Goal: Task Accomplishment & Management: Manage account settings

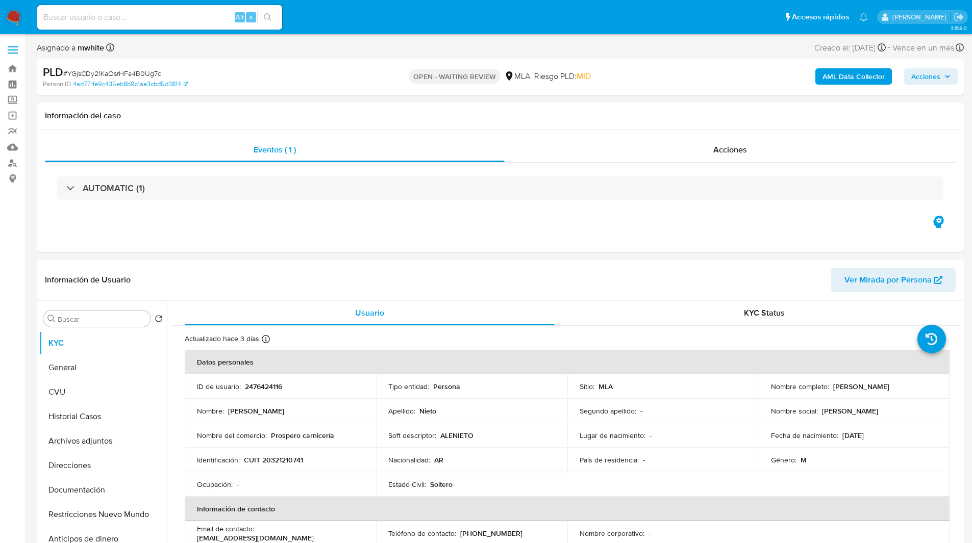
select select "10"
click at [340, 18] on ul "Pausado Ver notificaciones Alt s Accesos rápidos Presiona las siguientes teclas…" at bounding box center [452, 17] width 841 height 26
click at [612, 226] on div "Eventos ( 1 ) Acciones AUTOMATIC (1)" at bounding box center [500, 191] width 927 height 122
click at [360, 16] on ul "Pausado Ver notificaciones Alt s Accesos rápidos Presiona las siguientes teclas…" at bounding box center [452, 17] width 841 height 26
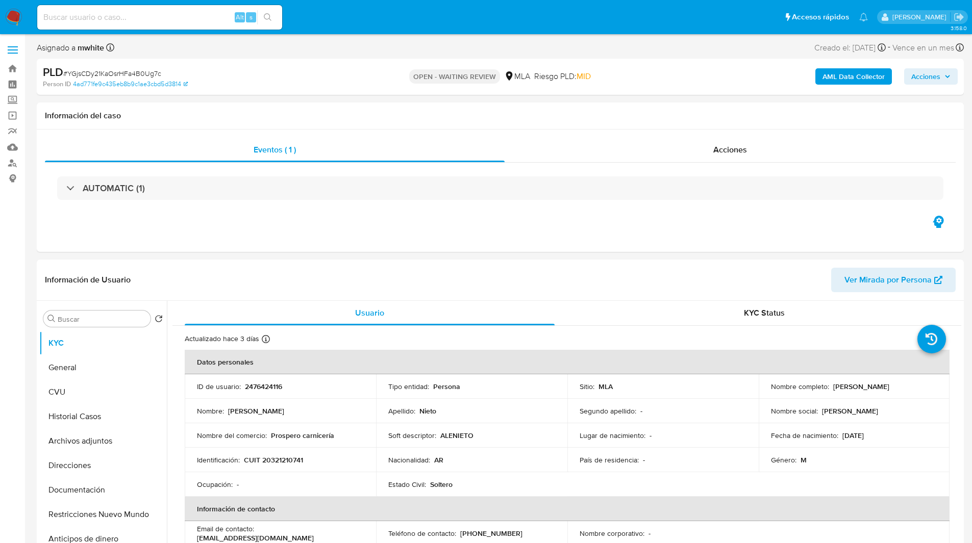
click at [360, 16] on ul "Pausado Ver notificaciones Alt s Accesos rápidos Presiona las siguientes teclas…" at bounding box center [452, 17] width 841 height 26
select select "10"
click at [163, 15] on input at bounding box center [159, 17] width 245 height 13
paste input "626178094"
type input "626178094"
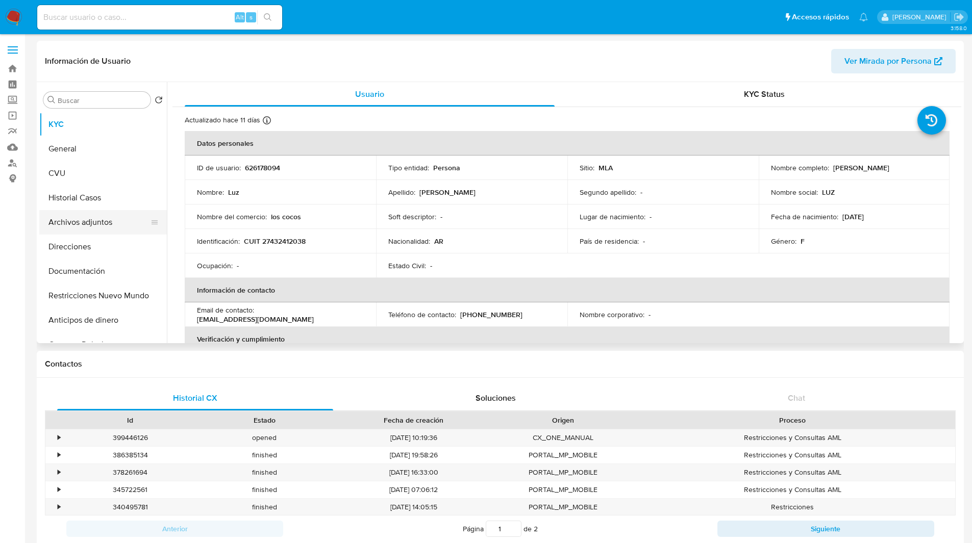
select select "10"
click at [98, 197] on button "Historial Casos" at bounding box center [98, 198] width 119 height 24
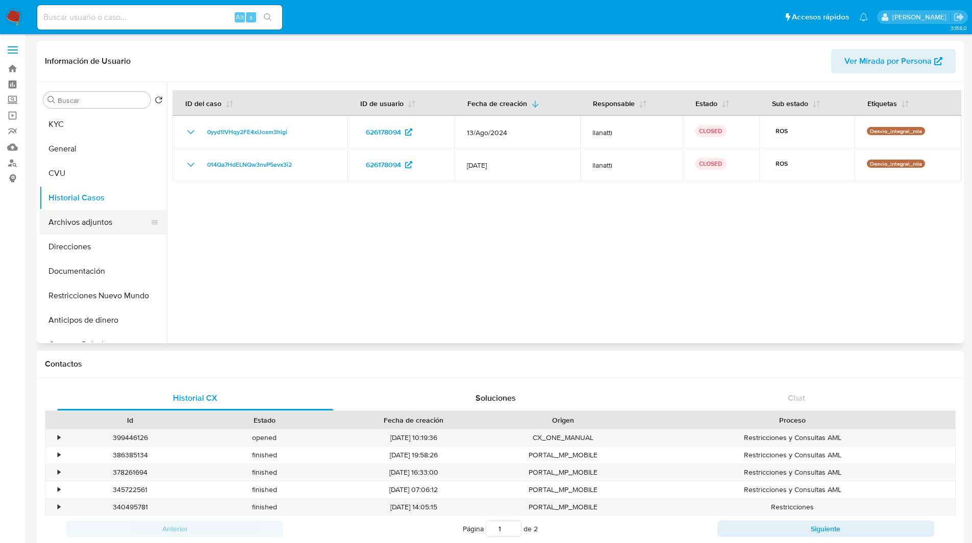
click at [118, 223] on button "Archivos adjuntos" at bounding box center [98, 222] width 119 height 24
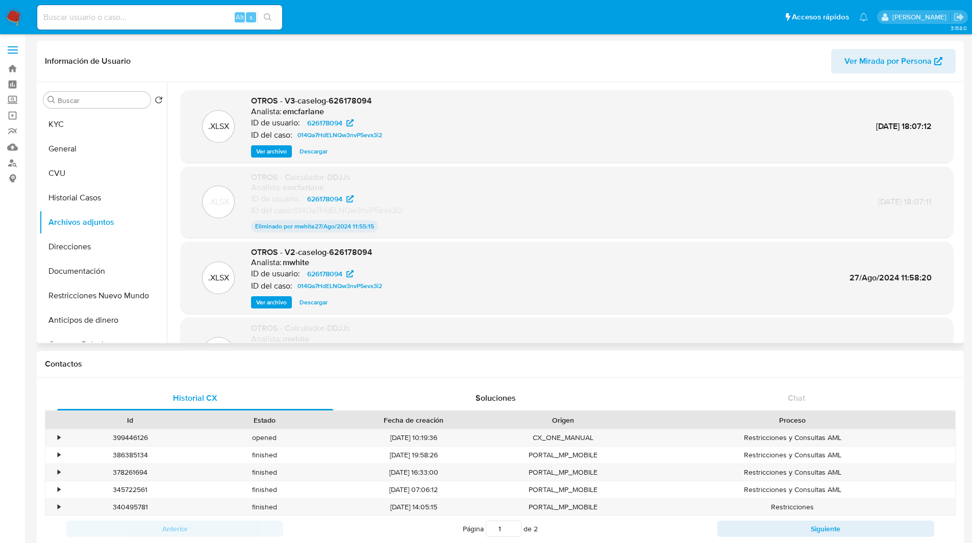
click at [278, 151] on span "Ver archivo" at bounding box center [271, 151] width 31 height 10
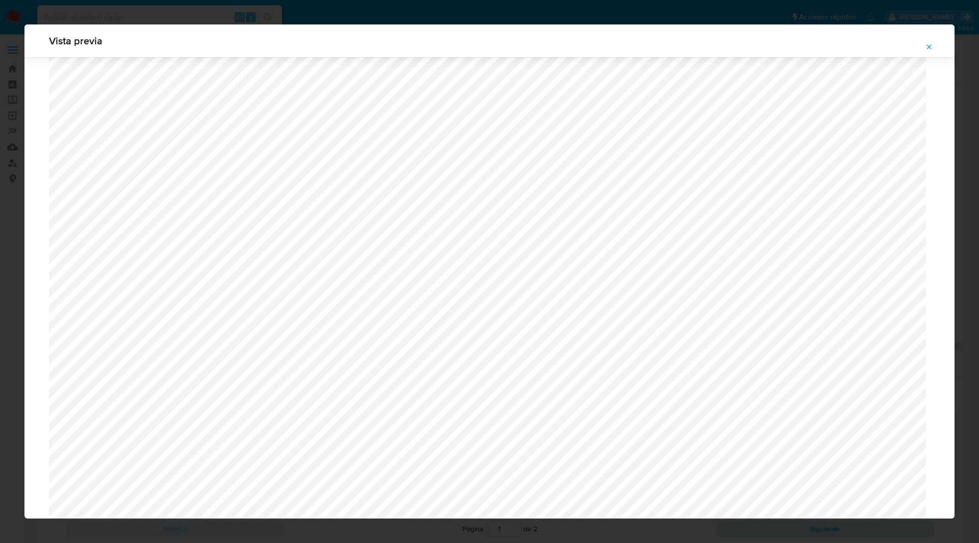
scroll to position [627, 0]
click at [932, 44] on icon "Attachment preview" at bounding box center [929, 47] width 8 height 8
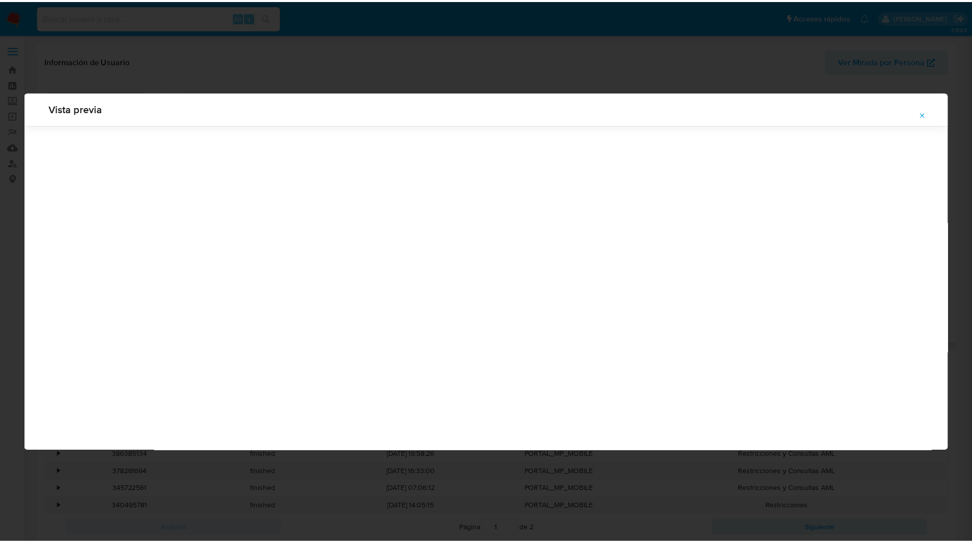
scroll to position [0, 0]
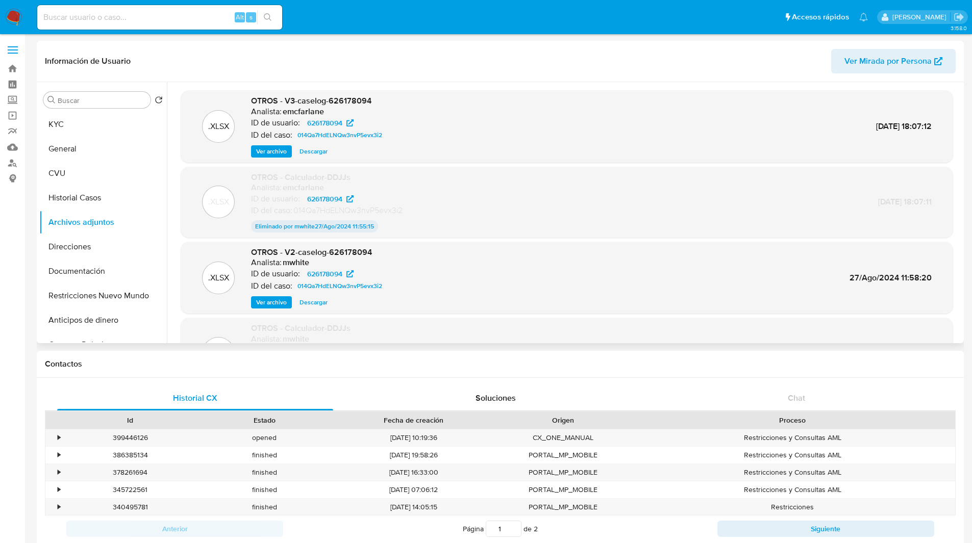
click at [127, 19] on input at bounding box center [159, 17] width 245 height 13
paste input "402034472"
type input "402034472"
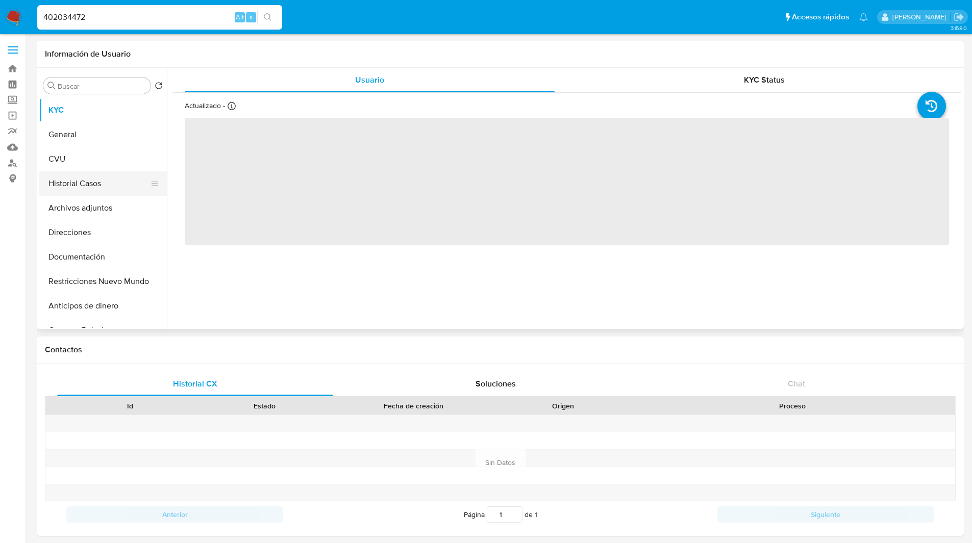
click at [96, 181] on button "Historial Casos" at bounding box center [98, 183] width 119 height 24
select select "10"
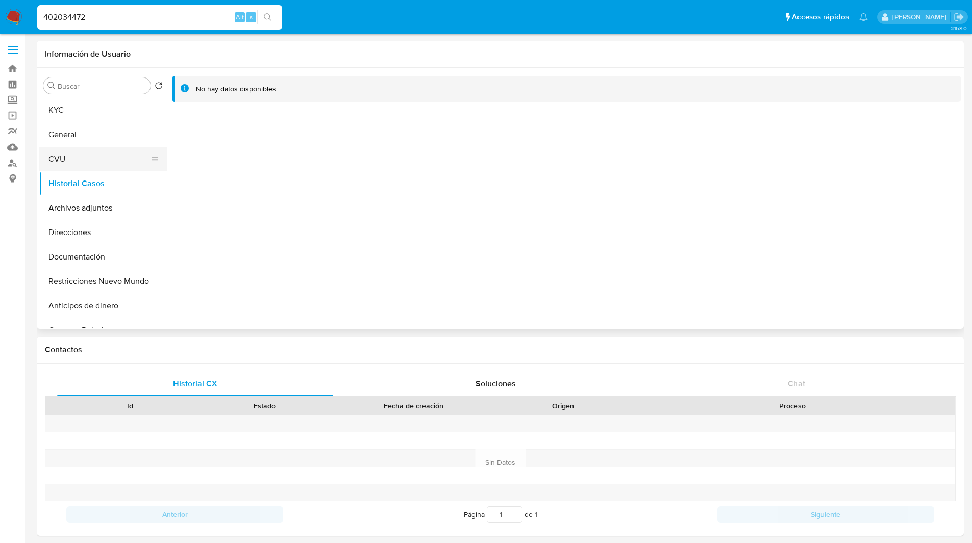
click at [66, 152] on button "CVU" at bounding box center [98, 159] width 119 height 24
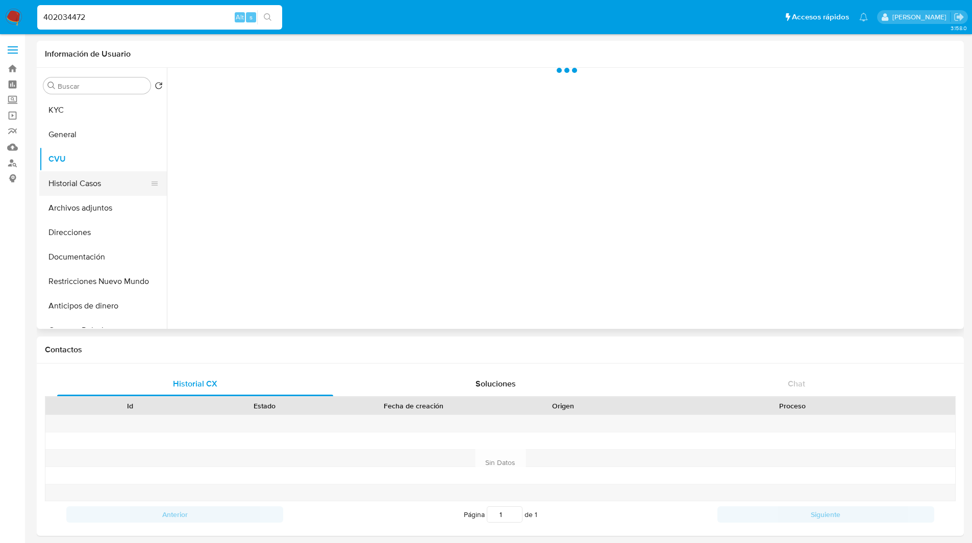
click at [85, 181] on button "Historial Casos" at bounding box center [98, 183] width 119 height 24
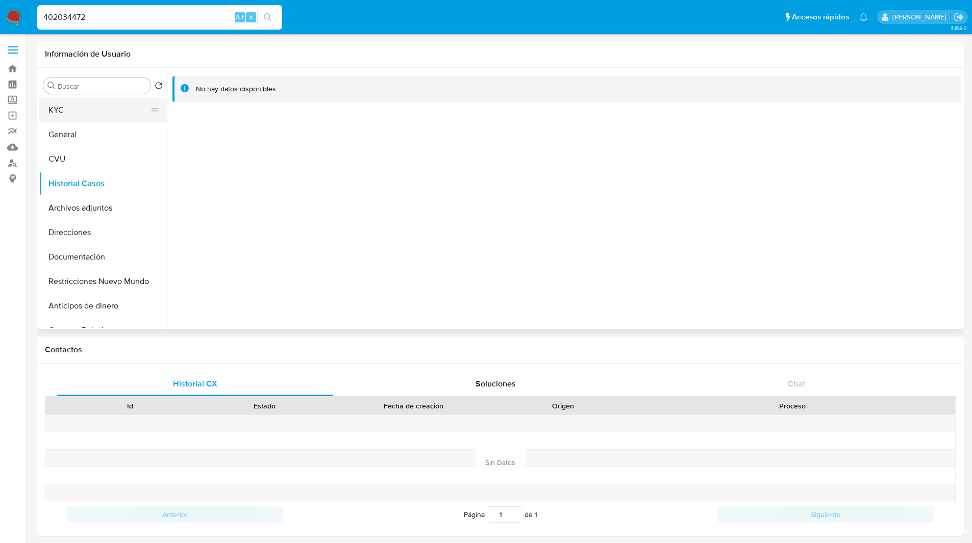
click at [48, 106] on button "KYC" at bounding box center [98, 110] width 119 height 24
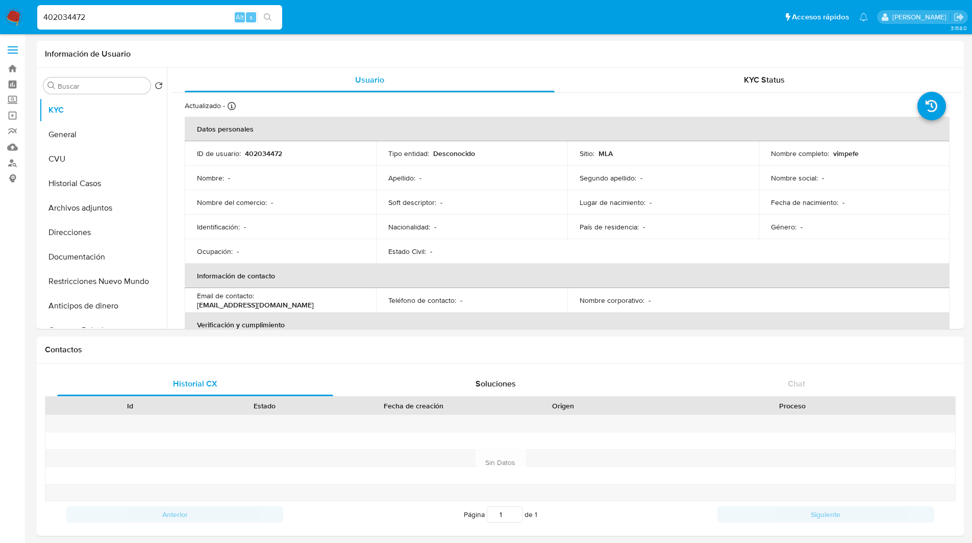
click at [176, 20] on input "402034472" at bounding box center [159, 17] width 245 height 13
paste input "48173975"
type input "448173975"
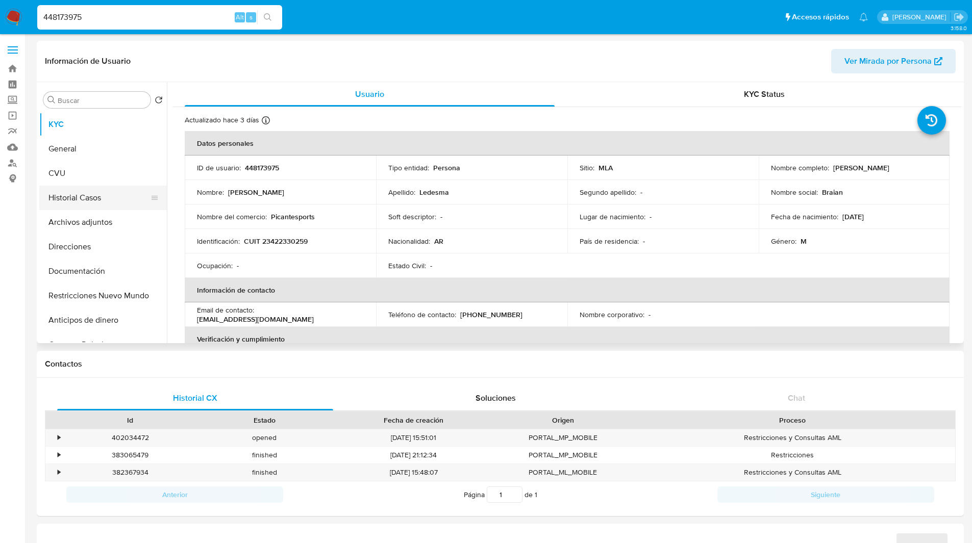
click at [84, 197] on button "Historial Casos" at bounding box center [98, 198] width 119 height 24
select select "10"
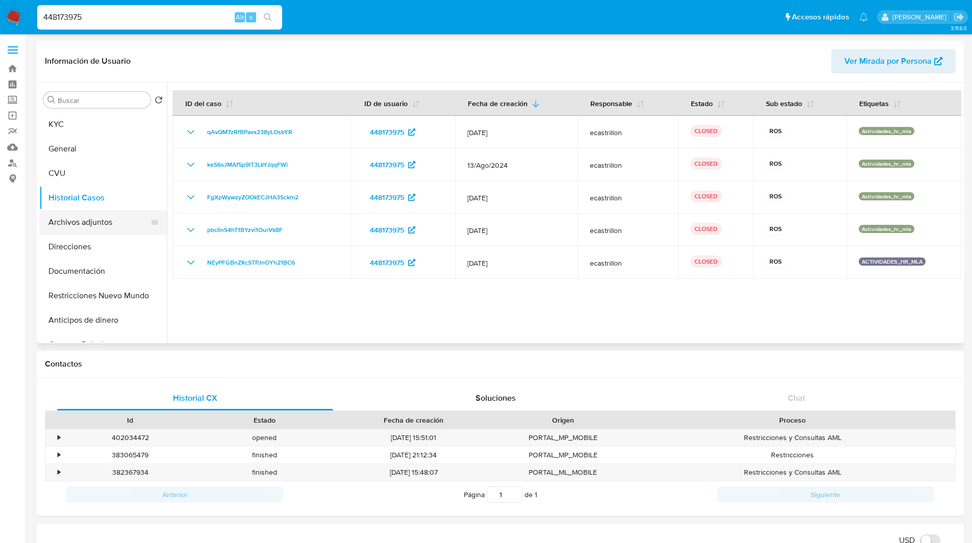
click at [80, 222] on button "Archivos adjuntos" at bounding box center [98, 222] width 119 height 24
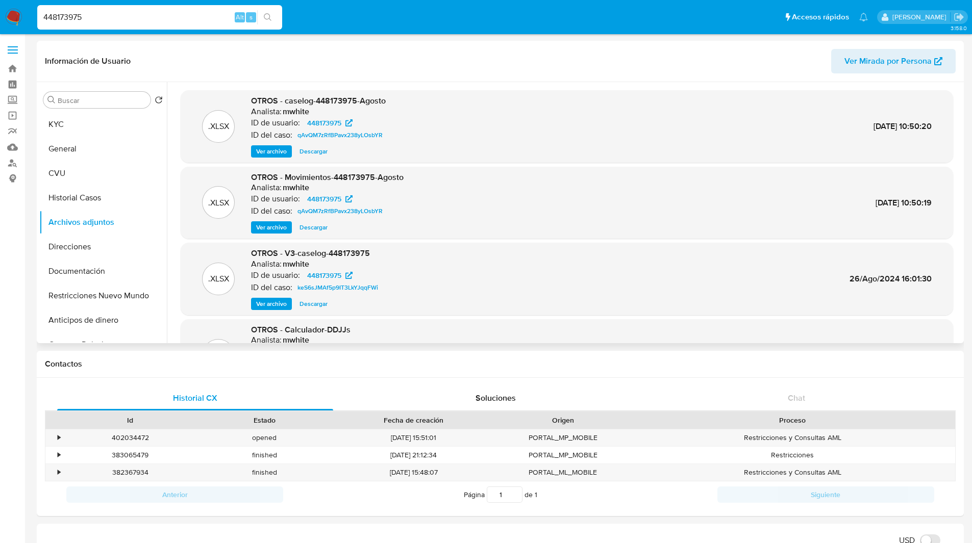
click at [278, 153] on span "Ver archivo" at bounding box center [271, 151] width 31 height 10
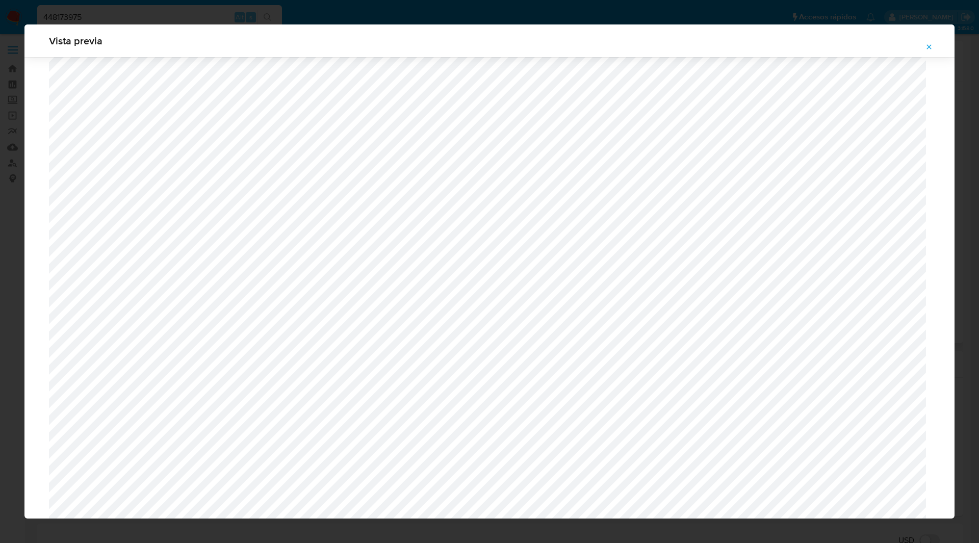
scroll to position [213, 0]
click at [927, 43] on icon "Attachment preview" at bounding box center [929, 47] width 8 height 8
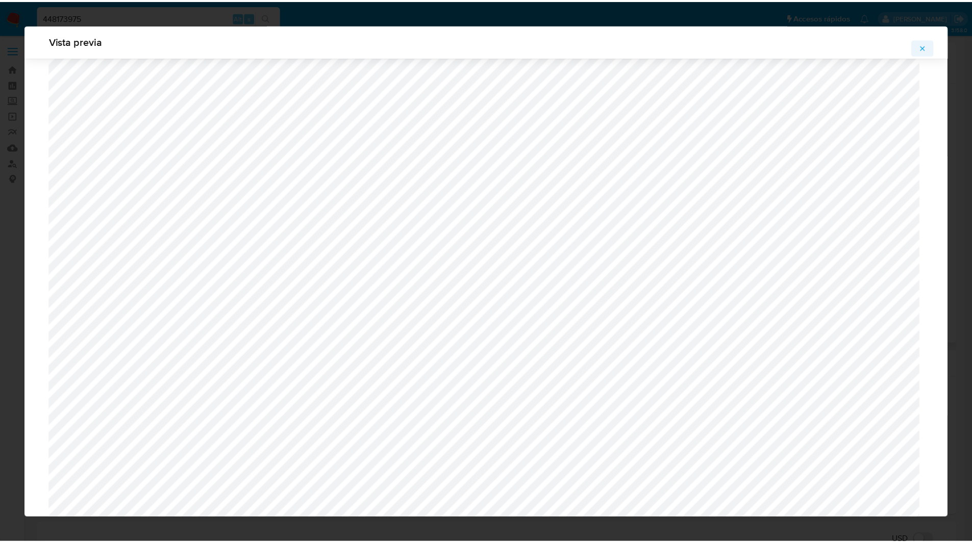
scroll to position [0, 0]
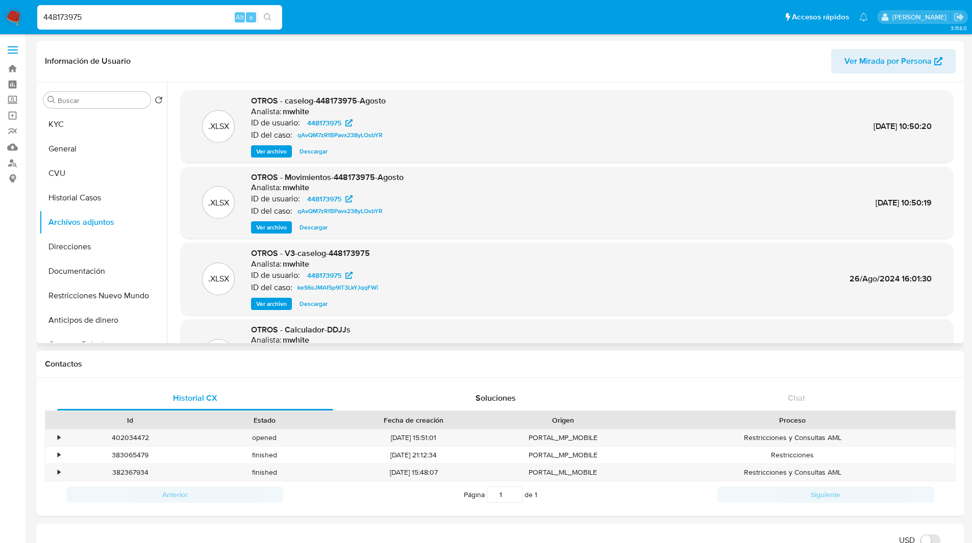
click at [151, 12] on input "448173975" at bounding box center [159, 17] width 245 height 13
paste input "239899374"
type input "239899374"
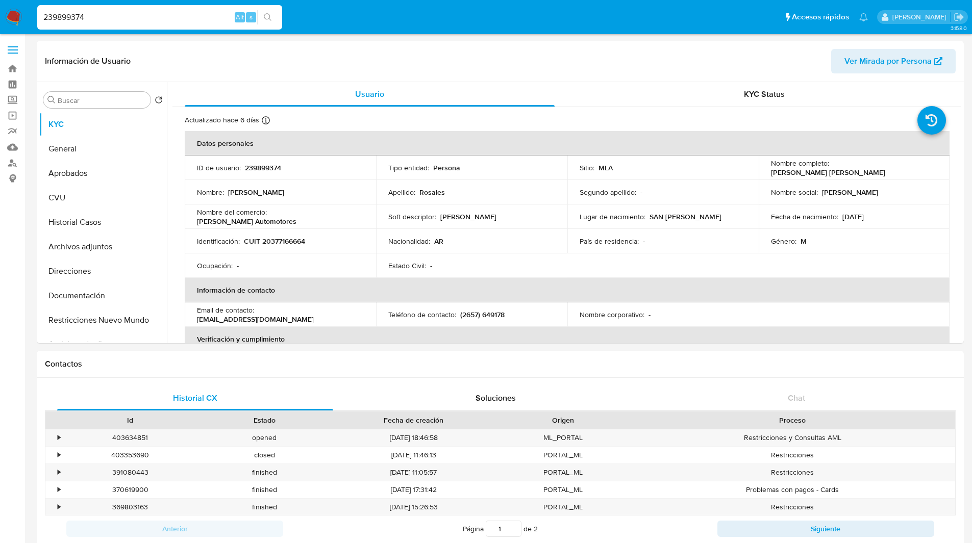
select select "10"
click at [288, 67] on header "Información de Usuario Ver Mirada por Persona" at bounding box center [500, 61] width 910 height 24
click at [310, 71] on header "Información de Usuario Ver Mirada por Persona" at bounding box center [500, 61] width 910 height 24
click at [336, 69] on header "Información de Usuario Ver Mirada por Persona" at bounding box center [500, 61] width 910 height 24
click at [89, 223] on button "Historial Casos" at bounding box center [98, 222] width 119 height 24
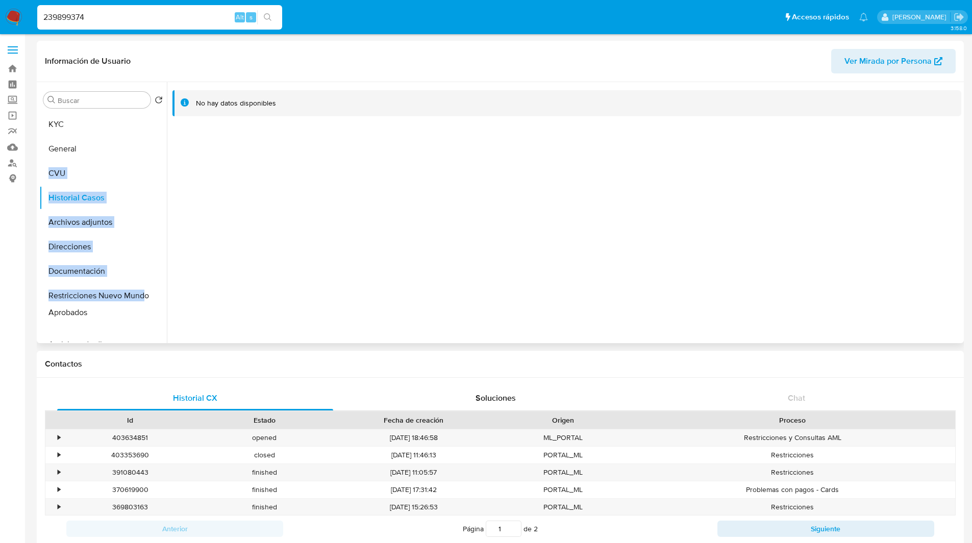
drag, startPoint x: 151, startPoint y: 175, endPoint x: 142, endPoint y: 315, distance: 139.6
click at [96, 200] on button "Historial Casos" at bounding box center [98, 198] width 119 height 24
click at [90, 189] on button "Historial Casos" at bounding box center [98, 198] width 119 height 24
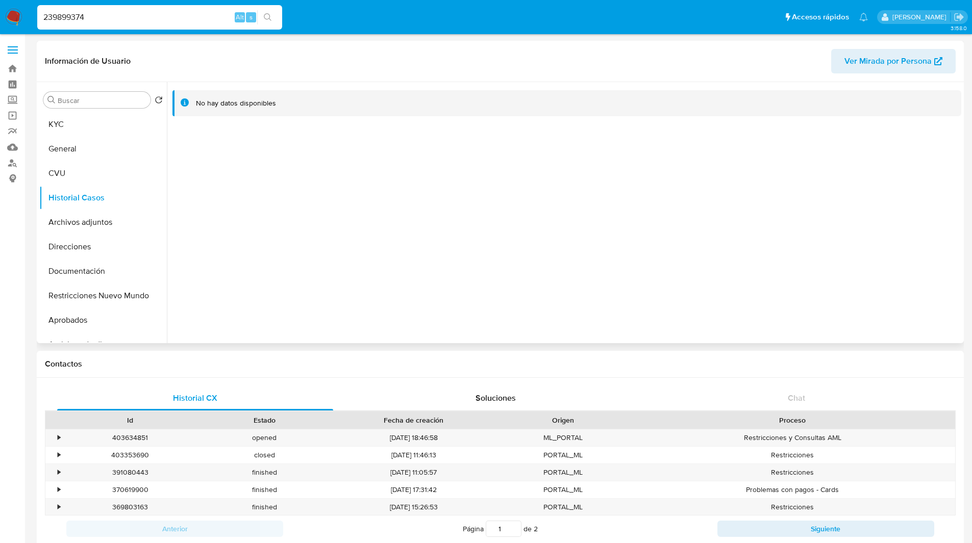
click at [254, 75] on div "Información de Usuario Ver Mirada por Persona" at bounding box center [500, 61] width 927 height 41
click at [90, 218] on button "Archivos adjuntos" at bounding box center [98, 222] width 119 height 24
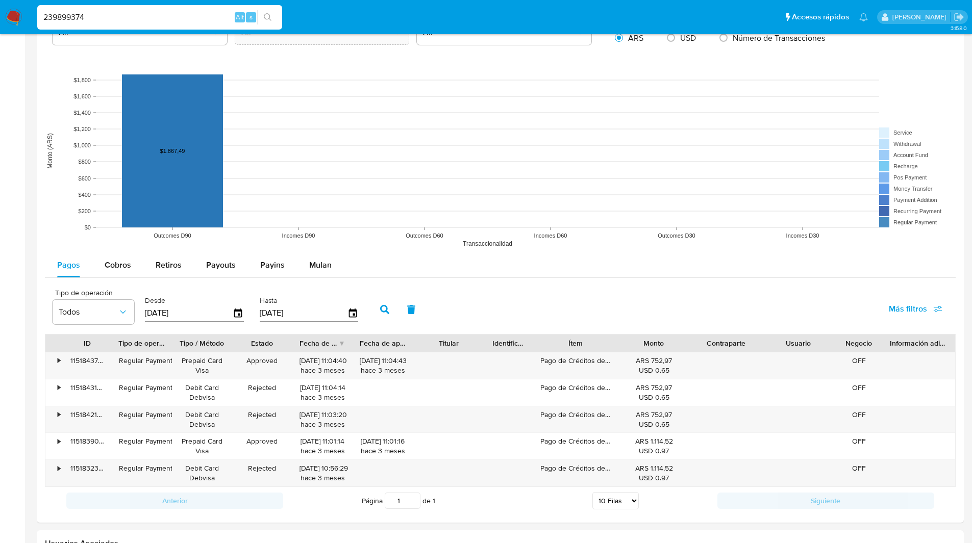
scroll to position [949, 0]
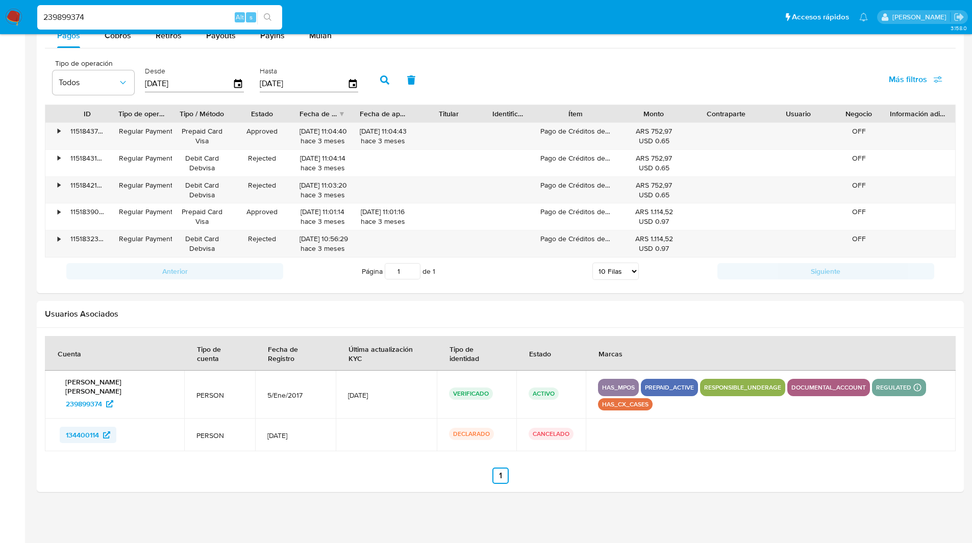
click at [88, 434] on span "134400114" at bounding box center [82, 435] width 33 height 16
click at [130, 15] on input "239899374" at bounding box center [159, 17] width 245 height 13
click at [85, 14] on input "239899374" at bounding box center [159, 17] width 245 height 13
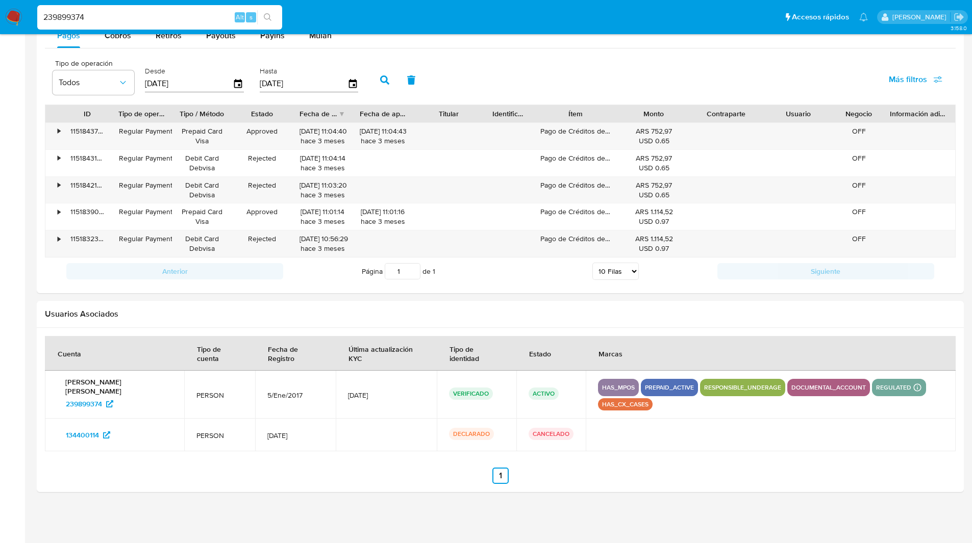
click at [85, 14] on input "239899374" at bounding box center [159, 17] width 245 height 13
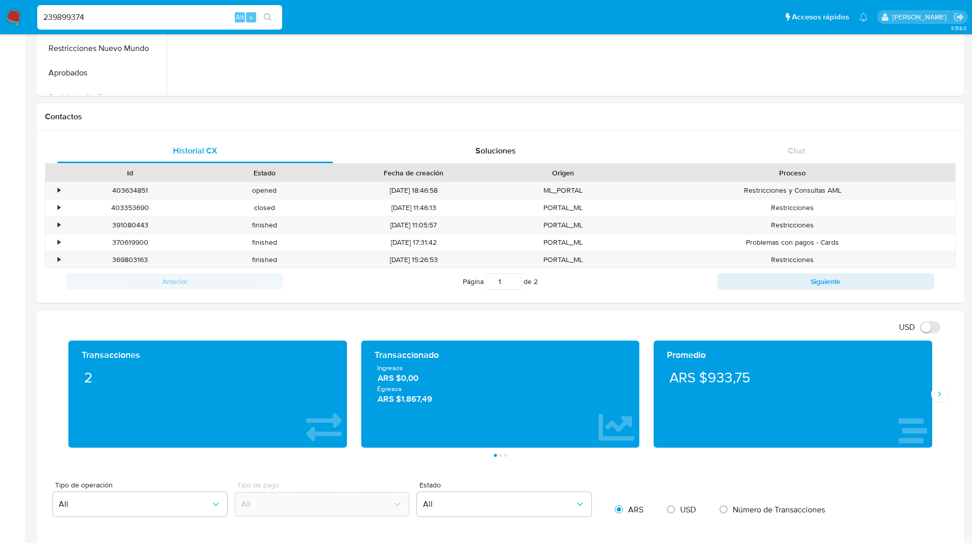
scroll to position [0, 0]
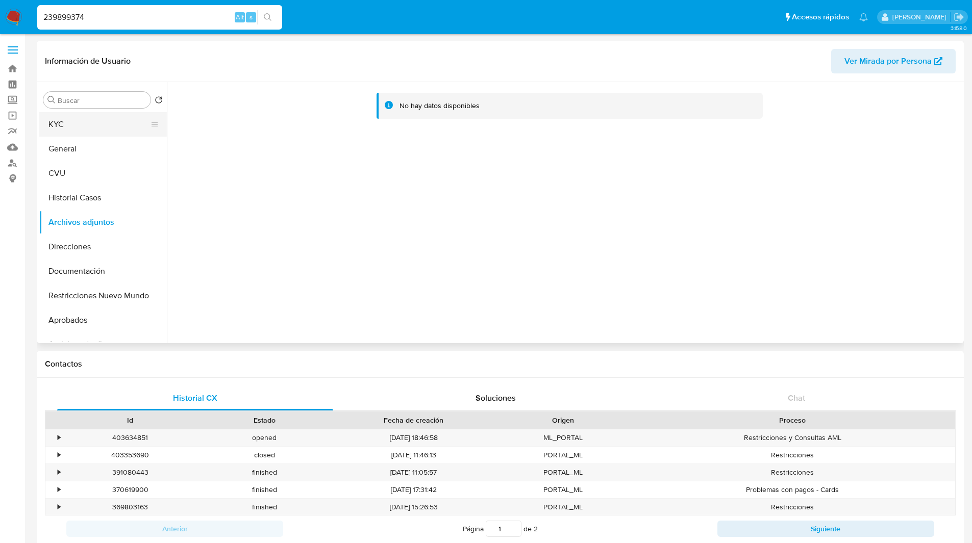
click at [103, 124] on button "KYC" at bounding box center [98, 124] width 119 height 24
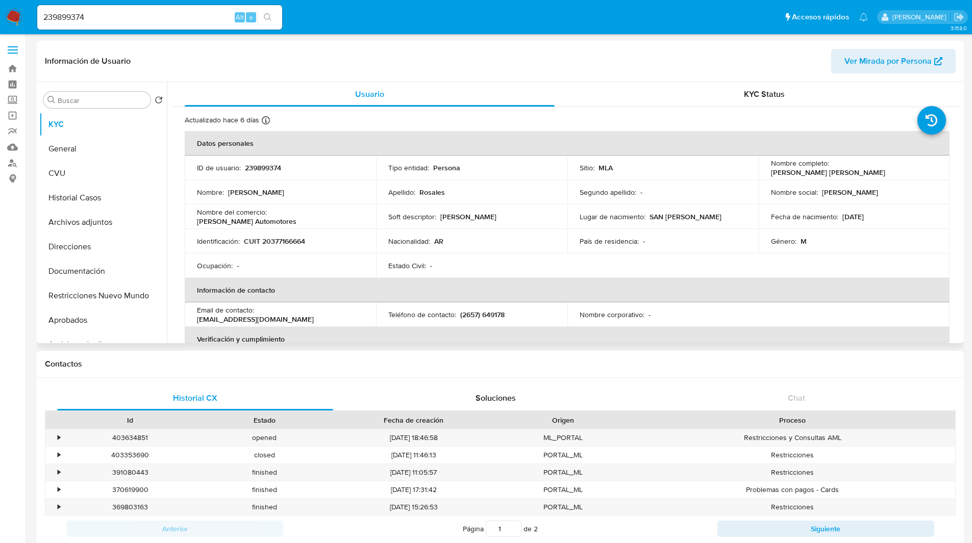
click at [284, 240] on p "CUIT 20377166664" at bounding box center [274, 241] width 61 height 9
copy p "20377166664"
click at [12, 169] on link "Buscador de personas" at bounding box center [60, 163] width 121 height 16
click at [74, 197] on button "Historial Casos" at bounding box center [98, 198] width 119 height 24
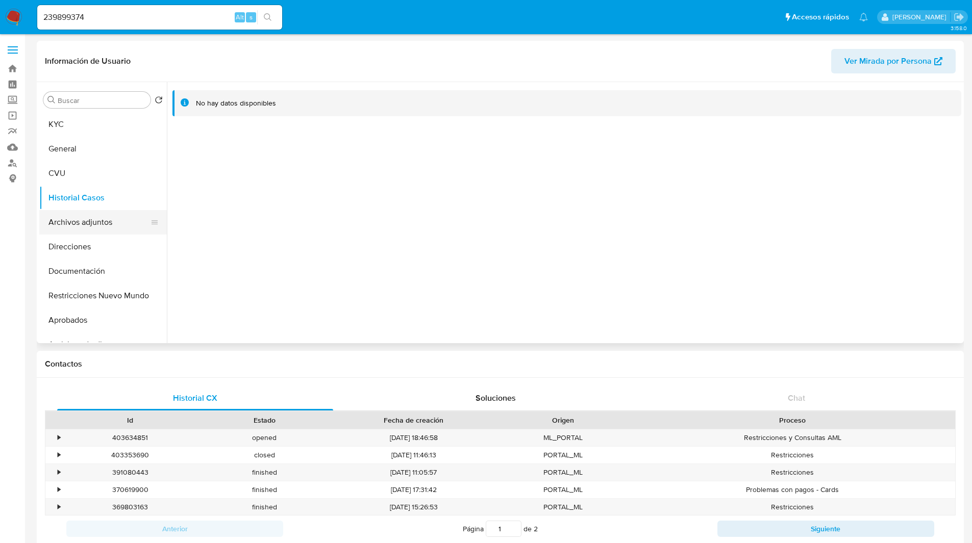
click at [94, 227] on button "Archivos adjuntos" at bounding box center [98, 222] width 119 height 24
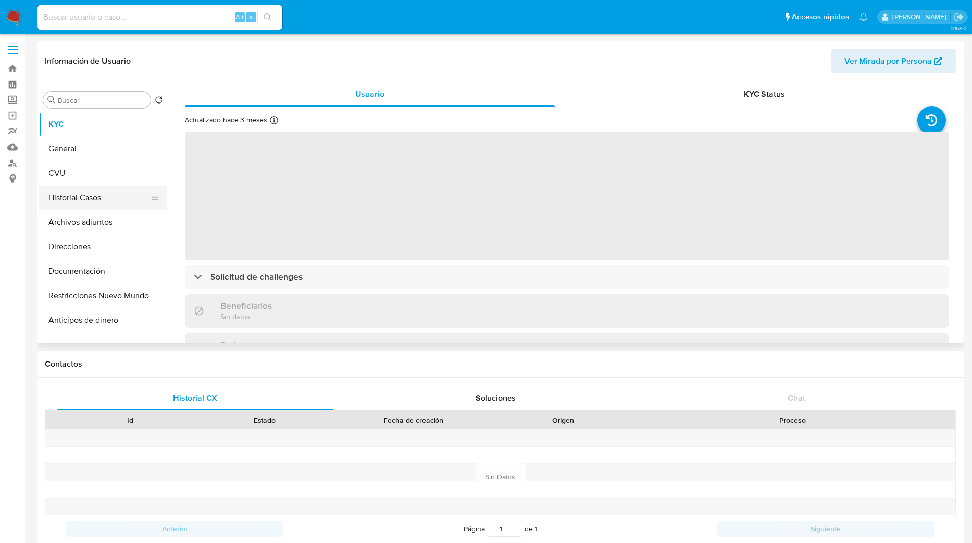
click at [76, 202] on button "Historial Casos" at bounding box center [98, 198] width 119 height 24
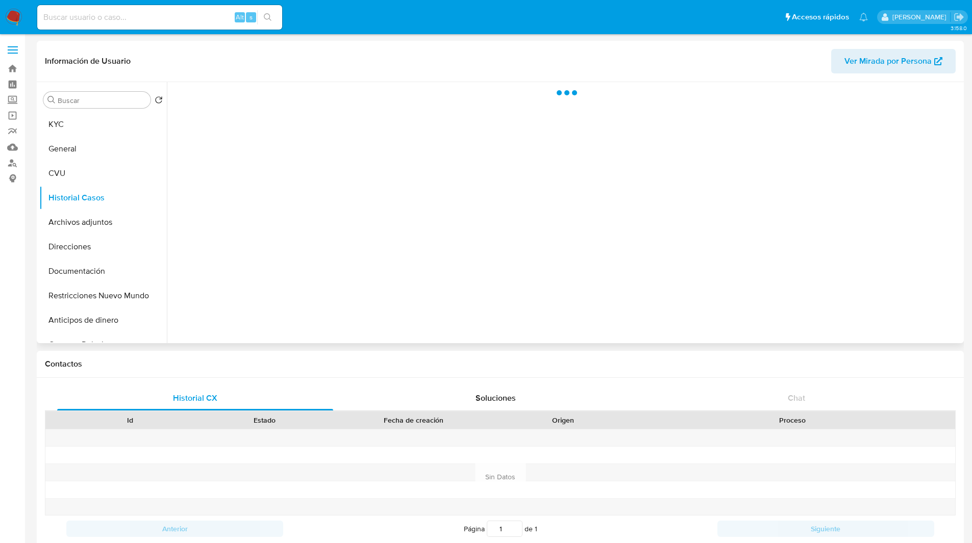
select select "10"
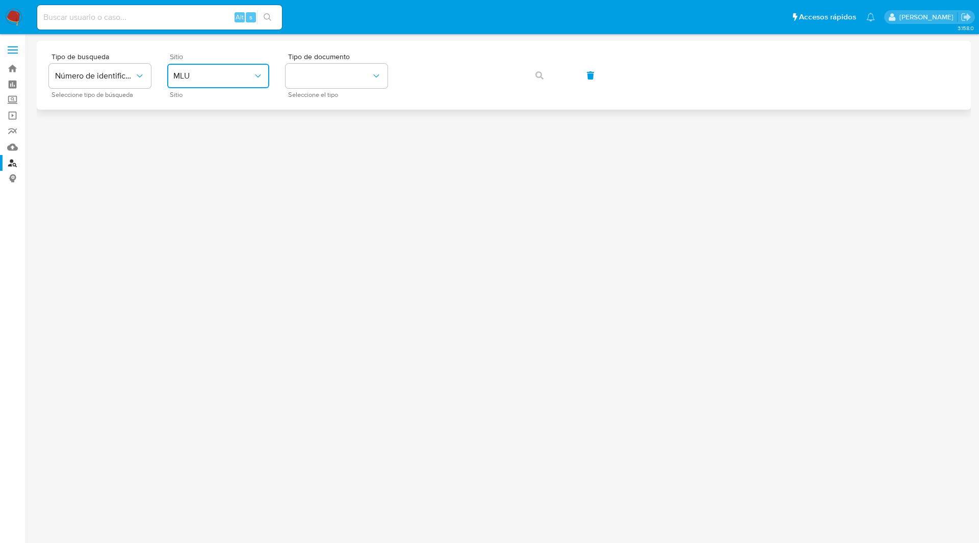
click at [234, 84] on button "MLU" at bounding box center [218, 76] width 102 height 24
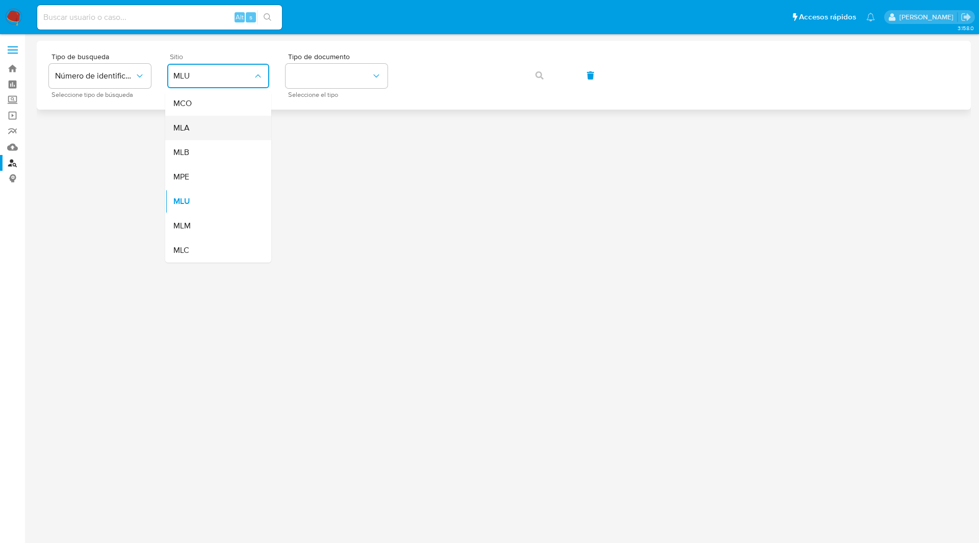
click at [221, 123] on div "MLA" at bounding box center [215, 128] width 84 height 24
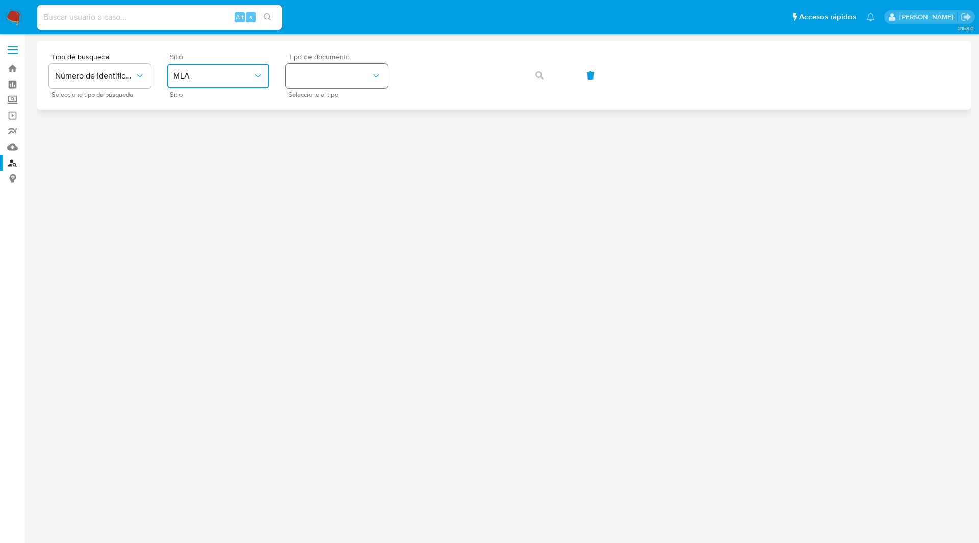
click at [355, 72] on button "identificationType" at bounding box center [337, 76] width 102 height 24
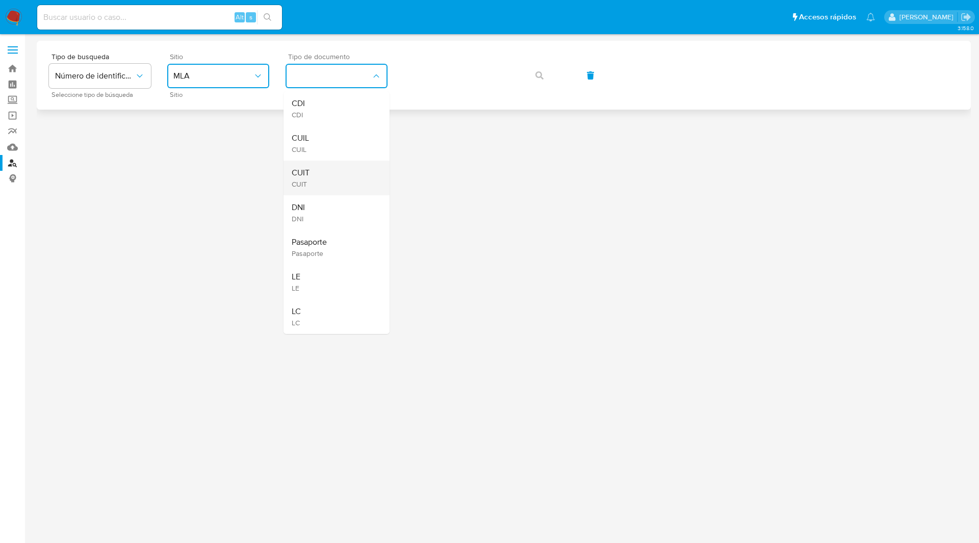
click at [312, 168] on div "CUIT CUIT" at bounding box center [334, 178] width 84 height 35
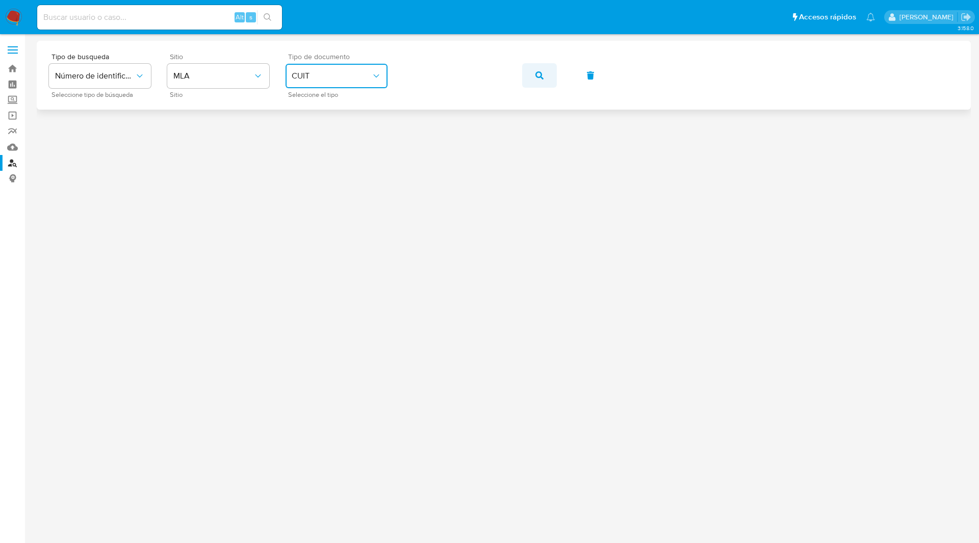
click at [540, 77] on icon "button" at bounding box center [540, 75] width 8 height 8
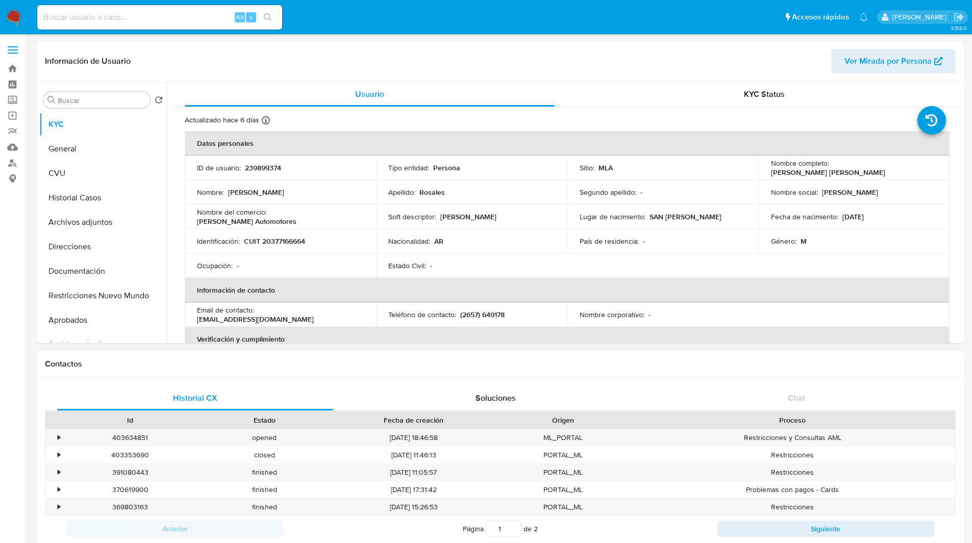
select select "10"
click at [128, 18] on input at bounding box center [159, 17] width 245 height 13
paste input "178129680"
type input "178129680"
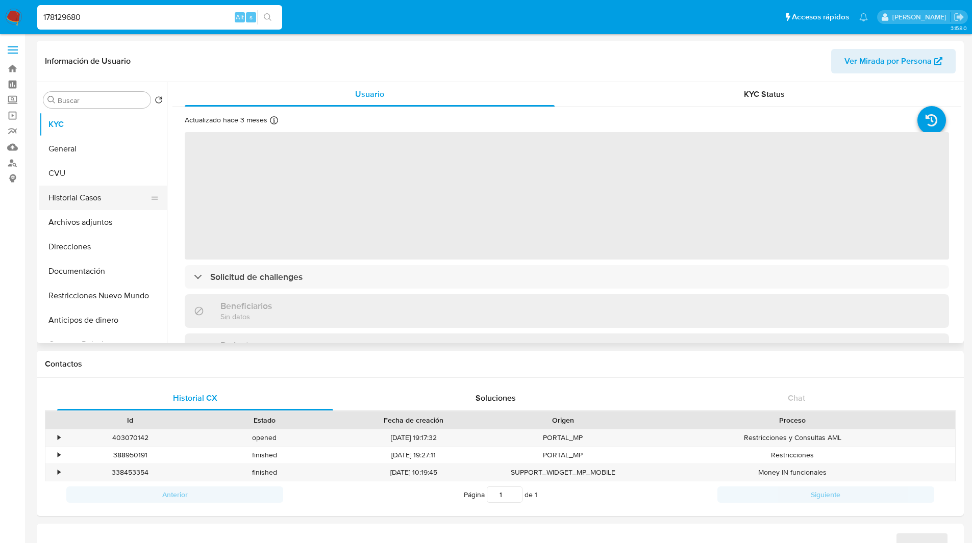
select select "10"
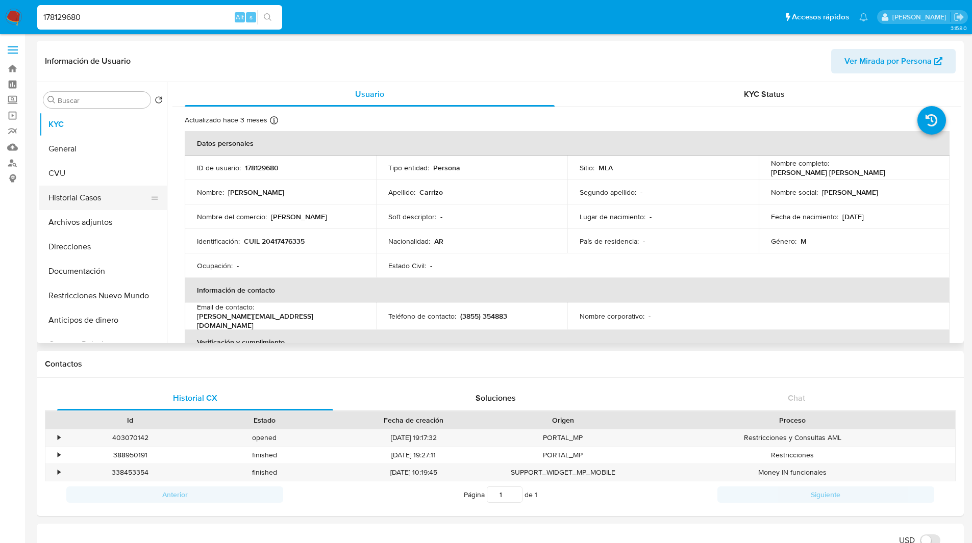
click at [100, 205] on button "Historial Casos" at bounding box center [98, 198] width 119 height 24
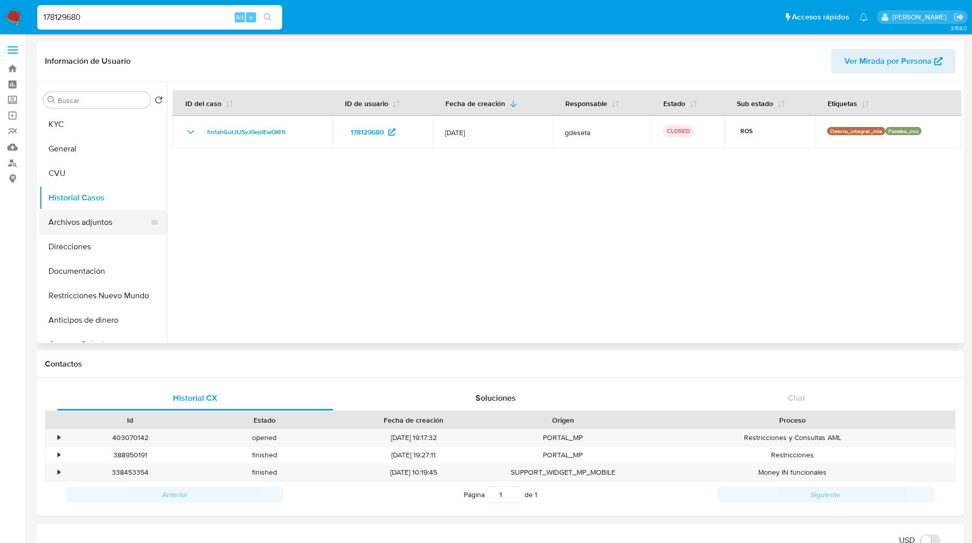
click at [92, 215] on button "Archivos adjuntos" at bounding box center [98, 222] width 119 height 24
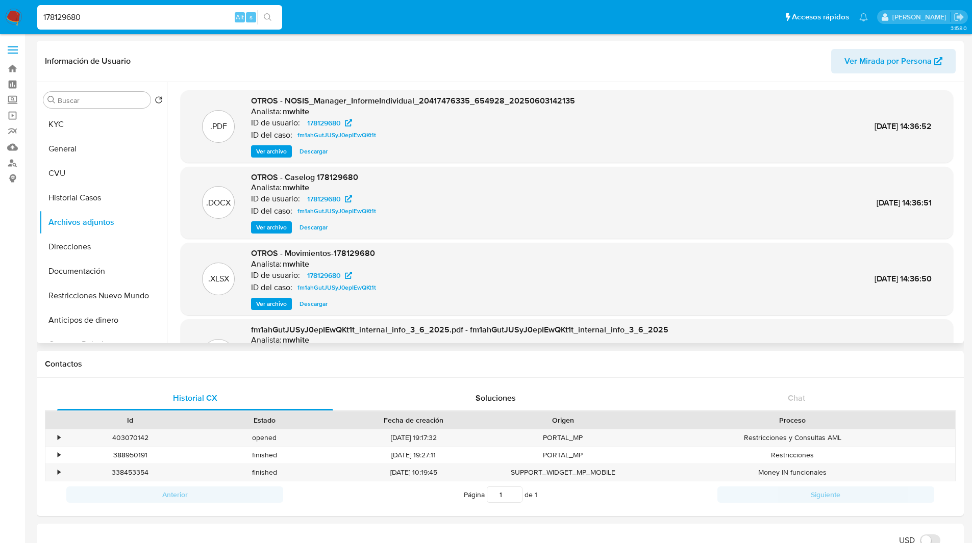
click at [274, 224] on span "Ver archivo" at bounding box center [271, 227] width 31 height 10
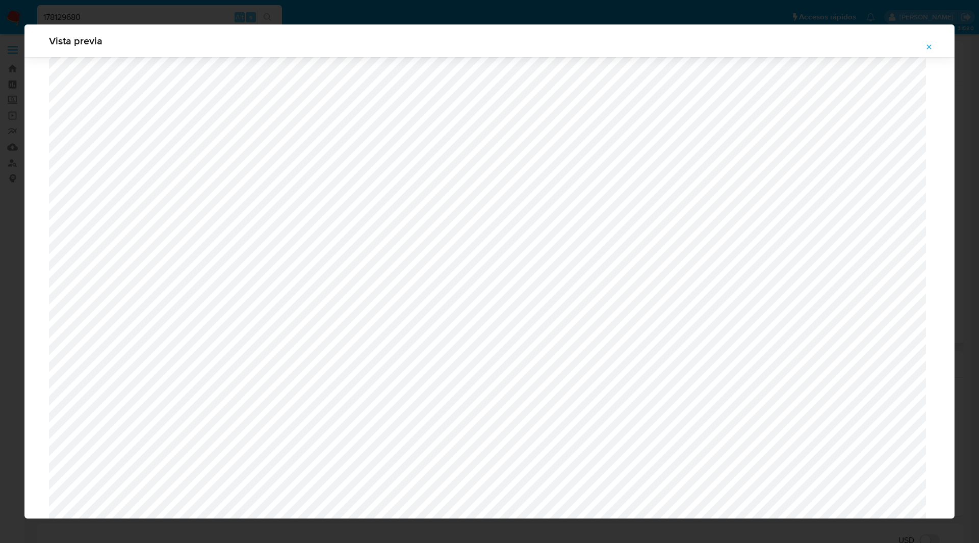
scroll to position [722, 0]
click at [807, 18] on div "Vista previa" at bounding box center [489, 271] width 979 height 543
click at [927, 49] on icon "Attachment preview" at bounding box center [929, 47] width 8 height 8
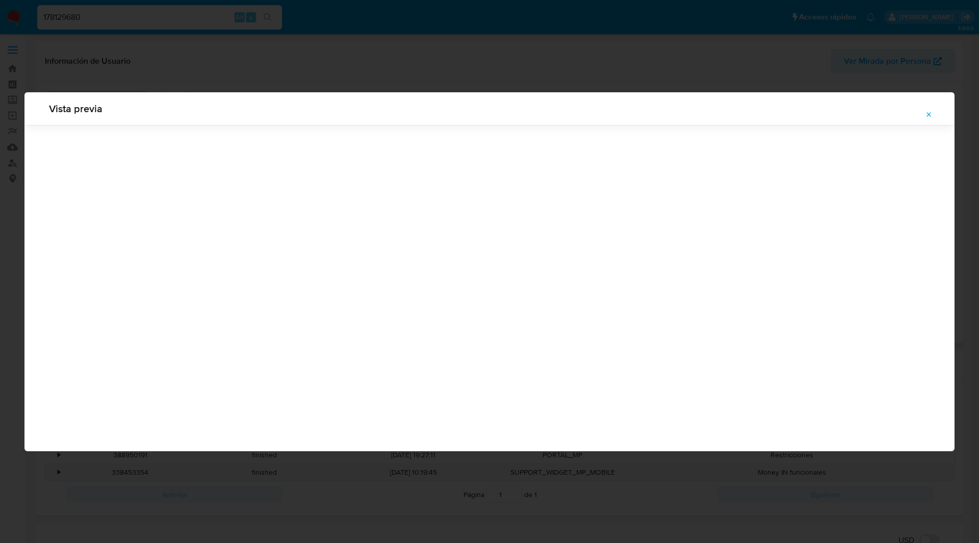
scroll to position [0, 0]
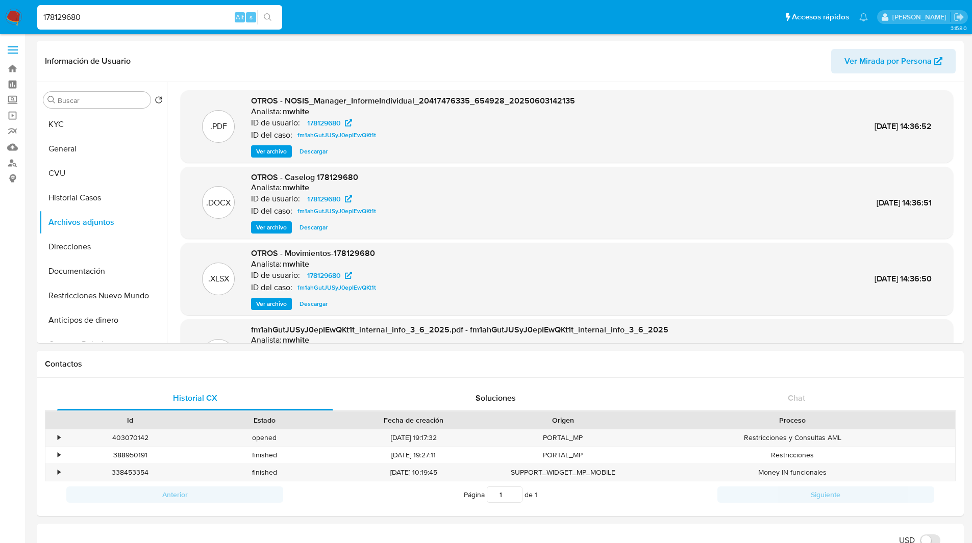
click at [59, 16] on input "178129680" at bounding box center [159, 17] width 245 height 13
paste input "412603871"
type input "412603871"
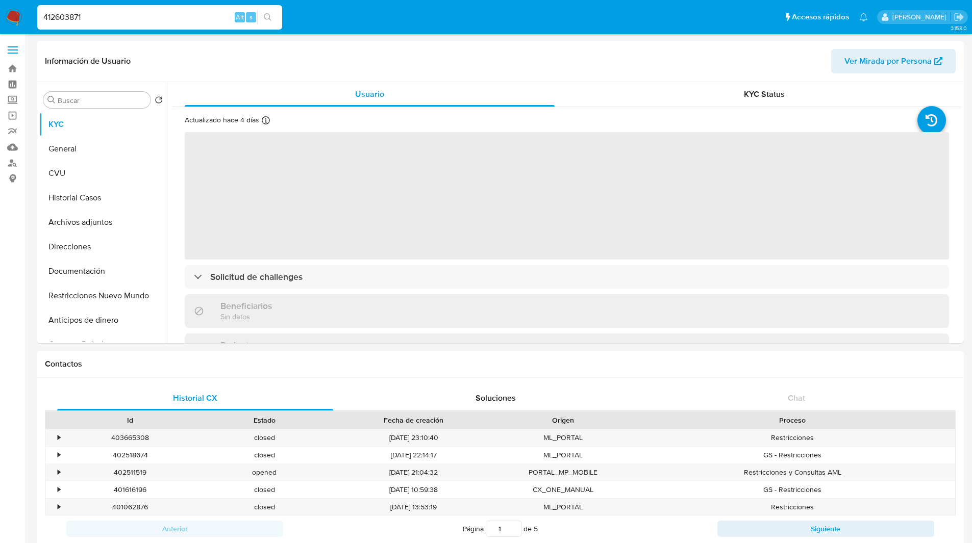
select select "10"
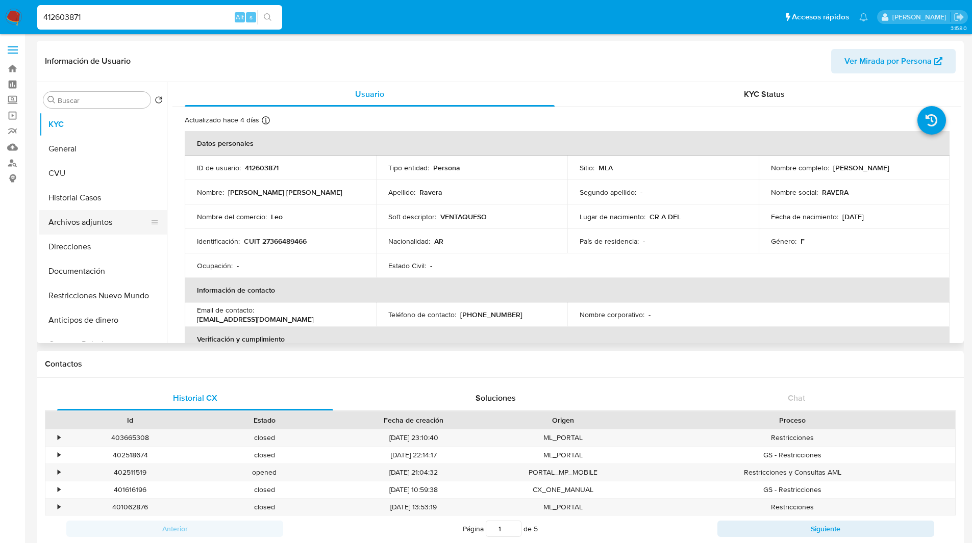
click at [90, 228] on button "Archivos adjuntos" at bounding box center [98, 222] width 119 height 24
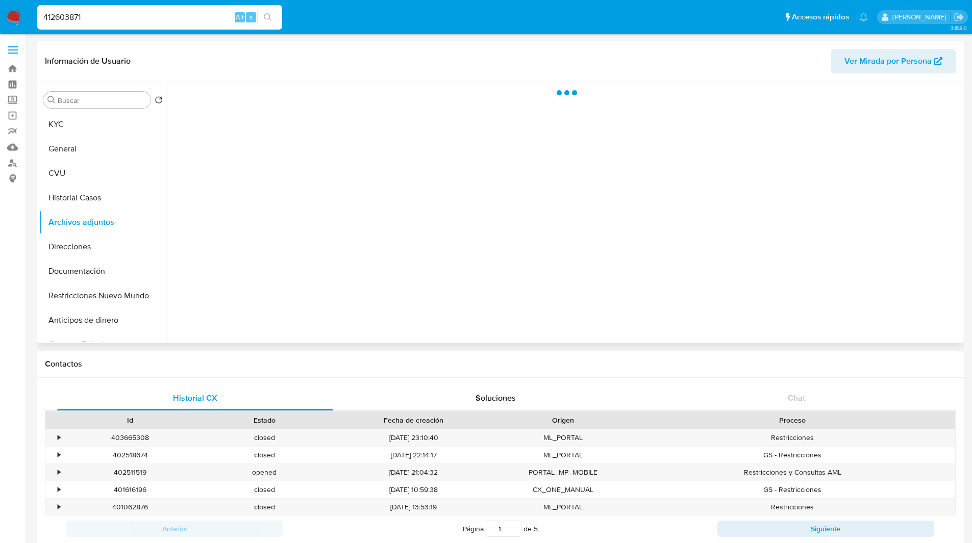
click at [330, 67] on header "Información de Usuario Ver Mirada por Persona" at bounding box center [500, 61] width 910 height 24
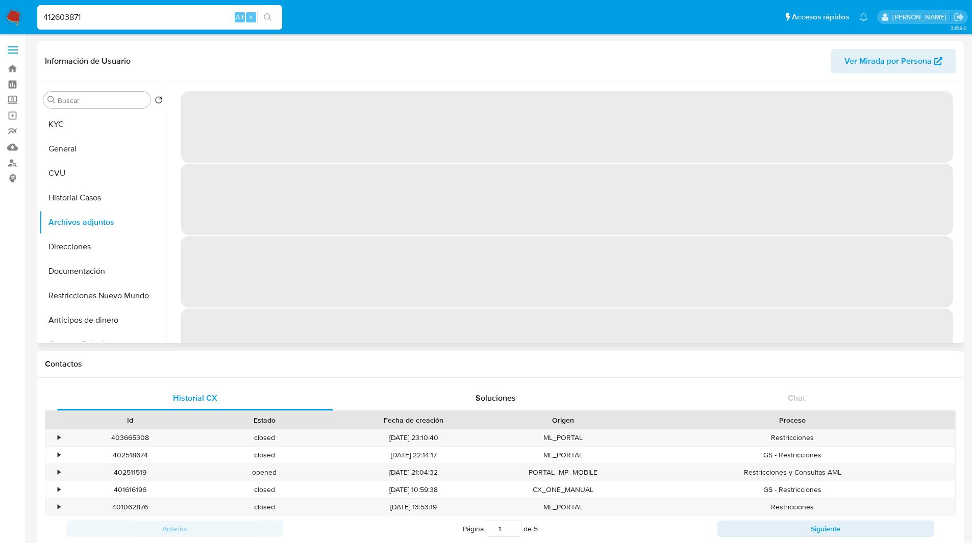
click at [348, 67] on header "Información de Usuario Ver Mirada por Persona" at bounding box center [500, 61] width 910 height 24
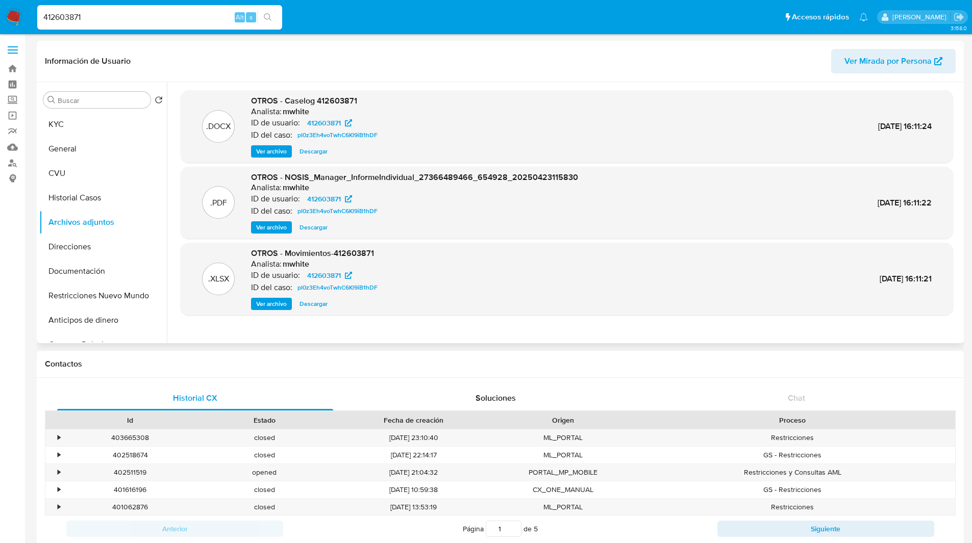
click at [271, 155] on span "Ver archivo" at bounding box center [271, 151] width 31 height 10
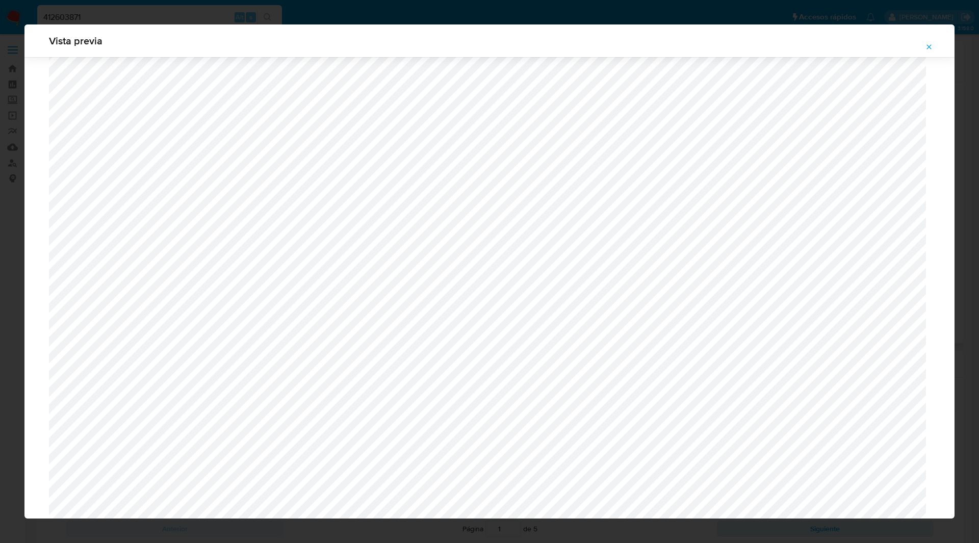
scroll to position [444, 0]
click at [927, 40] on span "Attachment preview" at bounding box center [929, 47] width 8 height 14
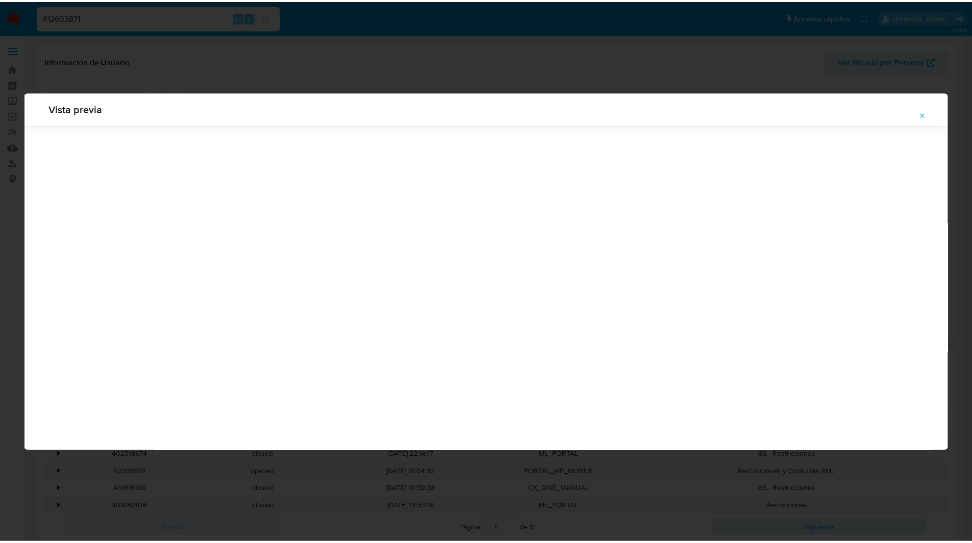
scroll to position [0, 0]
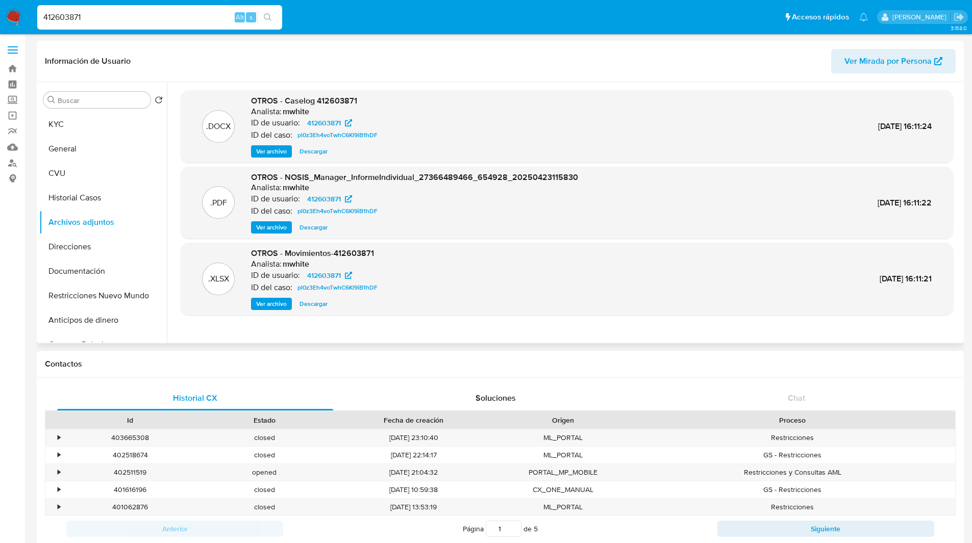
click at [14, 18] on img at bounding box center [13, 17] width 17 height 17
click at [14, 15] on img at bounding box center [13, 17] width 17 height 17
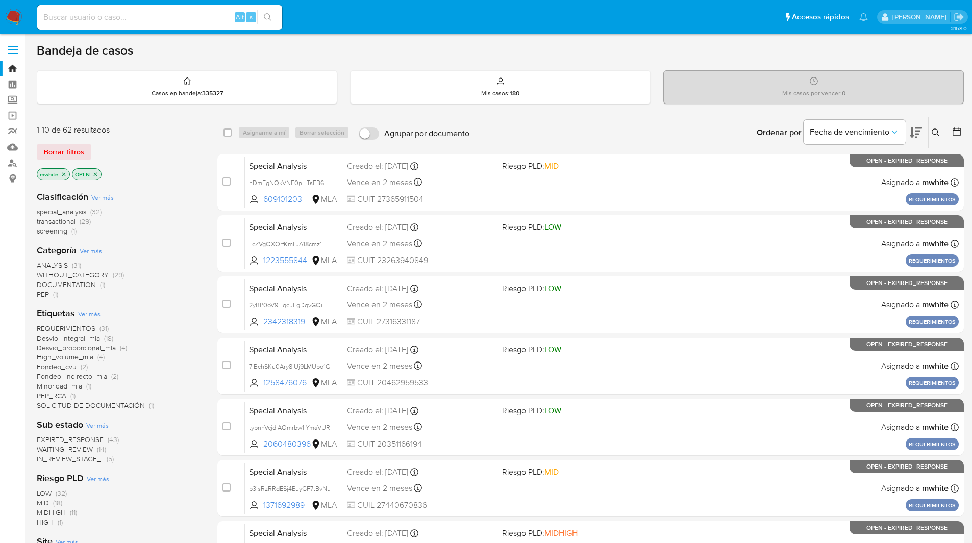
click at [156, 23] on input at bounding box center [159, 17] width 245 height 13
paste input "1226479129"
type input "1226479129"
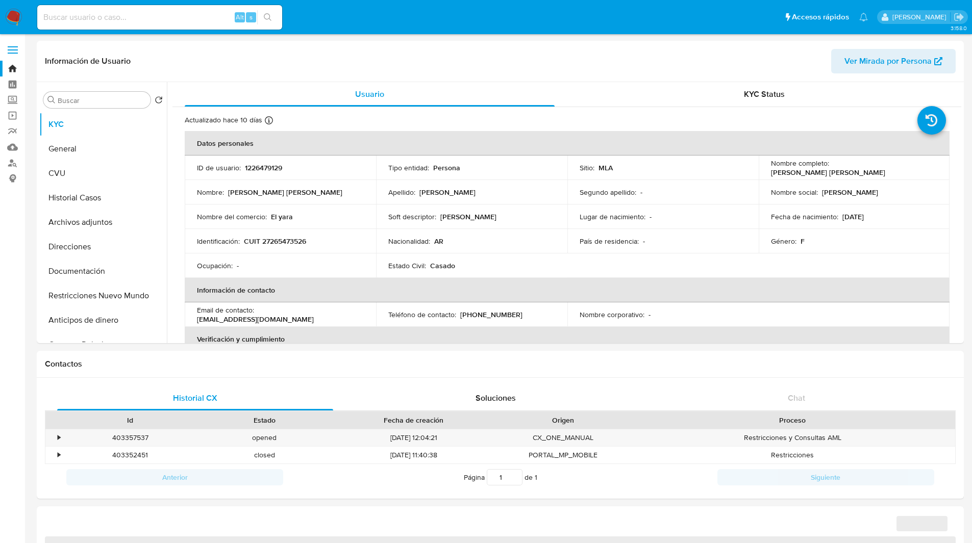
select select "10"
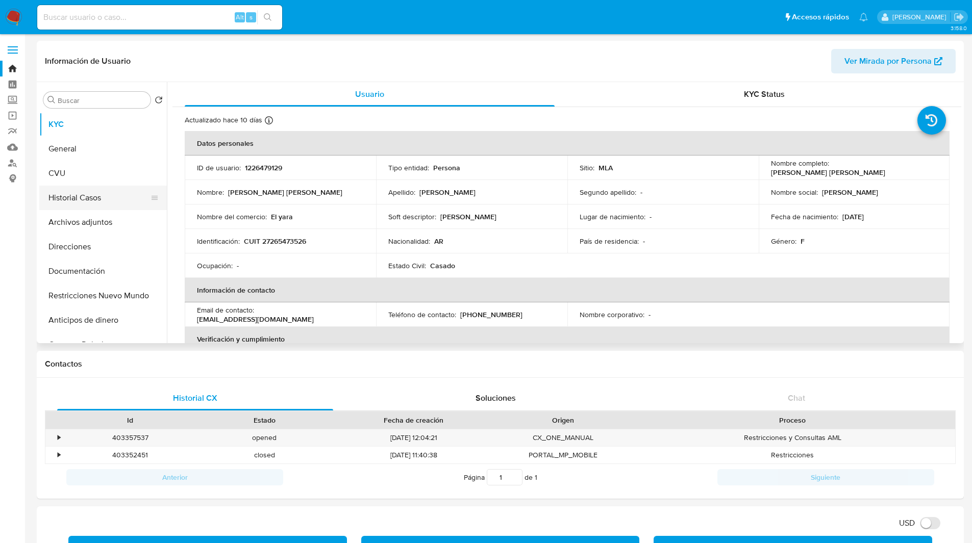
click at [81, 199] on button "Historial Casos" at bounding box center [98, 198] width 119 height 24
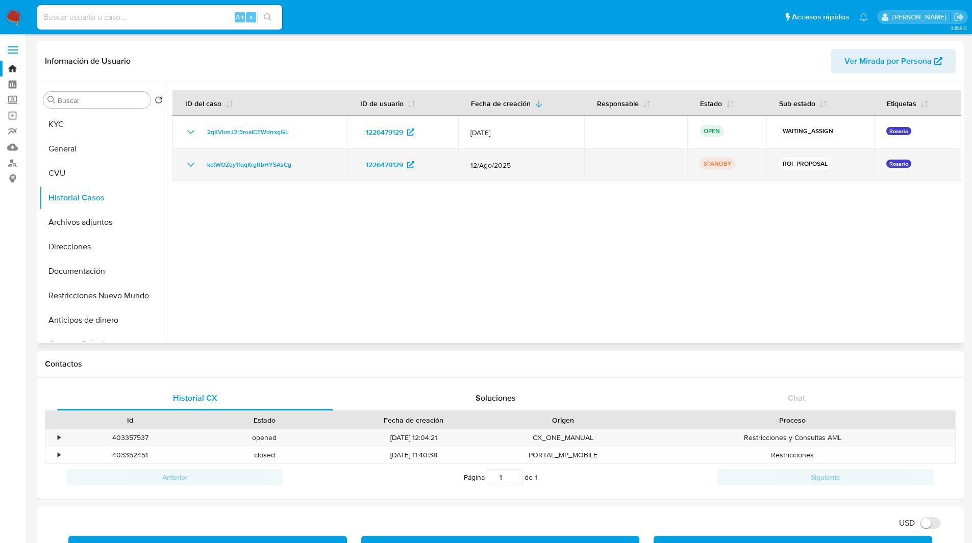
click at [187, 161] on icon "Mostrar/Ocultar" at bounding box center [191, 165] width 12 height 12
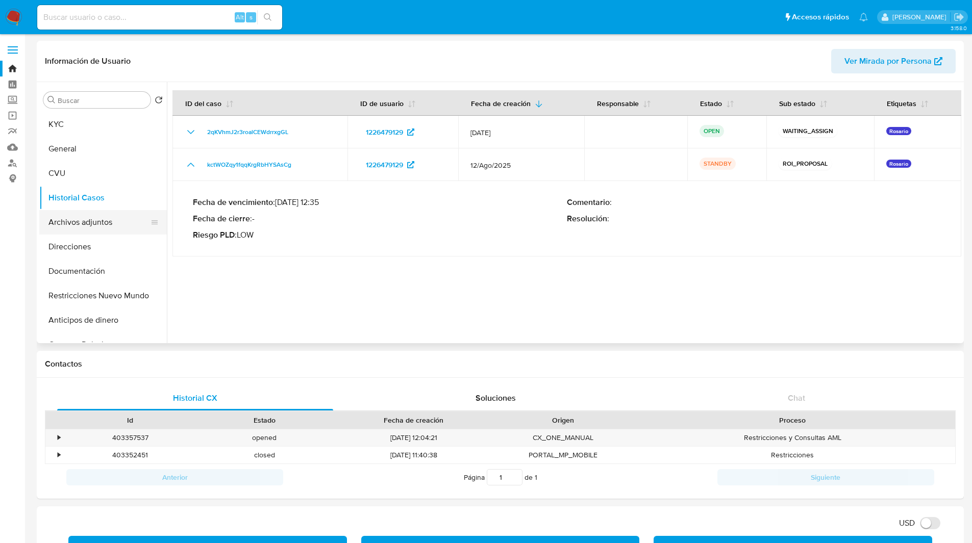
click at [81, 219] on button "Archivos adjuntos" at bounding box center [98, 222] width 119 height 24
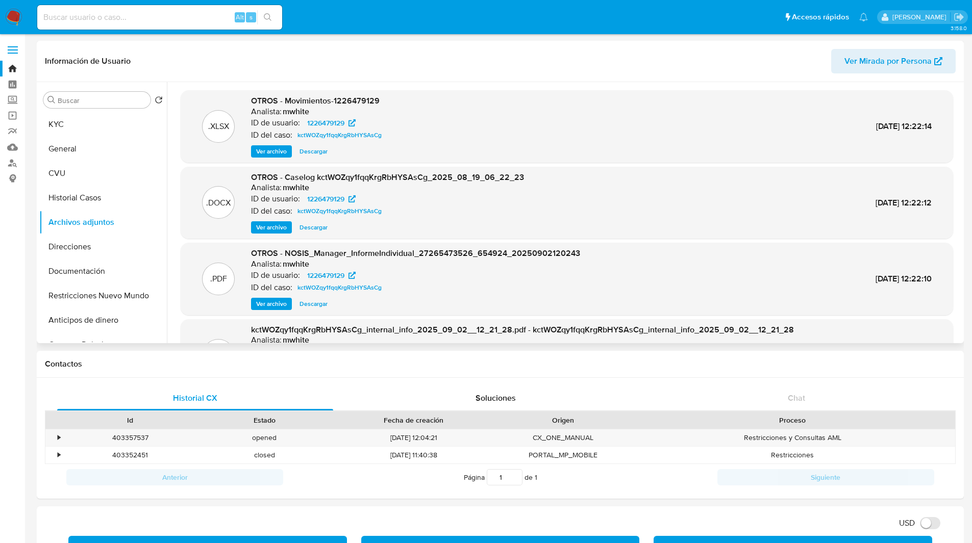
click at [272, 229] on span "Ver archivo" at bounding box center [271, 227] width 31 height 10
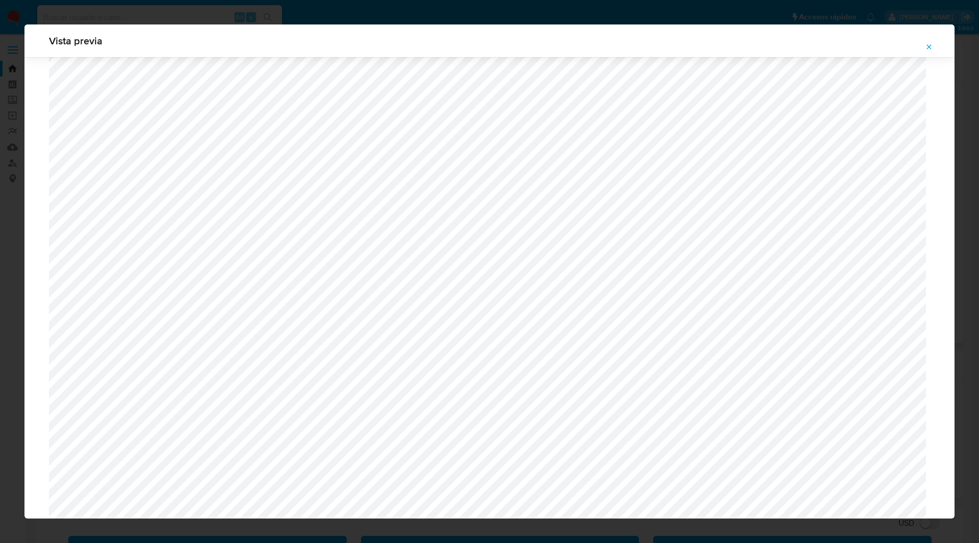
scroll to position [492, 0]
click at [932, 48] on icon "Attachment preview" at bounding box center [929, 47] width 8 height 8
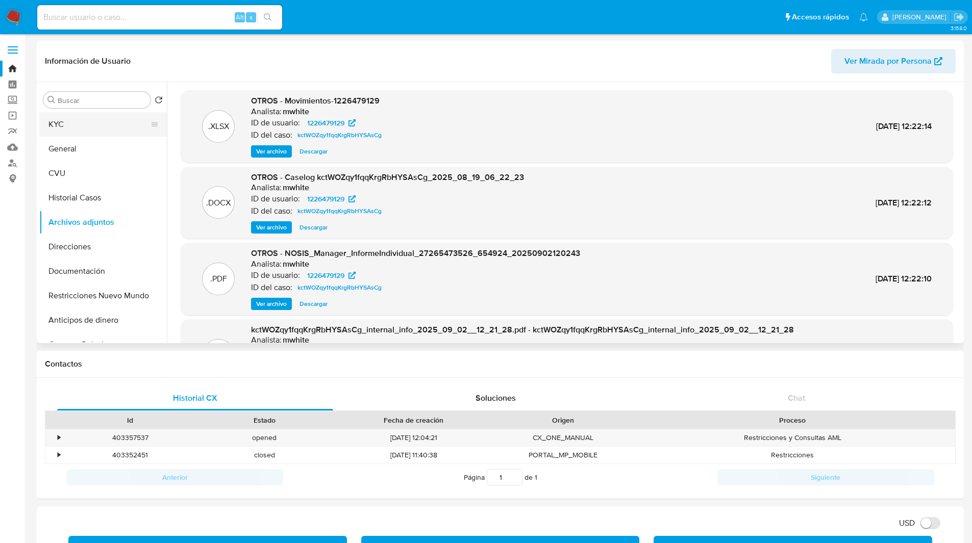
click at [97, 126] on button "KYC" at bounding box center [98, 124] width 119 height 24
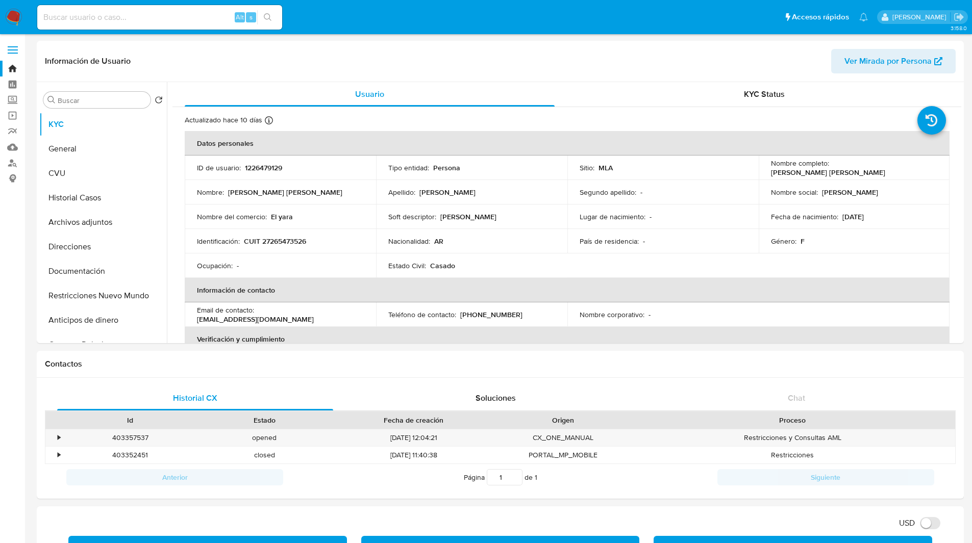
click at [108, 17] on input at bounding box center [159, 17] width 245 height 13
paste input "2208566255"
type input "2208566255"
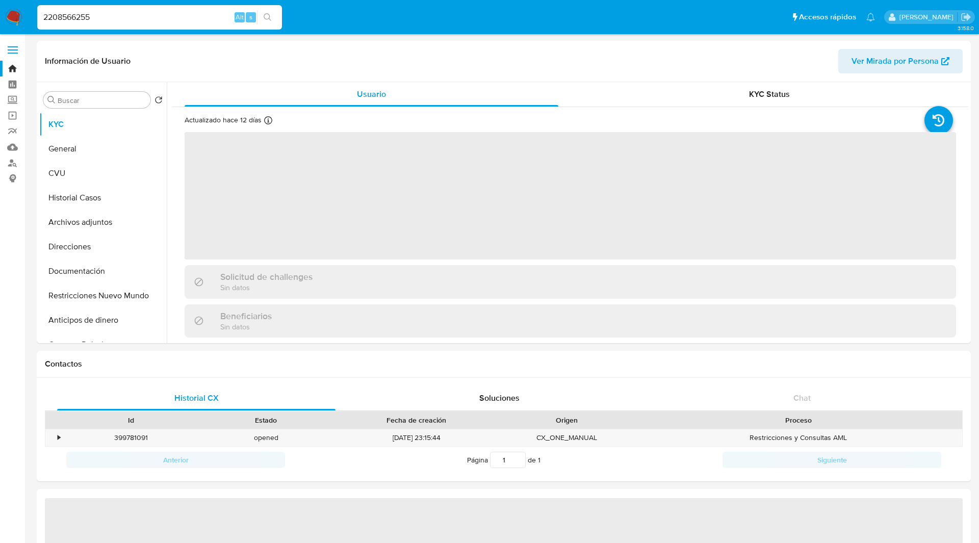
select select "10"
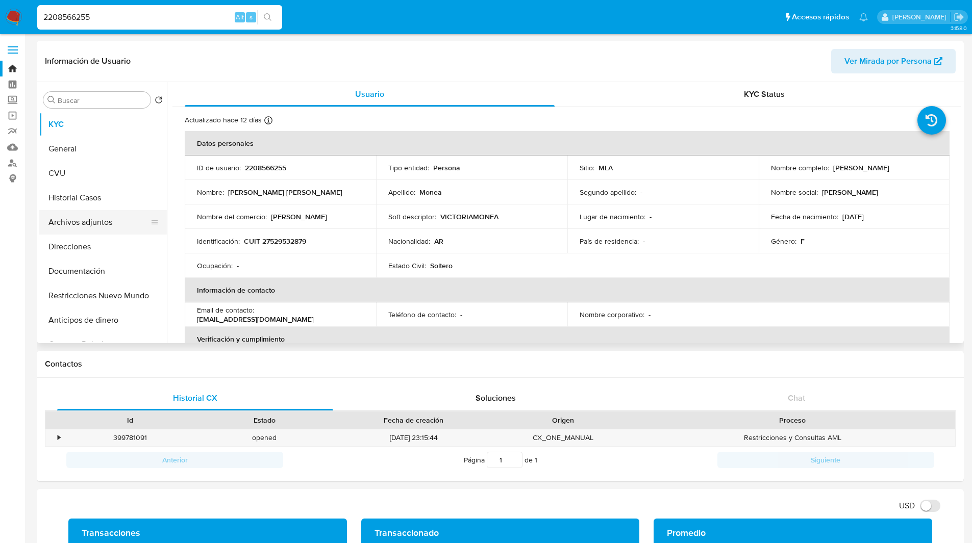
click at [93, 220] on button "Archivos adjuntos" at bounding box center [98, 222] width 119 height 24
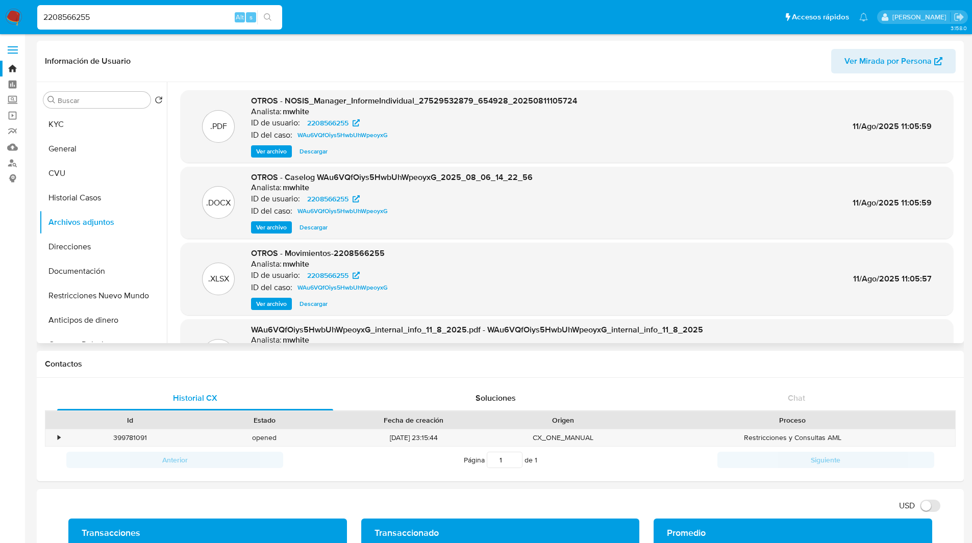
click at [280, 230] on span "Ver archivo" at bounding box center [271, 227] width 31 height 10
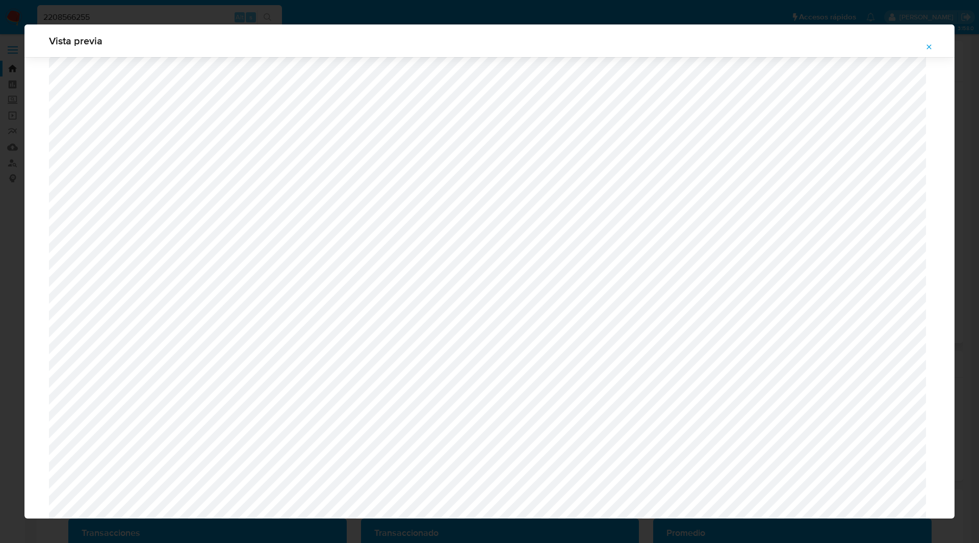
scroll to position [705, 0]
click at [929, 45] on icon "Attachment preview" at bounding box center [929, 47] width 8 height 8
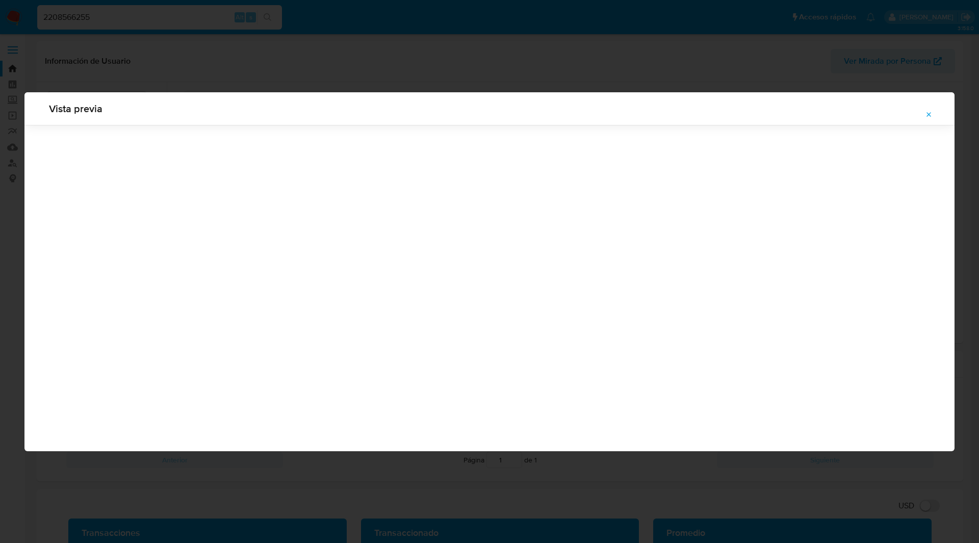
scroll to position [0, 0]
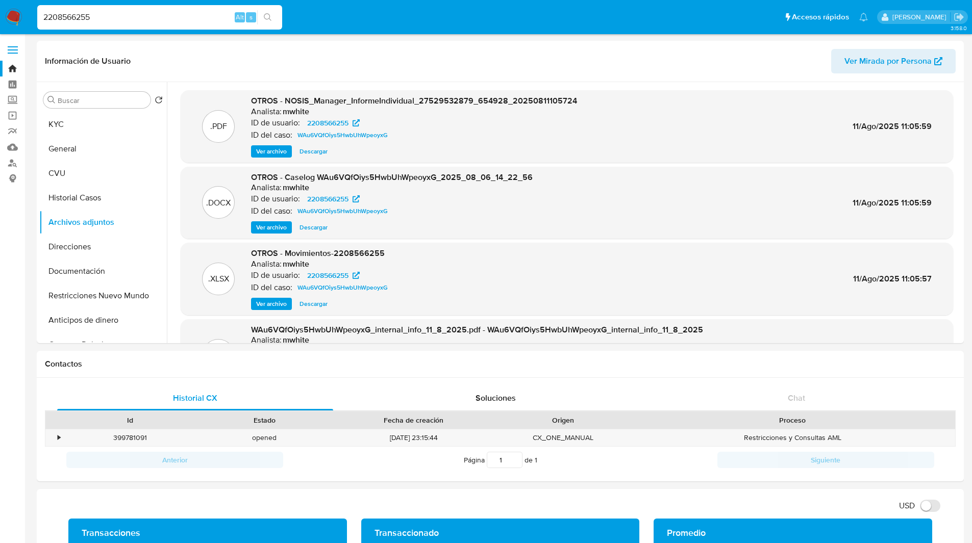
click at [186, 18] on input "2208566255" at bounding box center [159, 17] width 245 height 13
paste input "1269273267"
type input "1269273267"
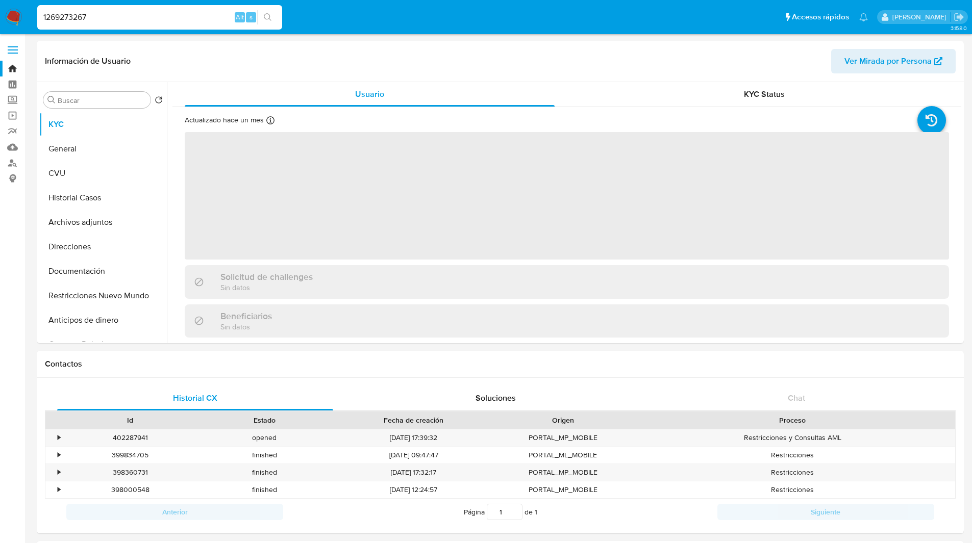
select select "10"
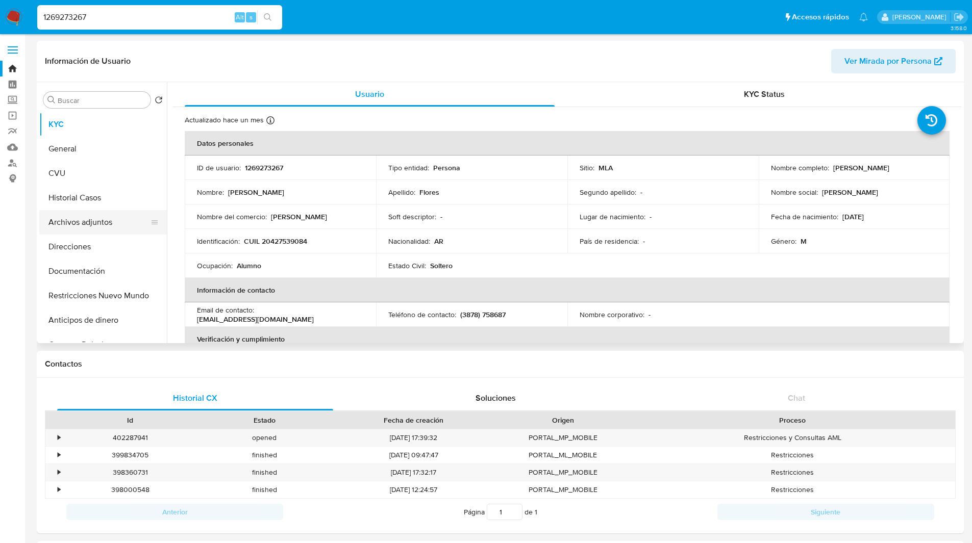
drag, startPoint x: 99, startPoint y: 202, endPoint x: 106, endPoint y: 217, distance: 16.0
click at [106, 217] on ul "KYC General CVU Historial Casos Archivos adjuntos Direcciones Documentación Res…" at bounding box center [103, 227] width 128 height 230
click at [106, 217] on button "Archivos adjuntos" at bounding box center [98, 222] width 119 height 24
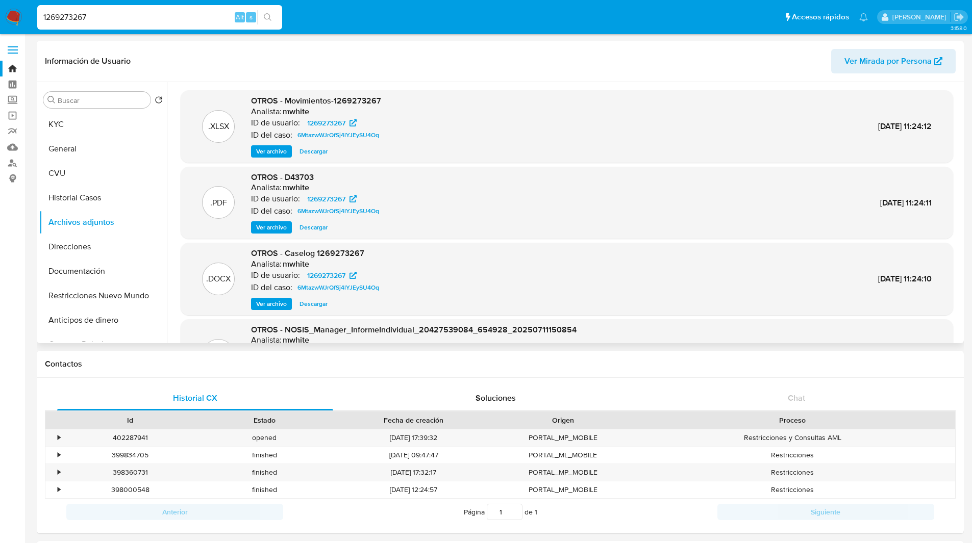
click at [272, 301] on span "Ver archivo" at bounding box center [271, 304] width 31 height 10
click at [12, 162] on link "Buscador de personas" at bounding box center [60, 163] width 121 height 16
click at [410, 55] on header "Información de Usuario Ver Mirada por Persona" at bounding box center [500, 61] width 910 height 24
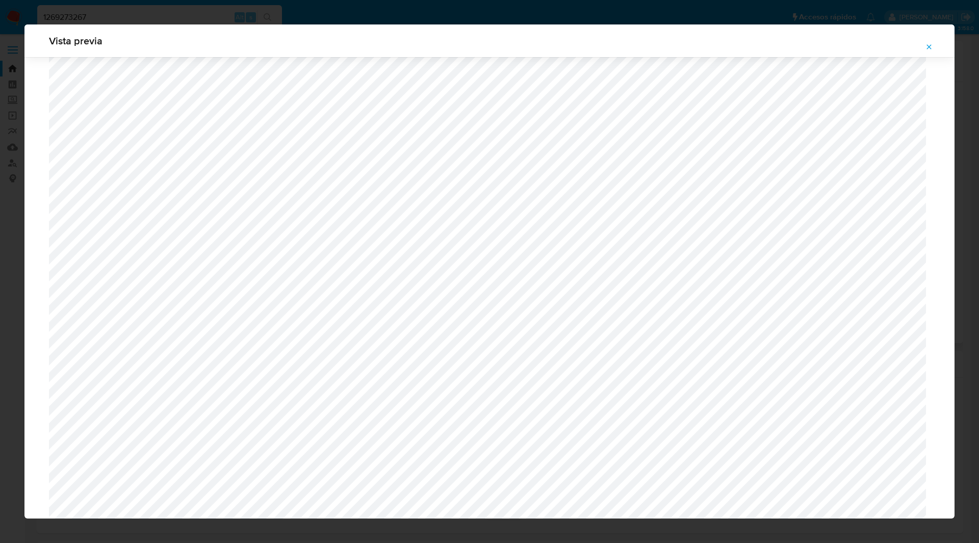
scroll to position [694, 0]
click at [929, 45] on icon "Attachment preview" at bounding box center [929, 47] width 8 height 8
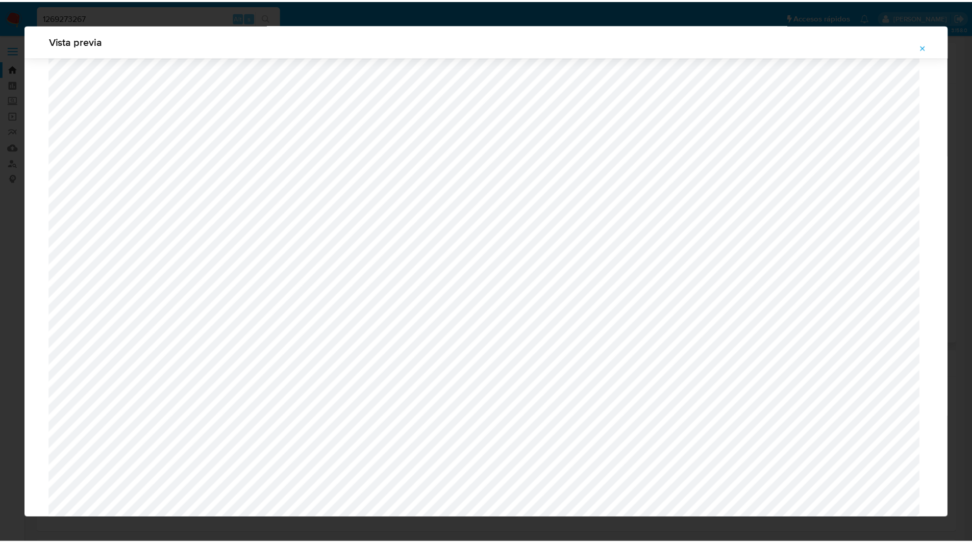
scroll to position [0, 0]
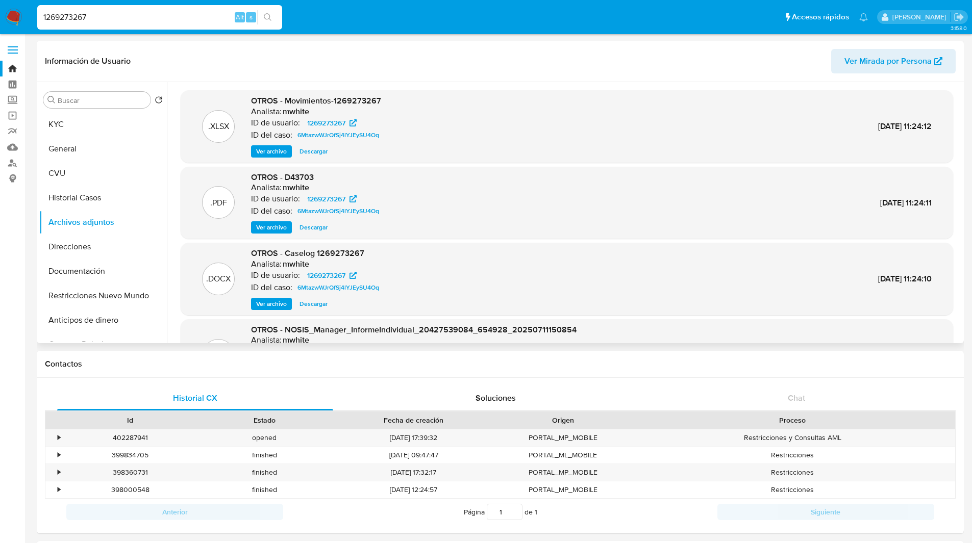
click at [565, 32] on nav "Pausado Ver notificaciones 1269273267 Alt s Accesos rápidos Presiona las siguie…" at bounding box center [486, 17] width 972 height 34
click at [524, 24] on ul "Pausado Ver notificaciones 1269273267 Alt s Accesos rápidos Presiona las siguie…" at bounding box center [452, 17] width 841 height 26
click at [13, 15] on img at bounding box center [13, 17] width 17 height 17
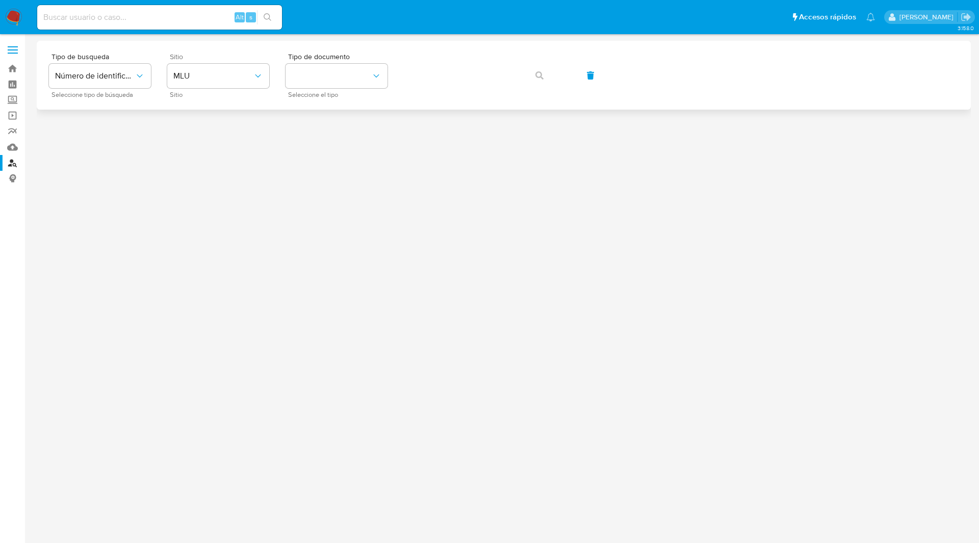
click at [217, 88] on div "Sitio MLU Sitio" at bounding box center [218, 75] width 102 height 44
click at [214, 79] on span "MLU" at bounding box center [213, 76] width 80 height 10
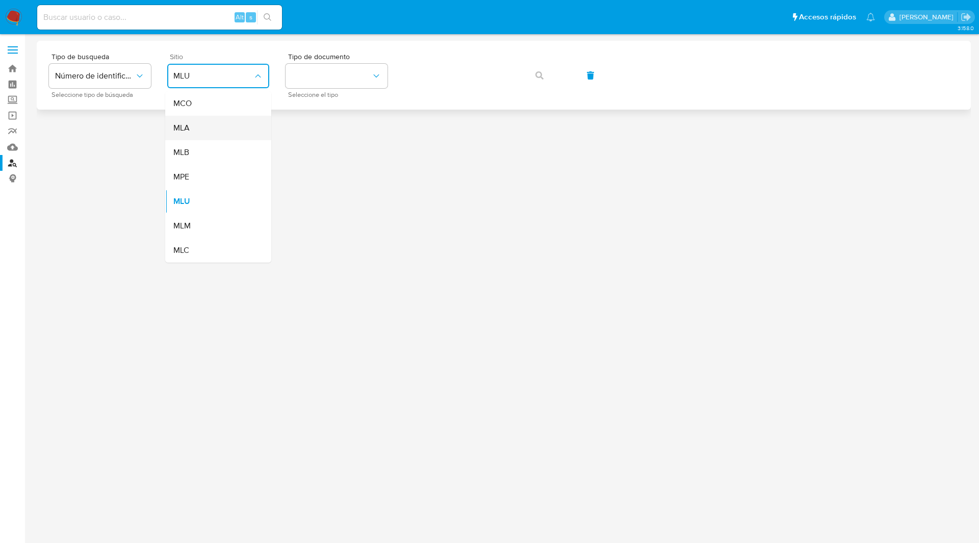
click at [204, 132] on div "MLA" at bounding box center [215, 128] width 84 height 24
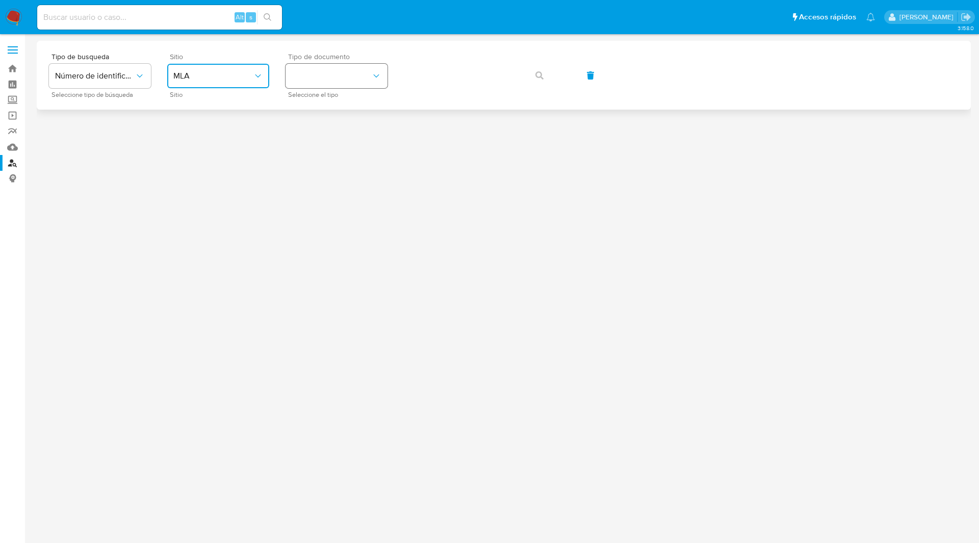
click at [320, 83] on button "identificationType" at bounding box center [337, 76] width 102 height 24
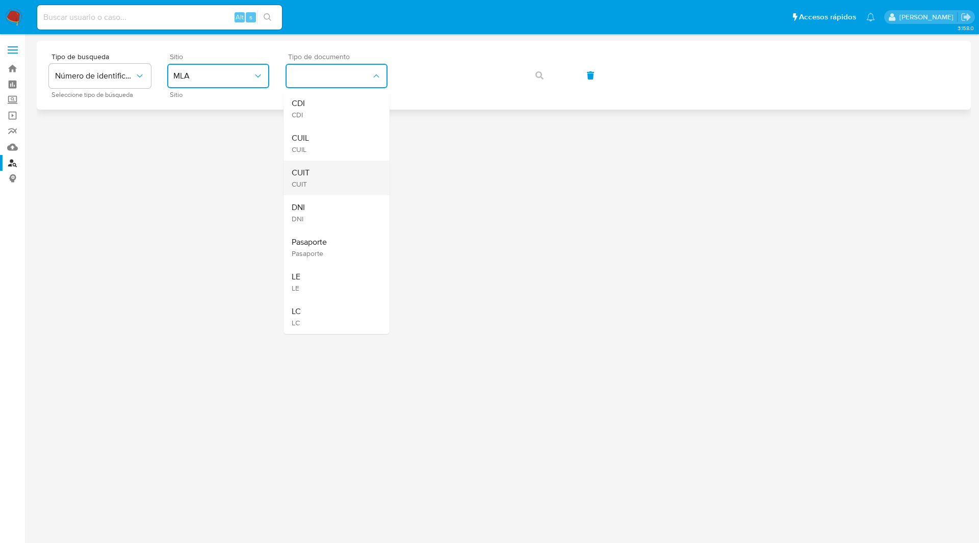
click at [320, 171] on div "CUIT CUIT" at bounding box center [334, 178] width 84 height 35
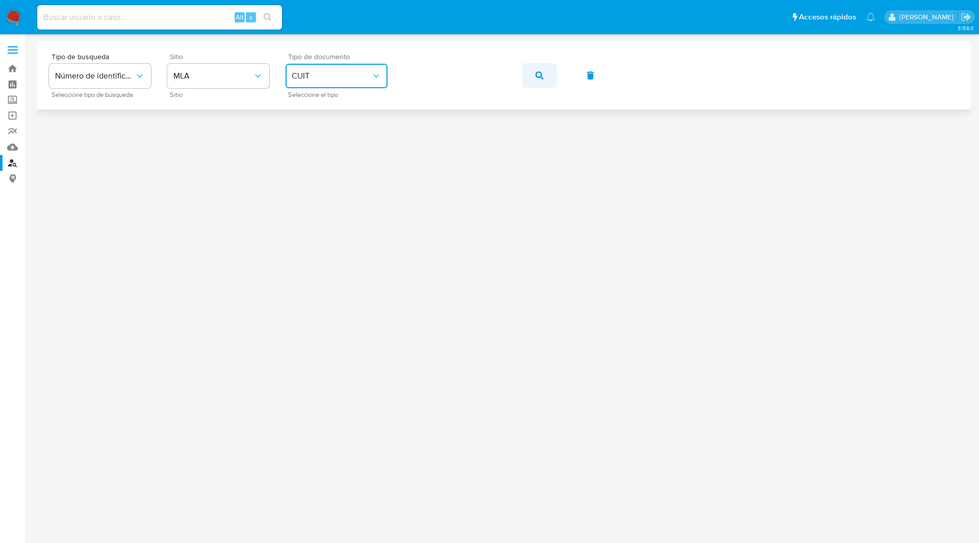
click at [544, 74] on button "button" at bounding box center [539, 75] width 35 height 24
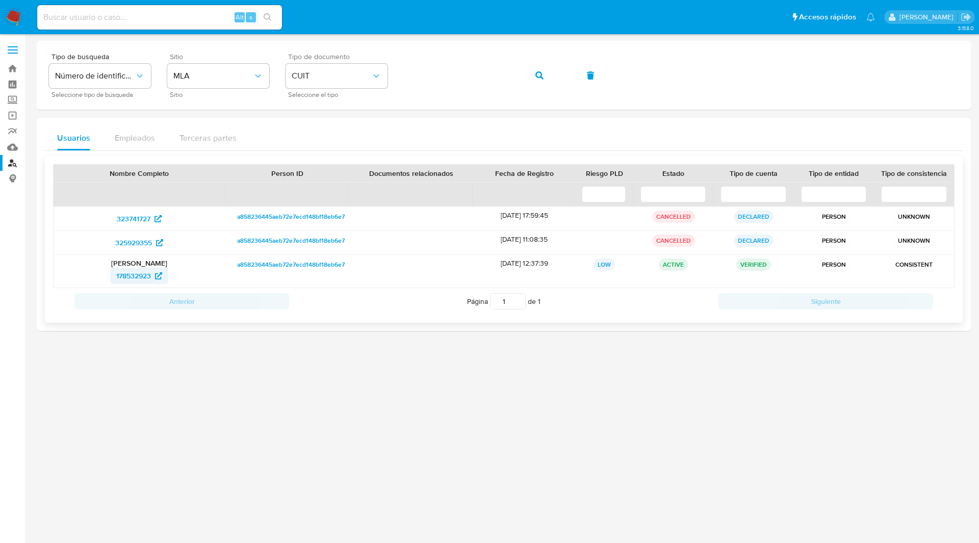
click at [145, 275] on span "178532923" at bounding box center [133, 276] width 35 height 16
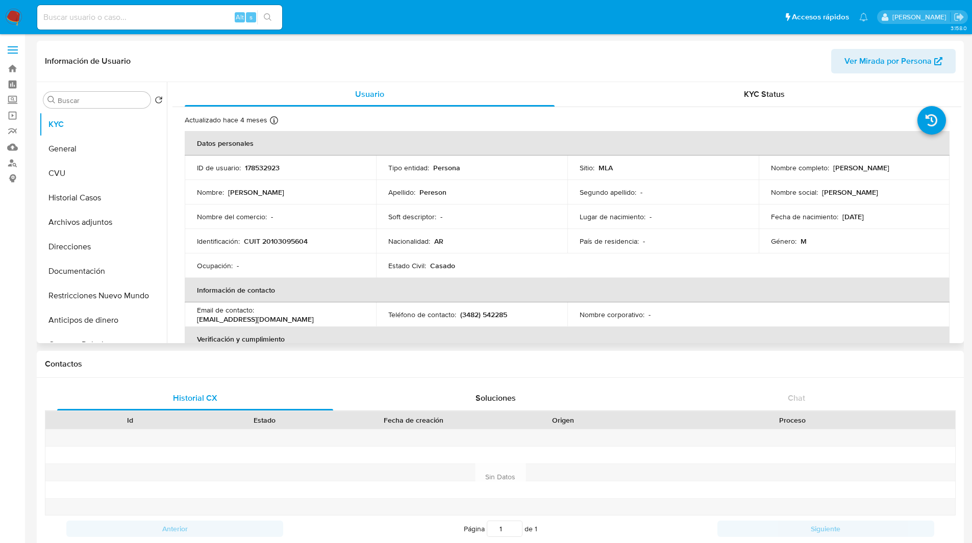
select select "10"
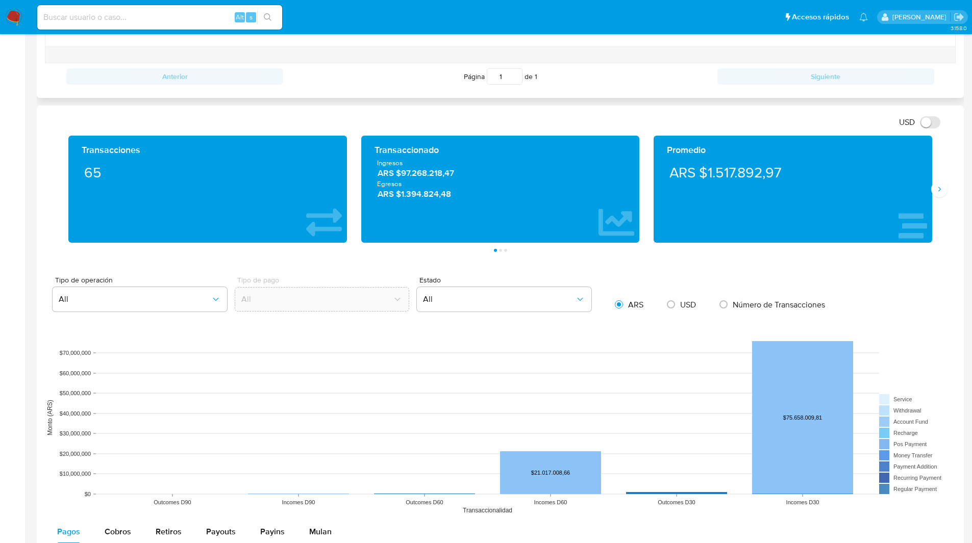
scroll to position [461, 0]
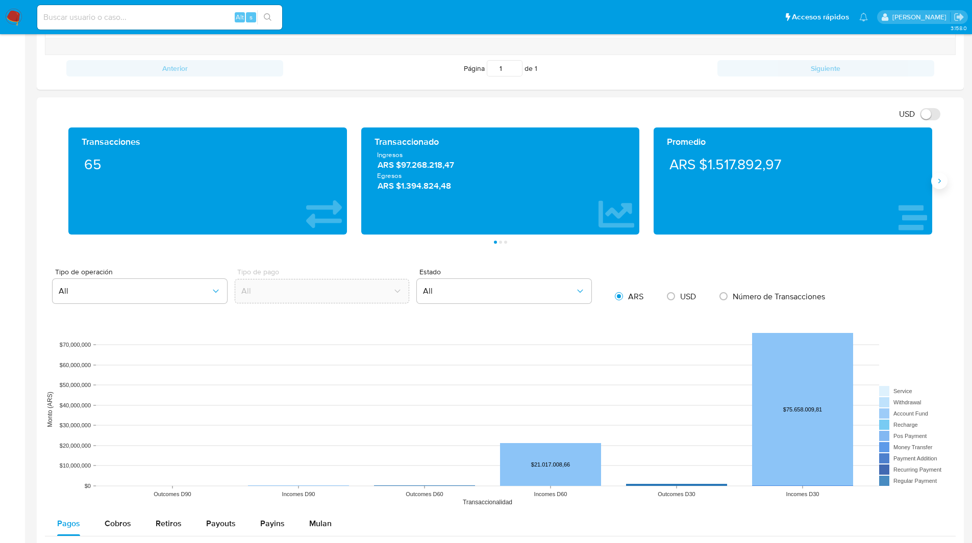
click at [941, 182] on icon "Siguiente" at bounding box center [939, 181] width 8 height 8
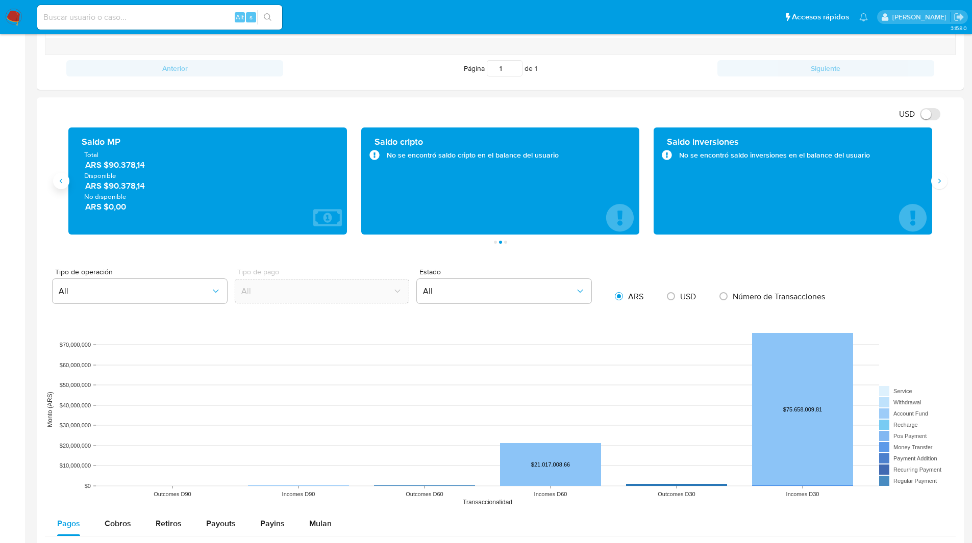
click at [58, 180] on icon "Anterior" at bounding box center [61, 181] width 8 height 8
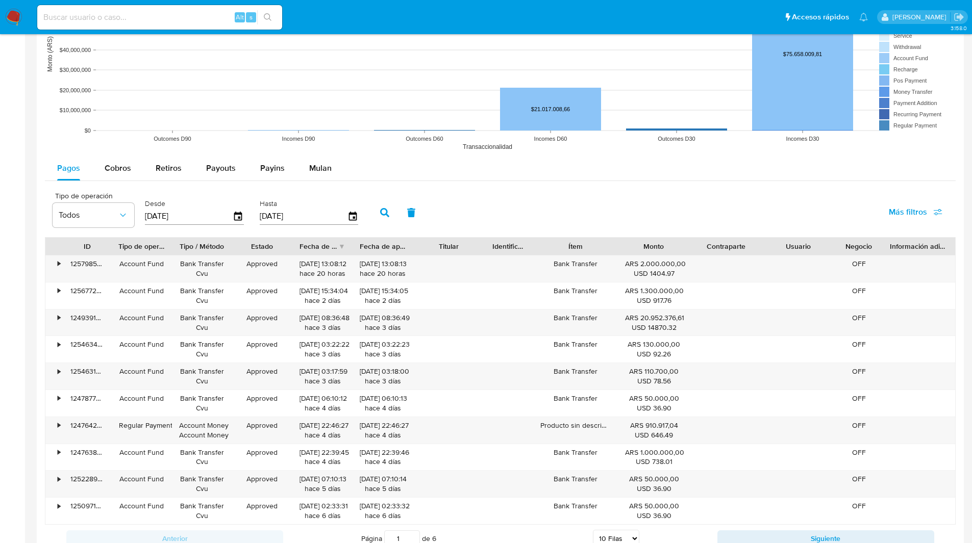
scroll to position [818, 0]
click at [579, 198] on div "Tipo de operación Todos Desde [DATE] Hasta [DATE] Más filtros" at bounding box center [500, 210] width 910 height 51
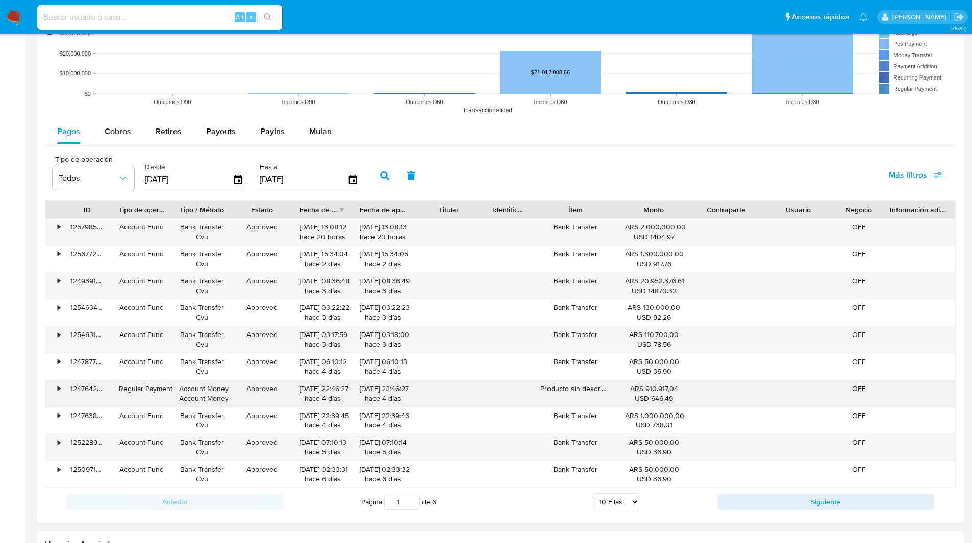
scroll to position [853, 0]
click at [410, 496] on input "2" at bounding box center [402, 501] width 36 height 16
type input "2"
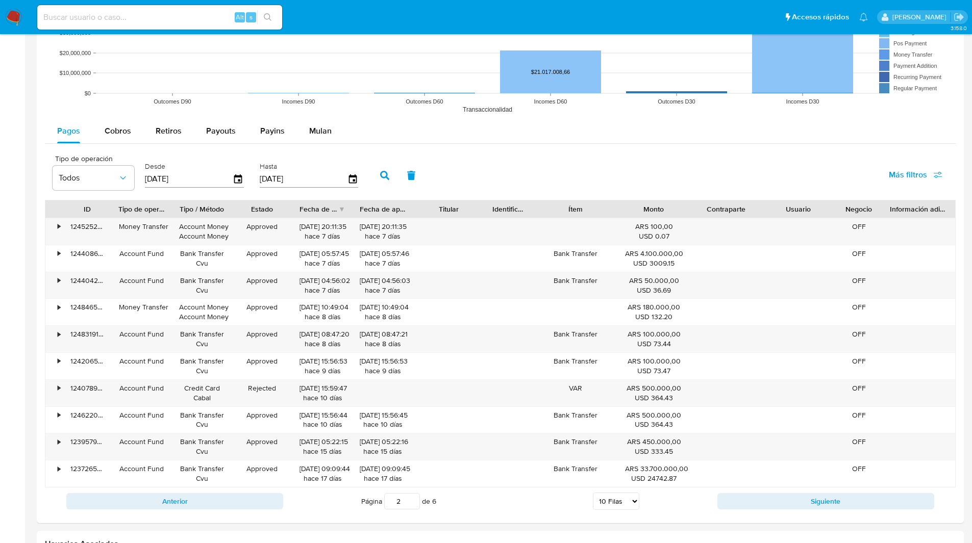
select select "20"
click at [593, 493] on select "5 Filas 10 Filas 20 Filas 25 Filas 50 Filas 100 Filas" at bounding box center [616, 501] width 46 height 17
type input "1"
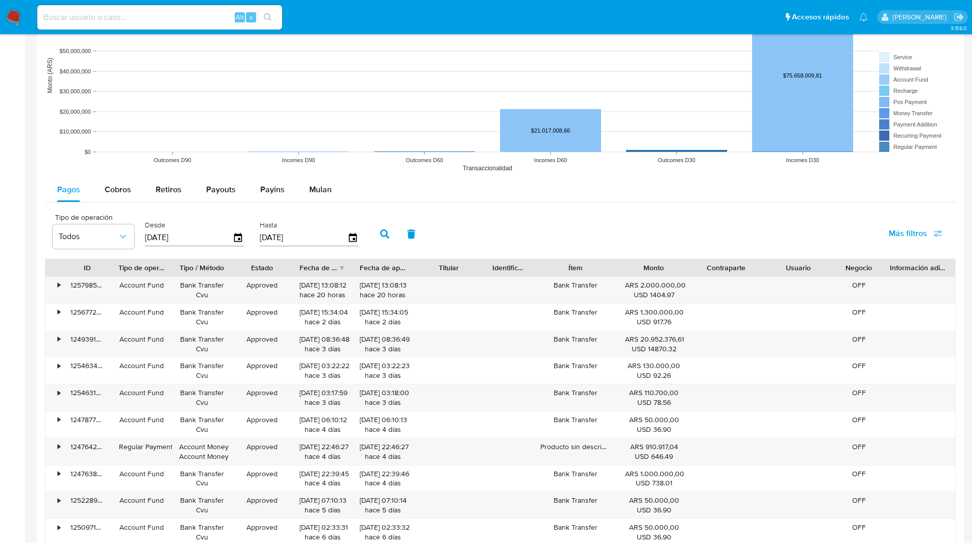
scroll to position [793, 0]
click at [522, 221] on div "Tipo de operación Todos Desde [DATE] Hasta [DATE] Más filtros" at bounding box center [500, 234] width 910 height 51
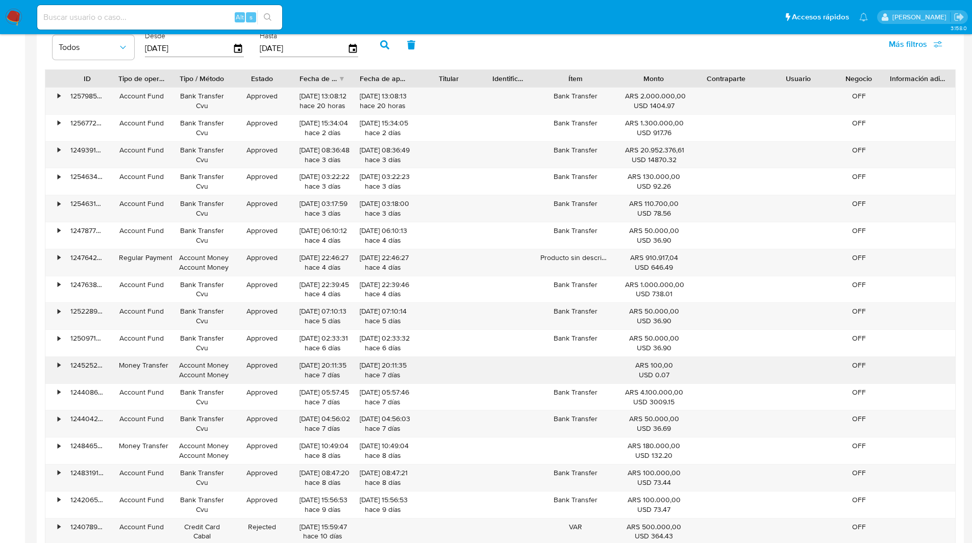
scroll to position [986, 0]
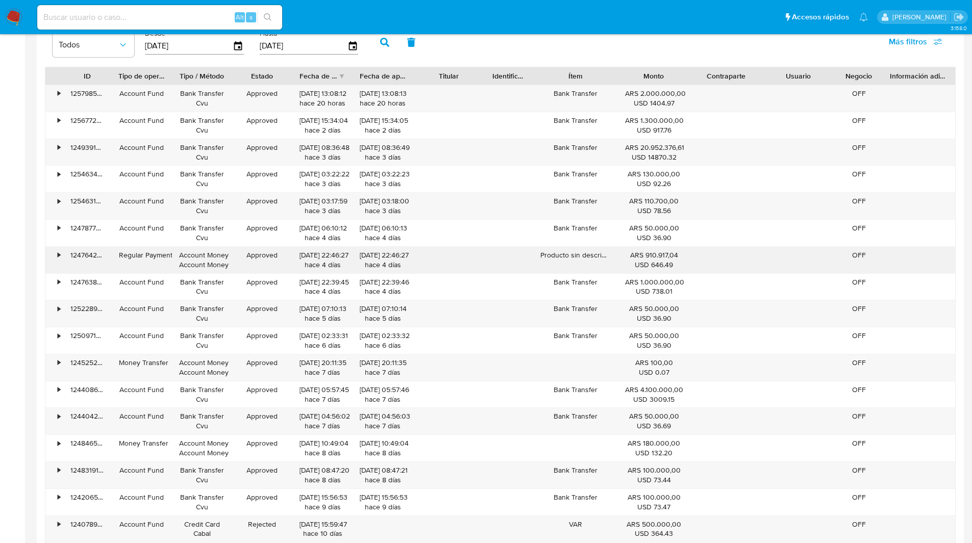
click at [581, 251] on div "Producto sin descripción" at bounding box center [575, 260] width 84 height 27
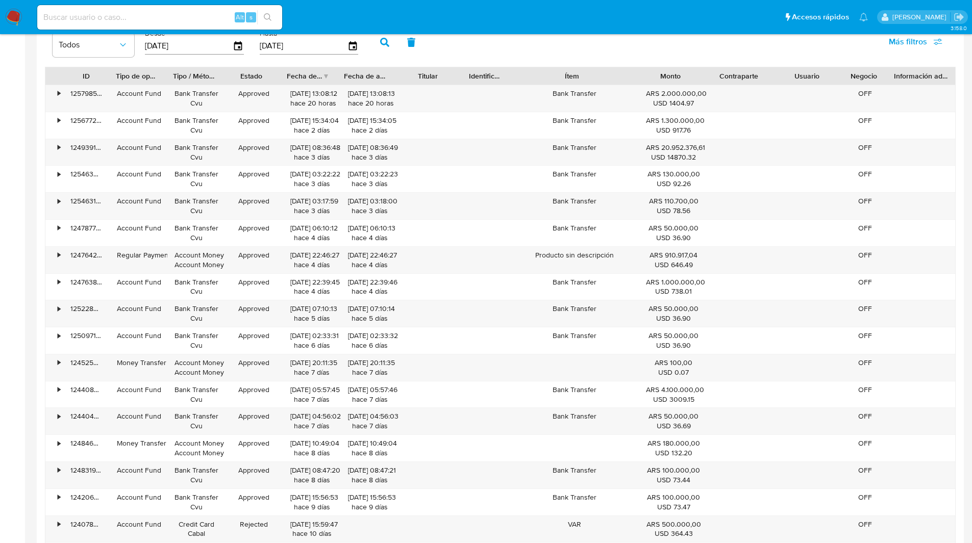
drag, startPoint x: 612, startPoint y: 75, endPoint x: 653, endPoint y: 73, distance: 41.9
click at [653, 73] on div "ID Tipo de operación Tipo / Método Estado Fecha de creación Fecha de aprobación…" at bounding box center [499, 75] width 909 height 17
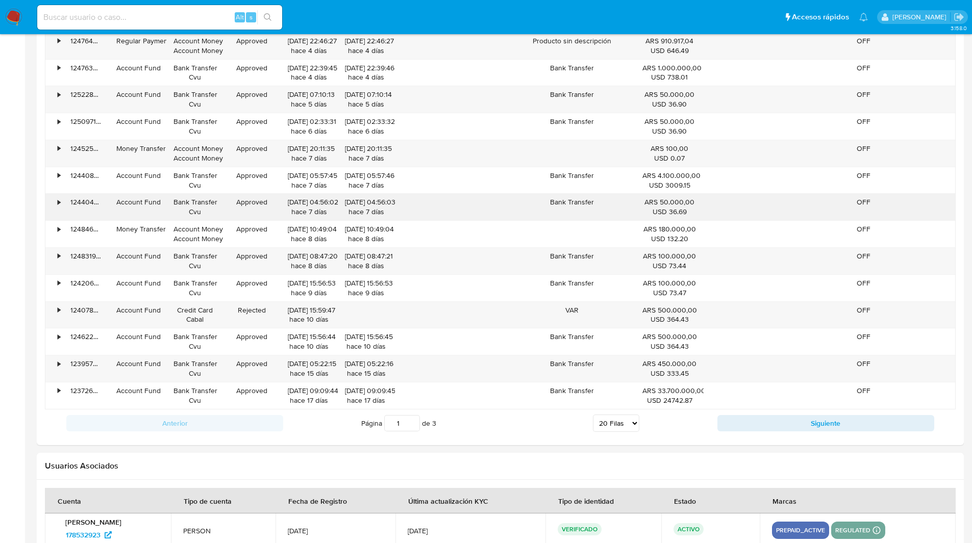
scroll to position [1201, 0]
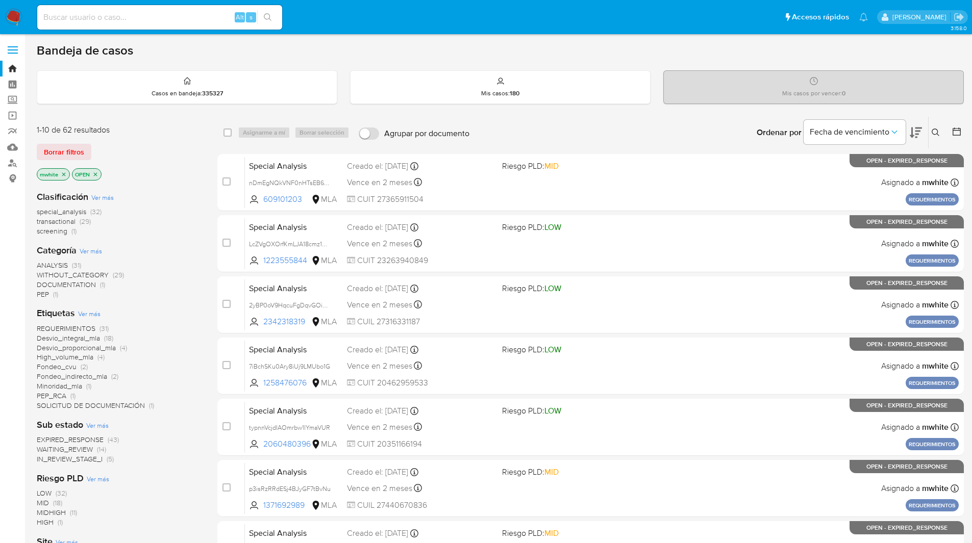
click at [319, 22] on ul "Pausado Ver notificaciones Alt s Accesos rápidos Presiona las siguientes teclas…" at bounding box center [452, 17] width 841 height 26
click at [189, 19] on input at bounding box center [159, 17] width 245 height 13
paste input "7cuoFzu28yAivuKOzGy30TaC"
type input "7cuoFzu28yAivuKOzGy30TaC"
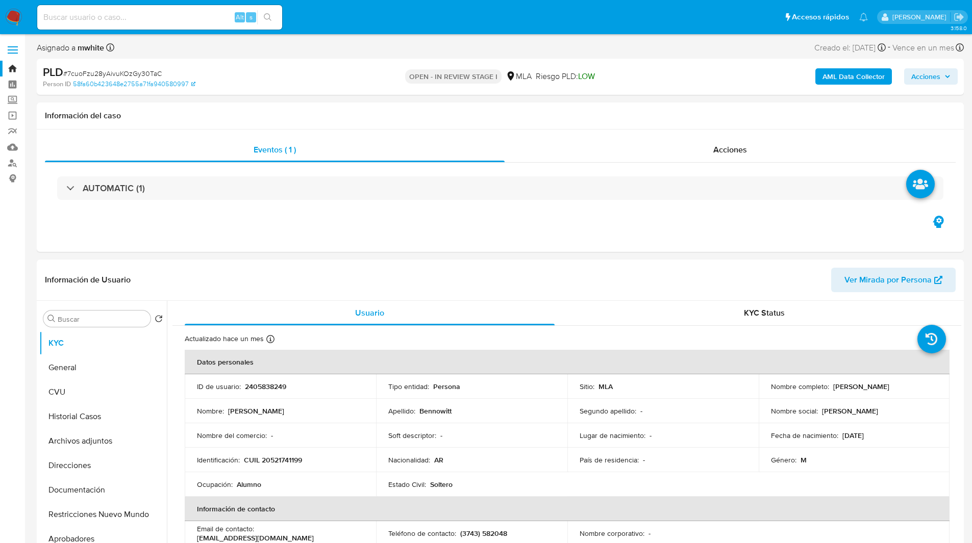
select select "10"
click at [278, 388] on p "2405838249" at bounding box center [265, 386] width 41 height 9
copy p "2405838249"
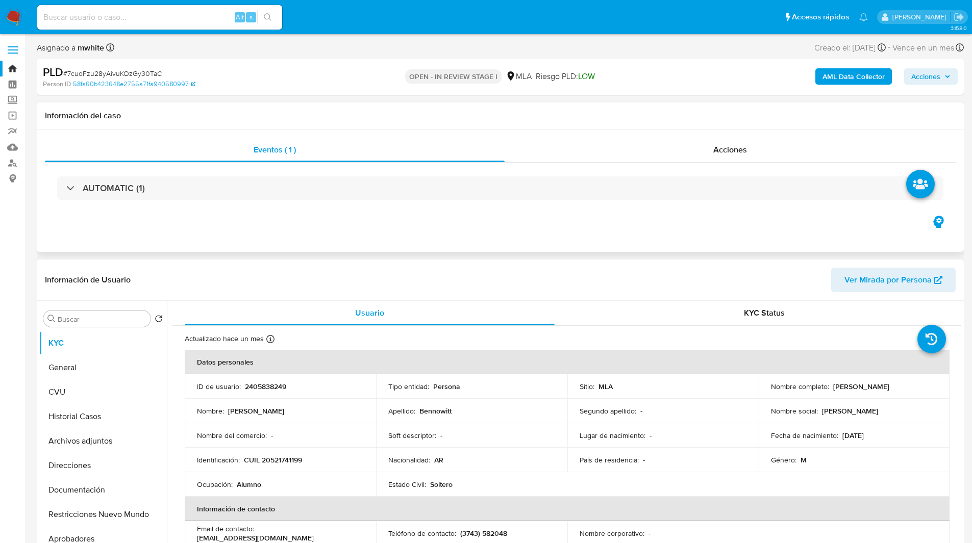
click at [373, 246] on div "Eventos ( 1 ) Acciones AUTOMATIC (1)" at bounding box center [500, 191] width 927 height 122
click at [537, 47] on div "Asignado a mwhite Asignado el: [DATE] 14:12:46 Creado el: [DATE] Creado el: [DA…" at bounding box center [500, 50] width 927 height 18
click at [118, 511] on button "Restricciones Nuevo Mundo" at bounding box center [98, 514] width 119 height 24
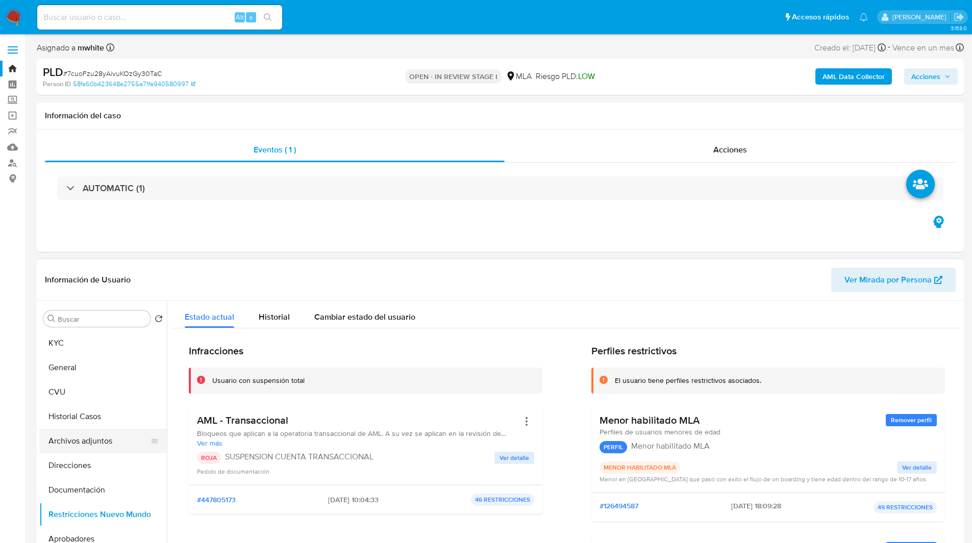
click at [98, 442] on button "Archivos adjuntos" at bounding box center [98, 441] width 119 height 24
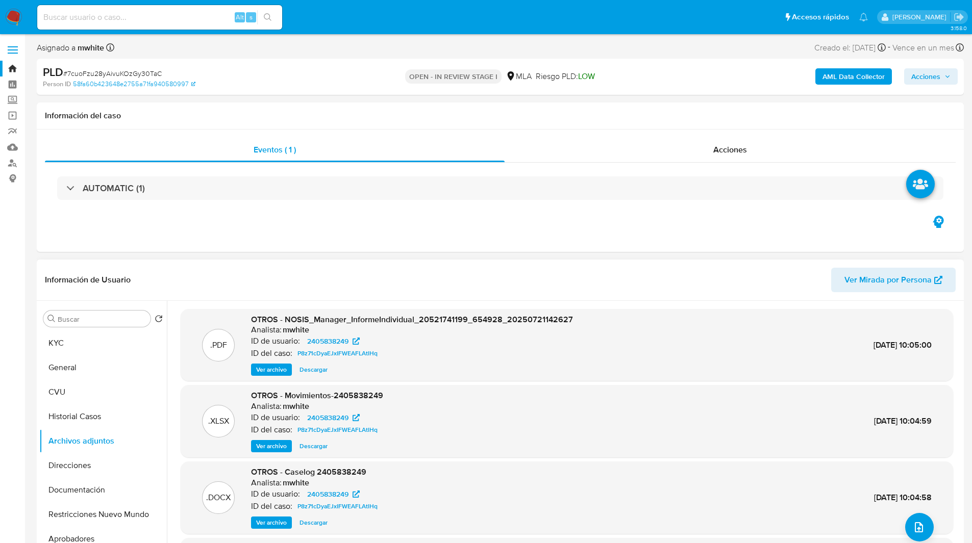
click at [281, 520] on span "Ver archivo" at bounding box center [271, 523] width 31 height 10
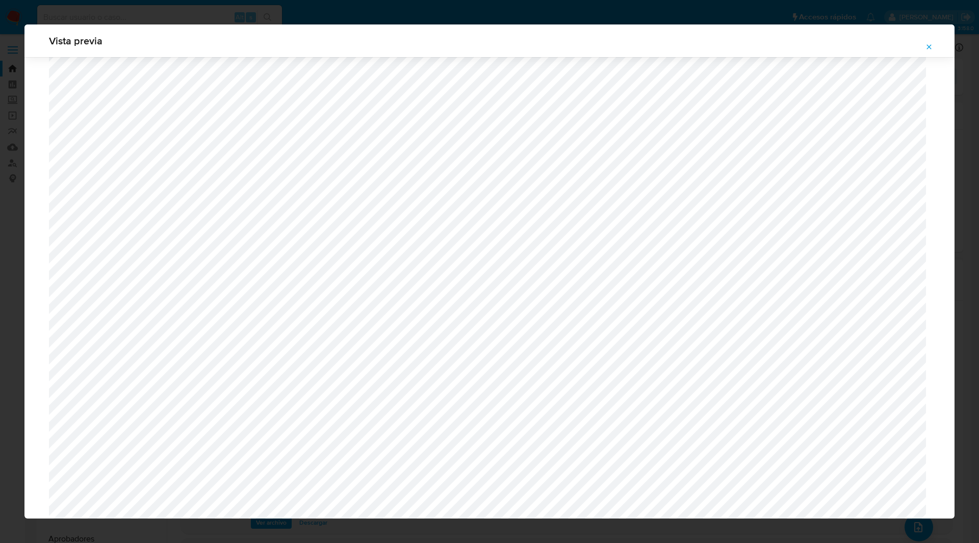
scroll to position [395, 0]
click at [293, 16] on div "Vista previa" at bounding box center [489, 271] width 979 height 543
click at [928, 44] on icon "Attachment preview" at bounding box center [929, 47] width 8 height 8
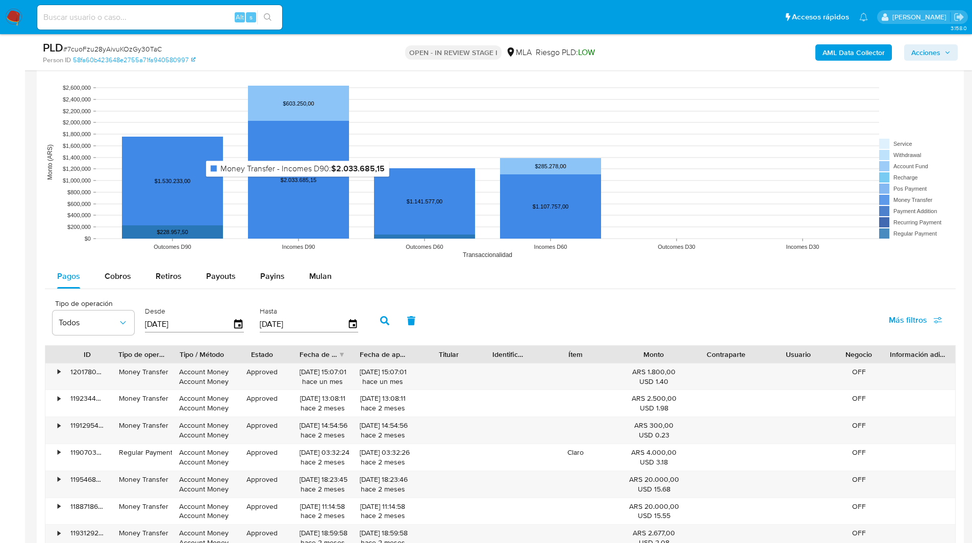
scroll to position [921, 0]
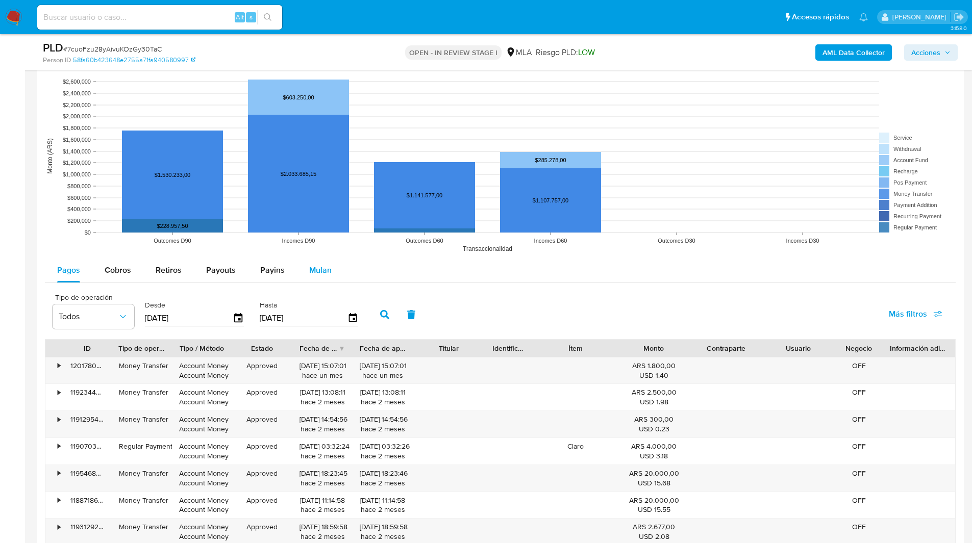
click at [316, 265] on span "Mulan" at bounding box center [320, 270] width 22 height 12
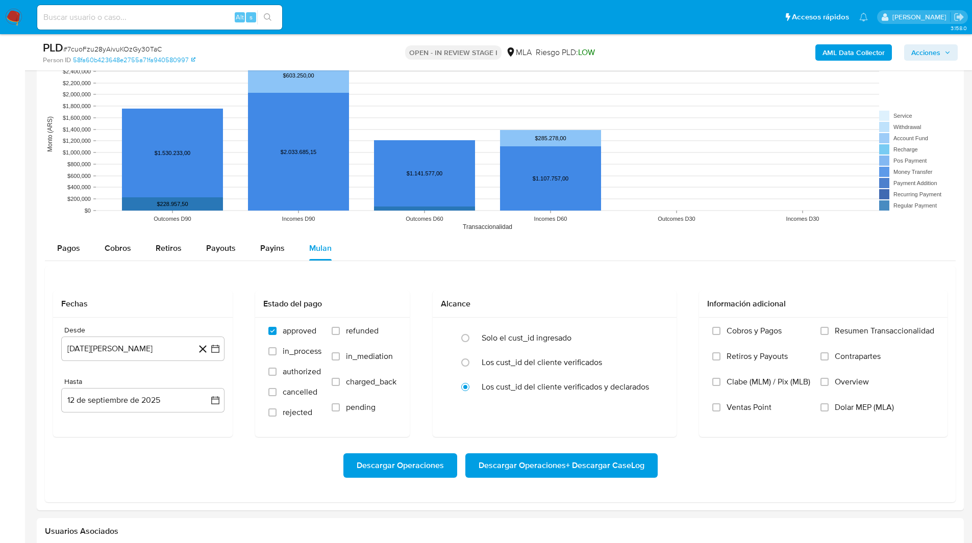
scroll to position [945, 0]
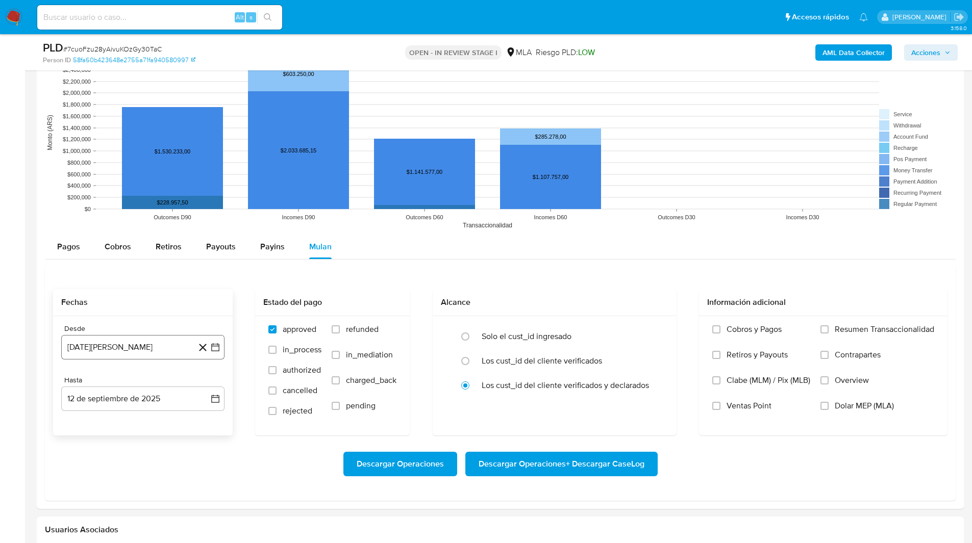
click at [111, 343] on button "12 de agosto de 2024" at bounding box center [142, 347] width 163 height 24
click at [152, 381] on span "agosto 2024" at bounding box center [138, 384] width 46 height 10
click at [198, 379] on icon "Año siguiente" at bounding box center [204, 384] width 12 height 12
click at [101, 477] on span "jul" at bounding box center [98, 478] width 22 height 8
click at [99, 422] on button "1" at bounding box center [102, 422] width 16 height 16
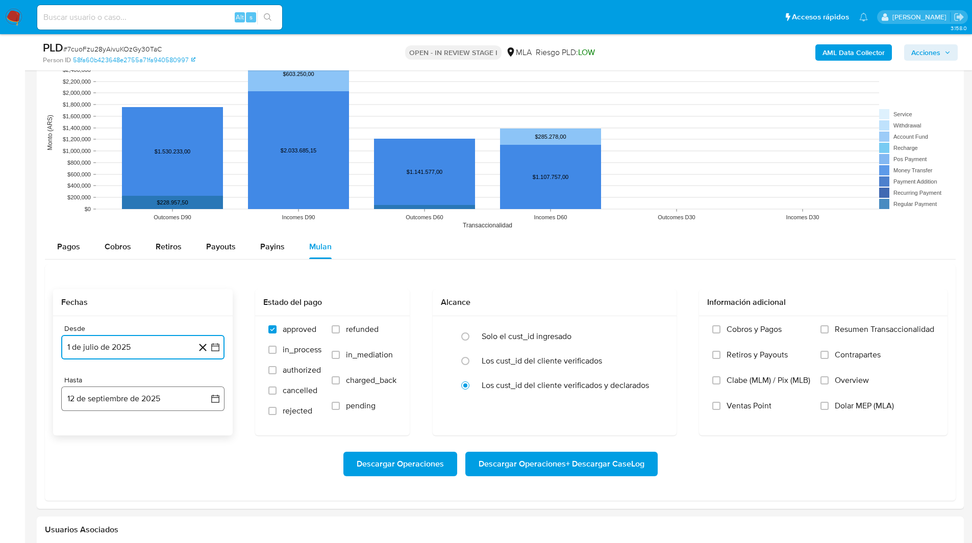
click at [110, 407] on button "12 de septiembre de 2025" at bounding box center [142, 399] width 163 height 24
click at [80, 248] on icon "Mes anterior" at bounding box center [79, 244] width 12 height 12
click at [100, 361] on button "29" at bounding box center [102, 363] width 16 height 16
click at [835, 401] on span "Dolar MEP (MLA)" at bounding box center [863, 406] width 59 height 10
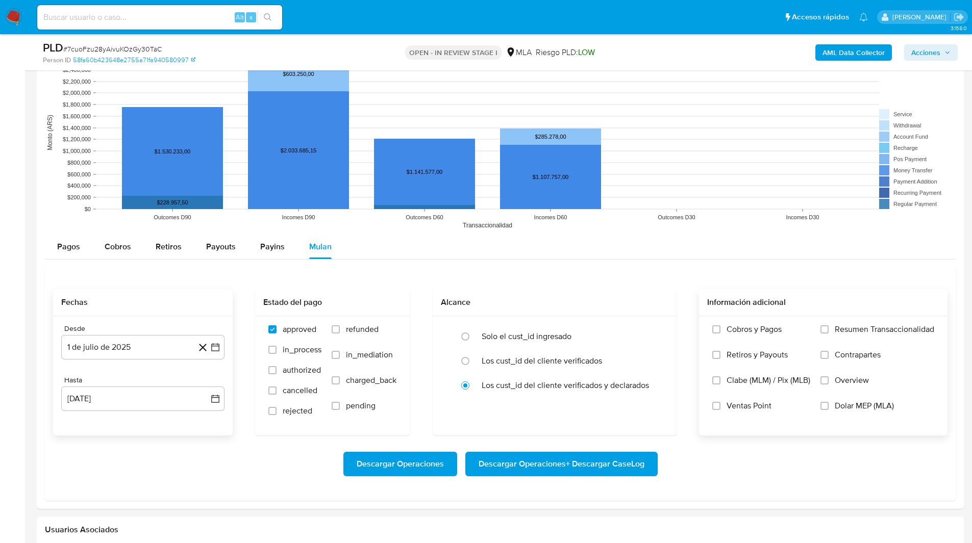
click at [828, 402] on input "Dolar MEP (MLA)" at bounding box center [824, 406] width 8 height 8
click at [524, 460] on span "Descargar Operaciones + Descargar CaseLog" at bounding box center [561, 464] width 166 height 22
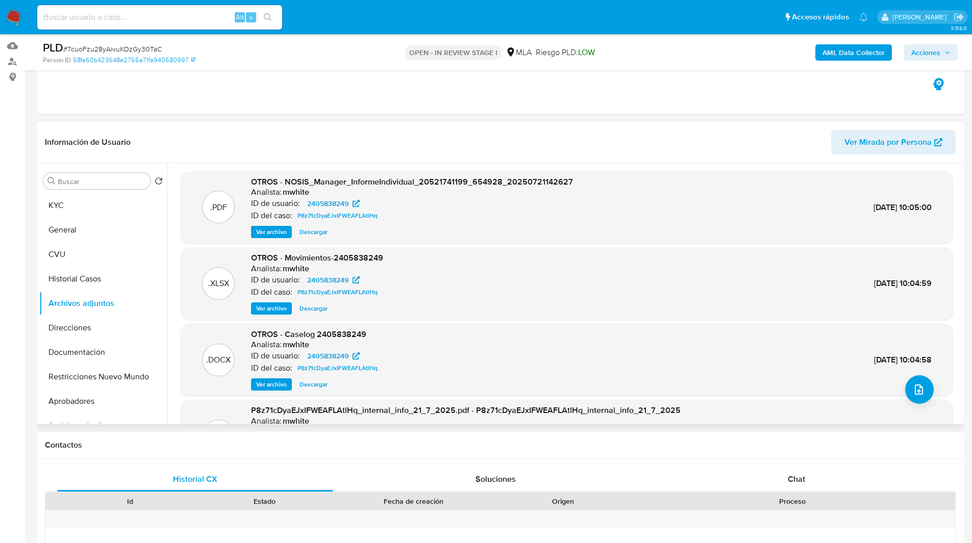
scroll to position [45, 0]
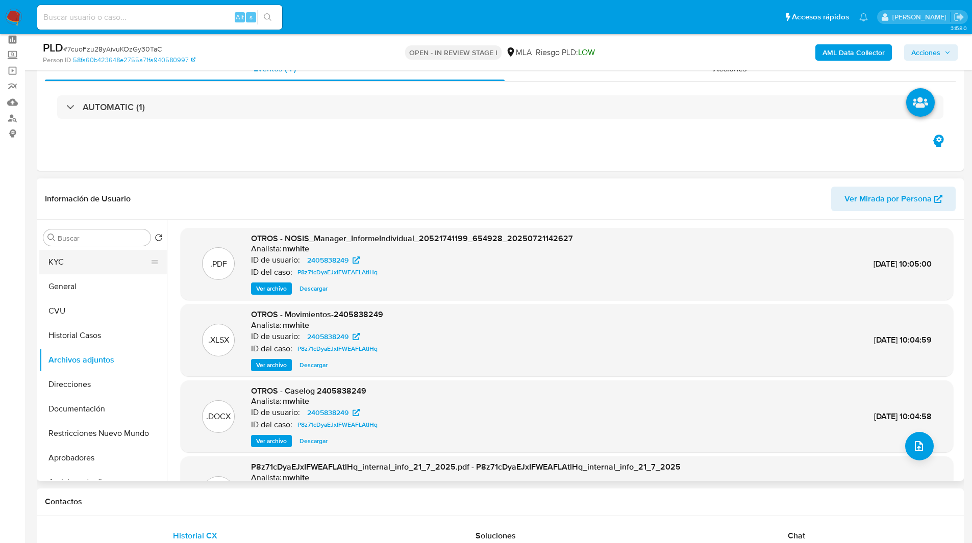
click at [82, 257] on button "KYC" at bounding box center [98, 262] width 119 height 24
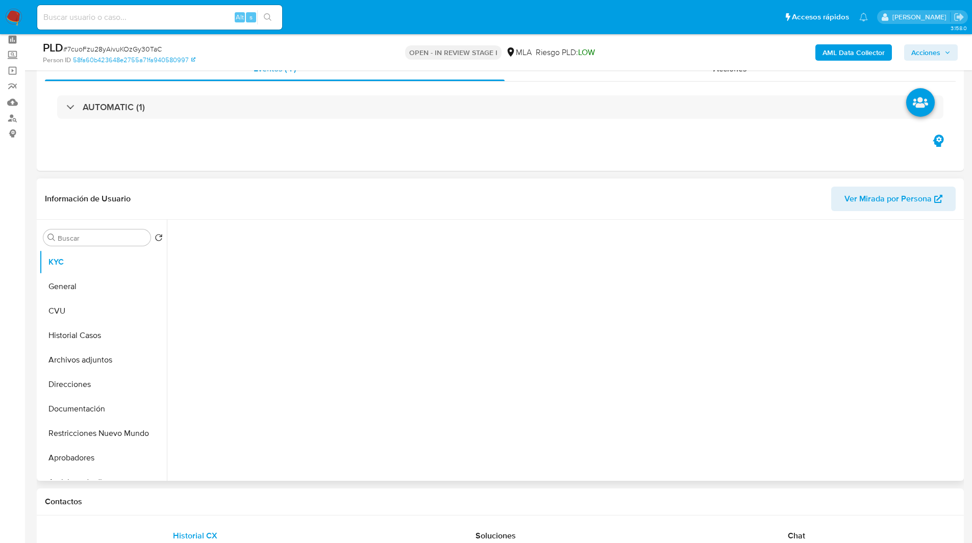
click at [379, 185] on div "Información de Usuario Ver Mirada por Persona" at bounding box center [500, 199] width 927 height 41
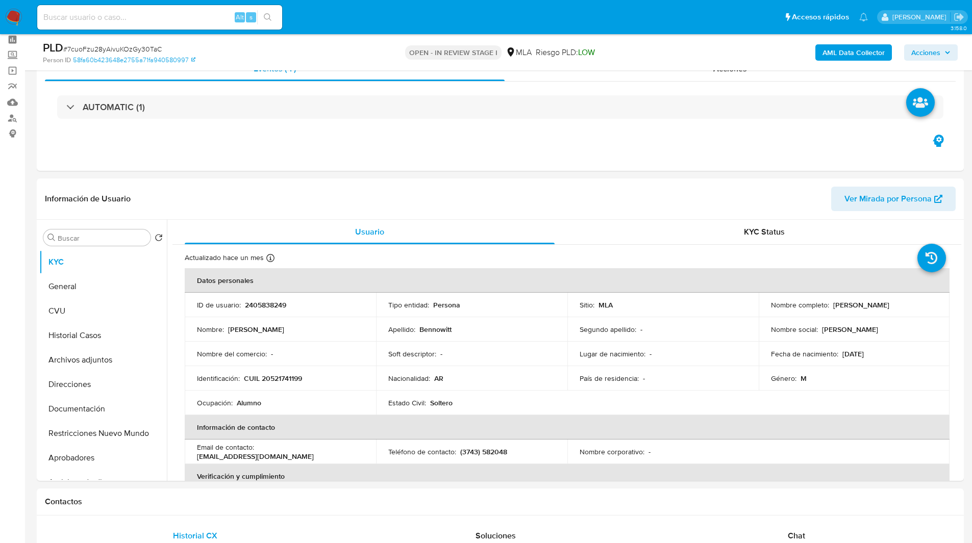
click at [551, 34] on nav "Pausado Ver notificaciones Alt s Accesos rápidos Presiona las siguientes teclas…" at bounding box center [486, 17] width 972 height 34
click at [258, 302] on p "2405838249" at bounding box center [265, 304] width 41 height 9
copy p "2405838249"
click at [567, 147] on div "Eventos ( 1 ) Acciones AUTOMATIC (1)" at bounding box center [500, 109] width 927 height 122
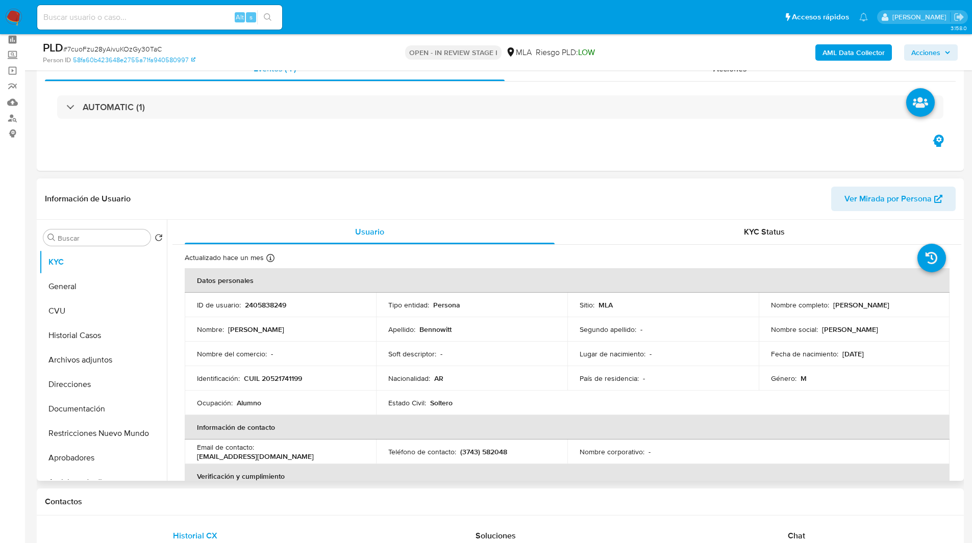
click at [319, 198] on header "Información de Usuario Ver Mirada por Persona" at bounding box center [500, 199] width 910 height 24
click at [295, 200] on header "Información de Usuario Ver Mirada por Persona" at bounding box center [500, 199] width 910 height 24
click at [271, 197] on header "Información de Usuario Ver Mirada por Persona" at bounding box center [500, 199] width 910 height 24
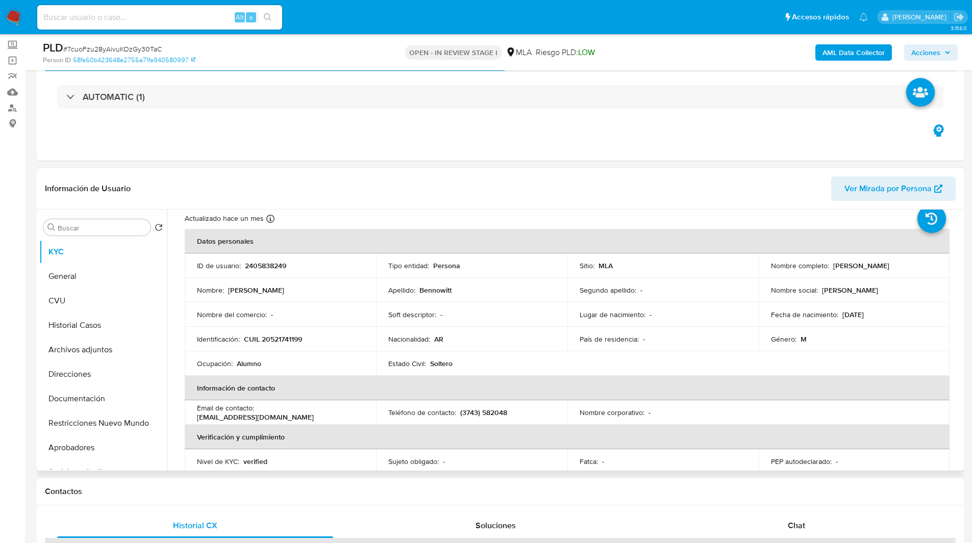
scroll to position [30, 0]
click at [86, 324] on button "Historial Casos" at bounding box center [98, 325] width 119 height 24
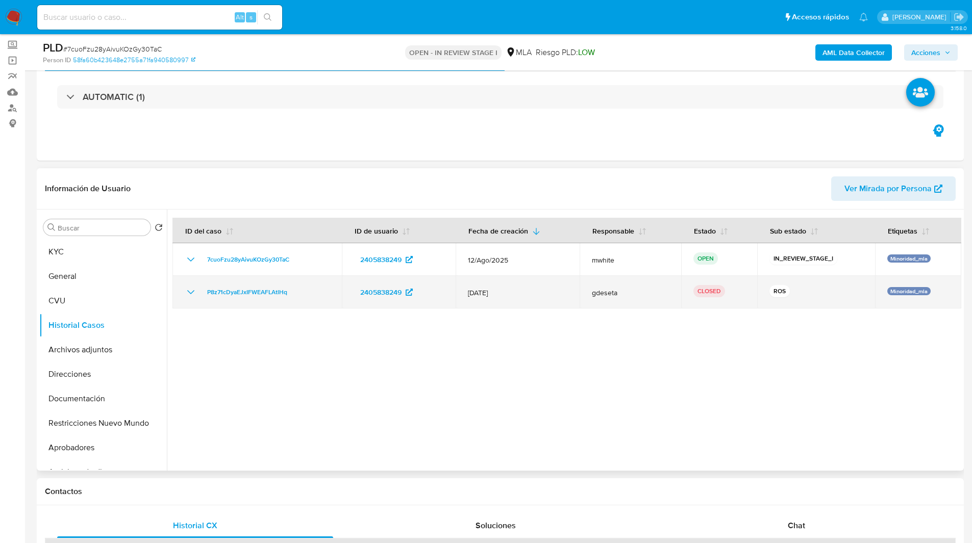
click at [190, 289] on icon "Mostrar/Ocultar" at bounding box center [191, 292] width 12 height 12
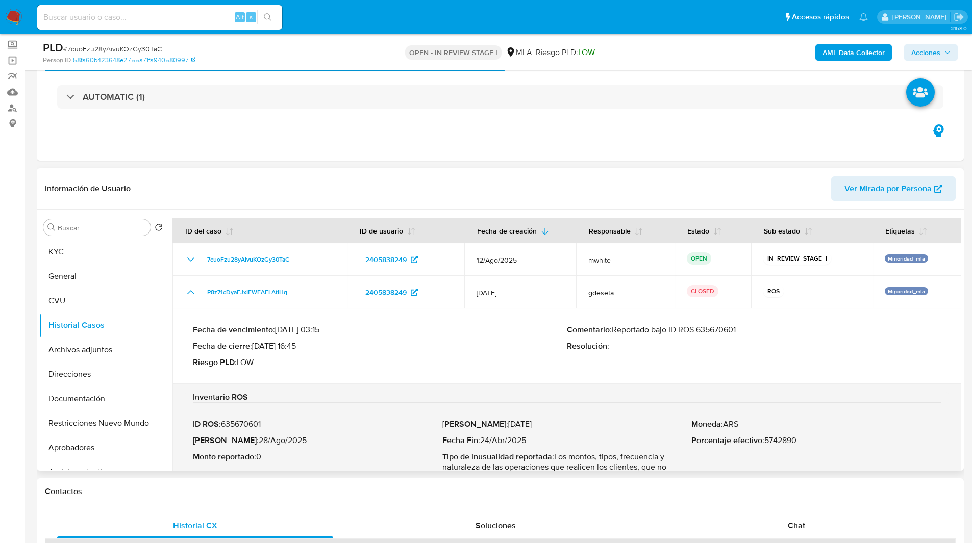
click at [714, 329] on p "Comentario : Reportado bajo ID ROS 635670601" at bounding box center [754, 330] width 374 height 10
click at [705, 398] on h2 "Inventario ROS" at bounding box center [567, 397] width 748 height 10
click at [469, 152] on div "Eventos ( 1 ) Acciones AUTOMATIC (1)" at bounding box center [500, 99] width 927 height 122
click at [82, 350] on button "Archivos adjuntos" at bounding box center [98, 350] width 119 height 24
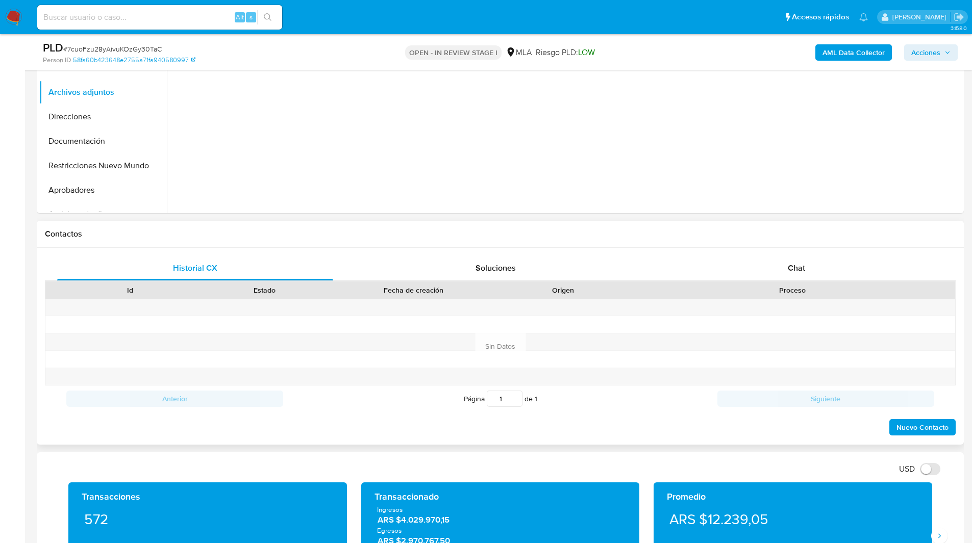
scroll to position [313, 0]
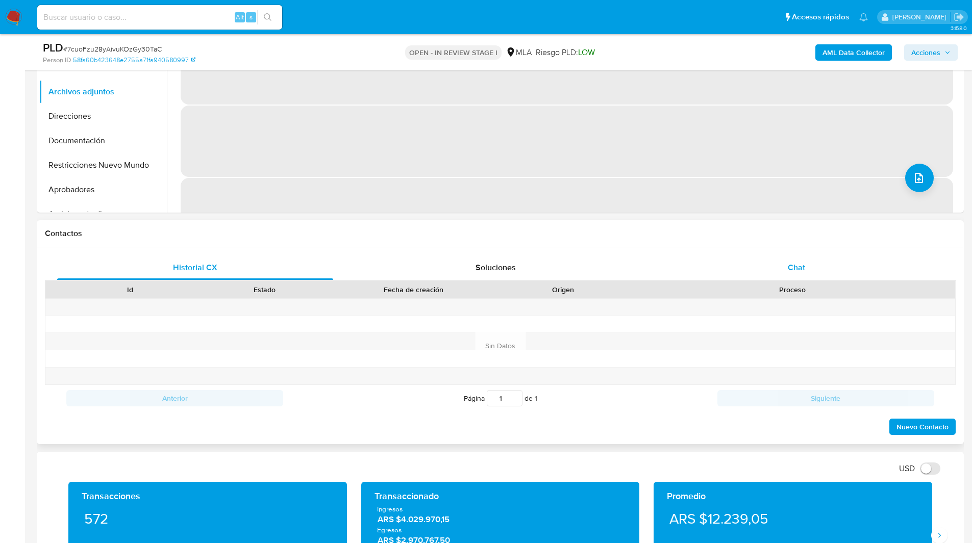
click at [768, 261] on div "Chat" at bounding box center [796, 268] width 276 height 24
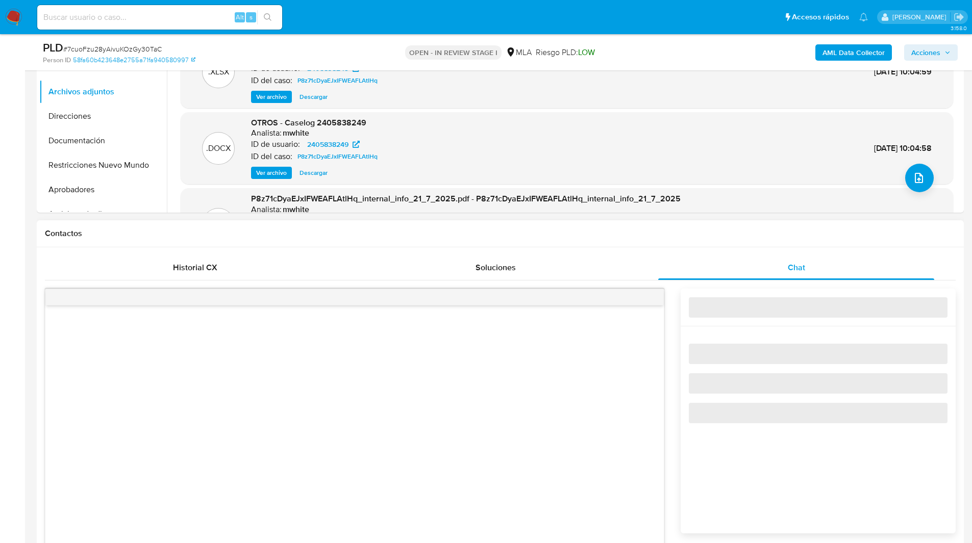
click at [685, 250] on div "Historial CX Soluciones Chat Id Estado Fecha de creación Origen Proceso Anterio…" at bounding box center [500, 471] width 927 height 448
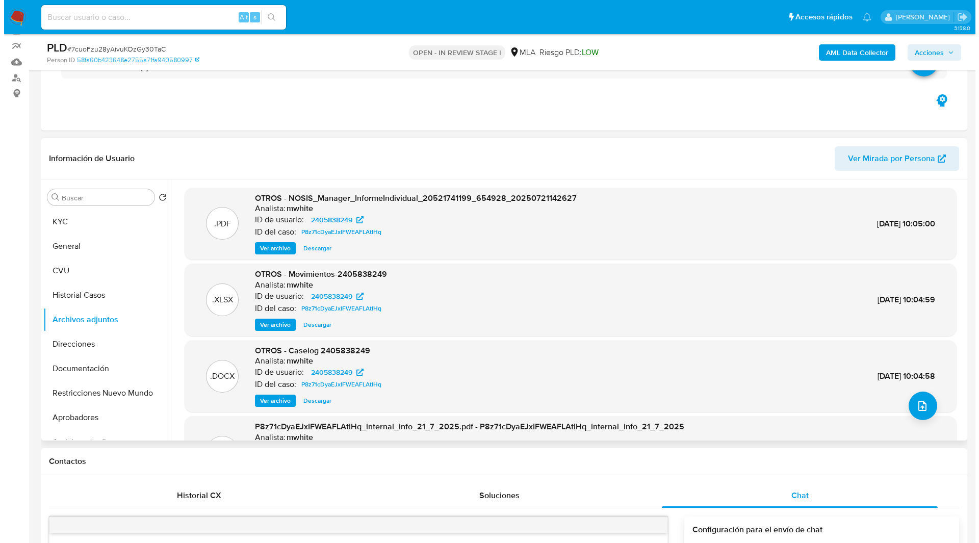
scroll to position [85, 0]
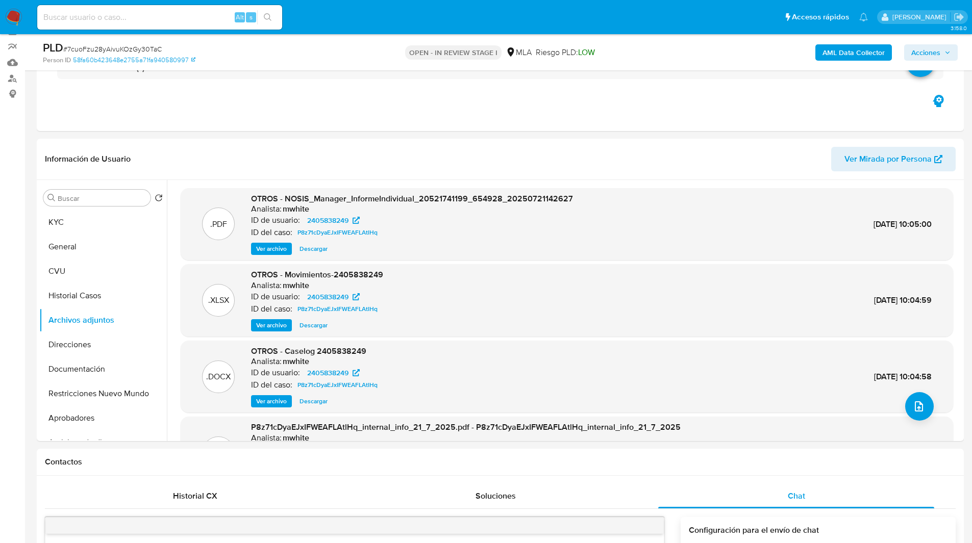
click at [863, 53] on b "AML Data Collector" at bounding box center [853, 52] width 62 height 16
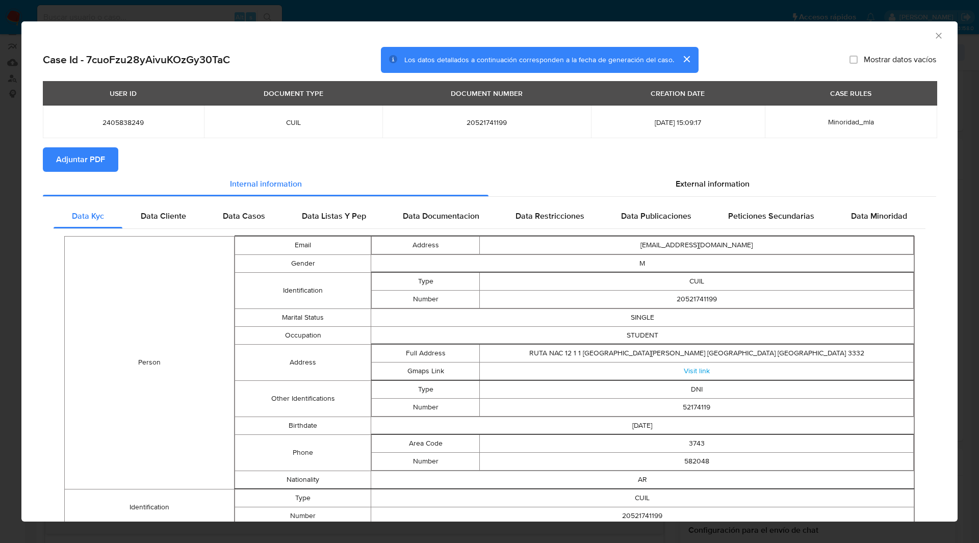
click at [88, 161] on span "Adjuntar PDF" at bounding box center [80, 159] width 49 height 22
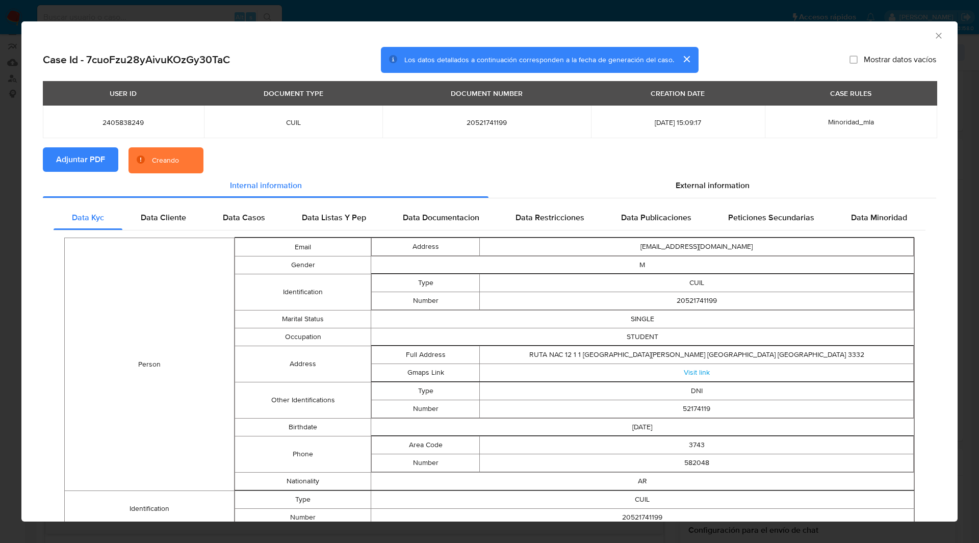
click at [289, 160] on section "Adjuntar PDF Creando" at bounding box center [490, 160] width 894 height 27
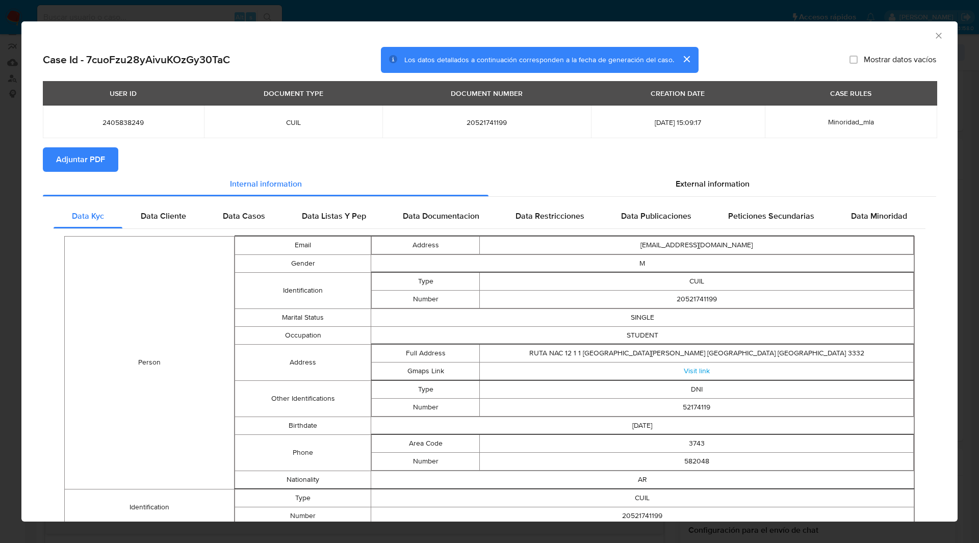
click at [798, 59] on div "Case Id - 7cuoFzu28yAivuKOzGy30TaC Los datos detallados a continuación correspo…" at bounding box center [490, 60] width 894 height 27
click at [934, 38] on icon "Cerrar ventana" at bounding box center [939, 36] width 10 height 10
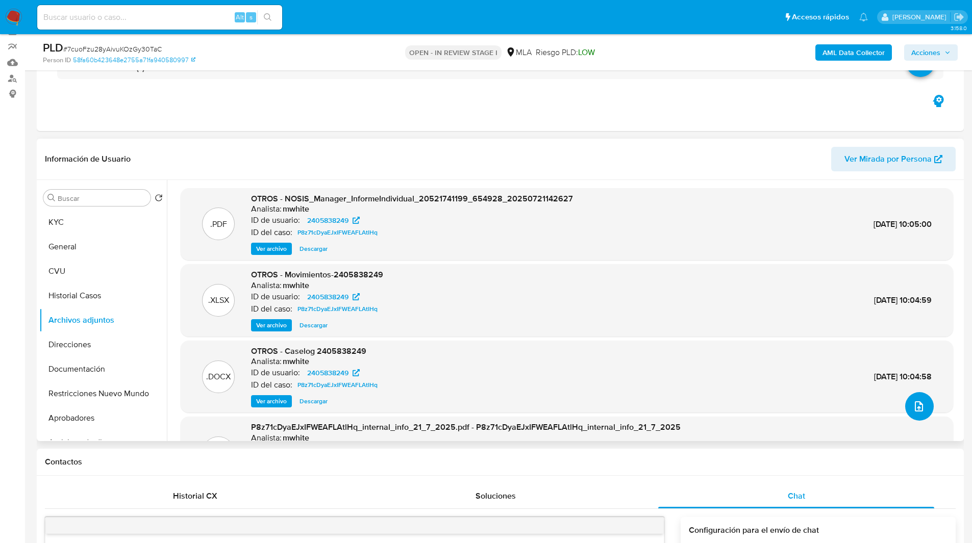
click at [919, 407] on icon "upload-file" at bounding box center [919, 406] width 12 height 12
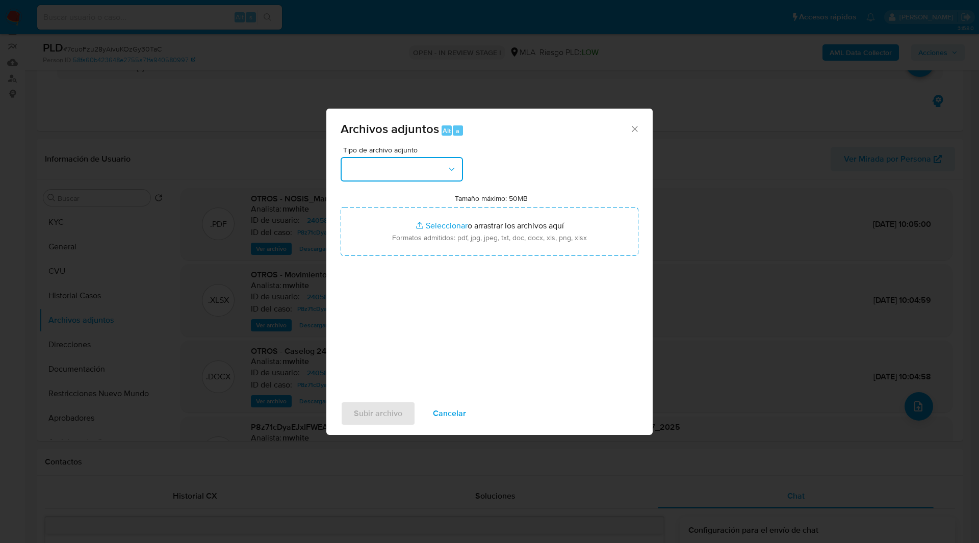
click at [400, 170] on button "button" at bounding box center [402, 169] width 122 height 24
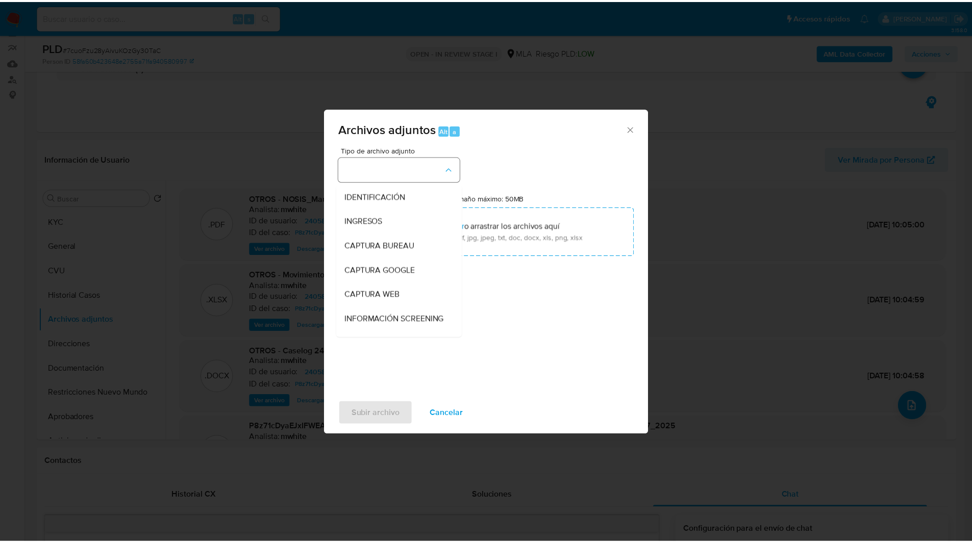
scroll to position [112, 0]
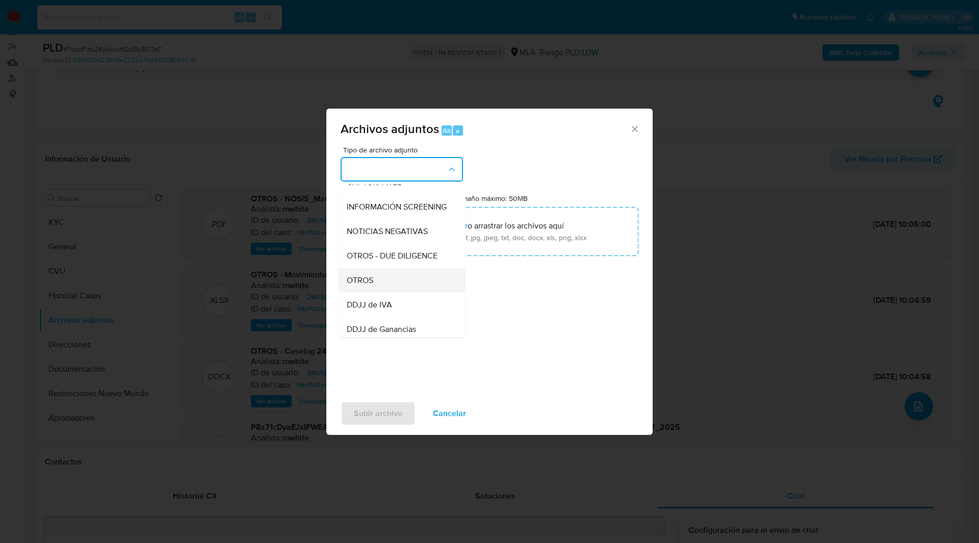
click at [367, 293] on div "OTROS" at bounding box center [399, 280] width 104 height 24
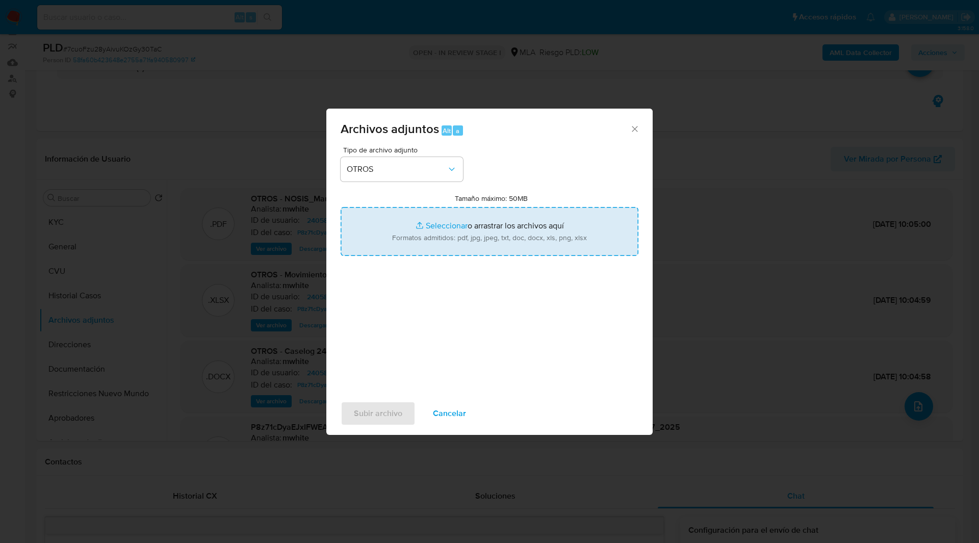
type input "C:\fakepath\Caselog 7cuoFzu28yAivuKOzGy30TaC_2025_09_11_14_07_47.docx"
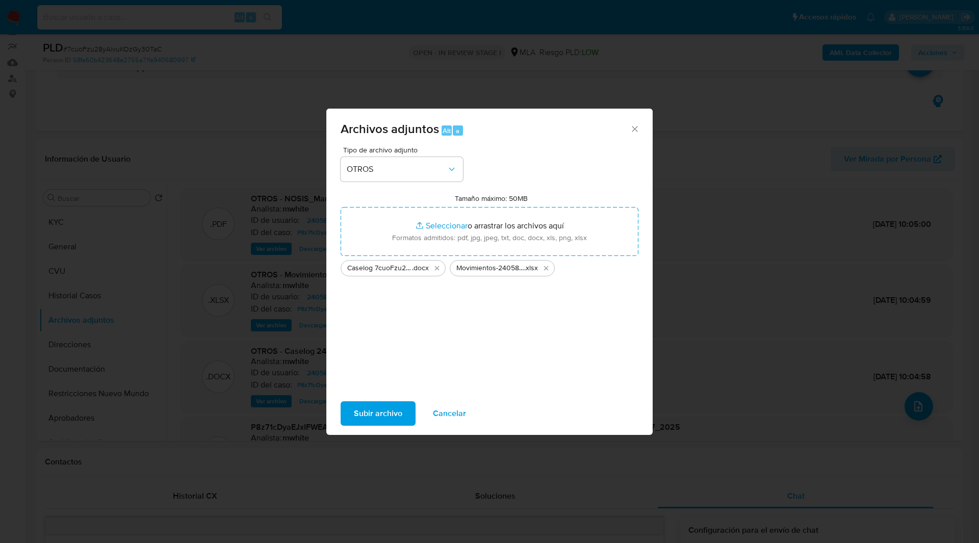
click at [373, 419] on span "Subir archivo" at bounding box center [378, 413] width 48 height 22
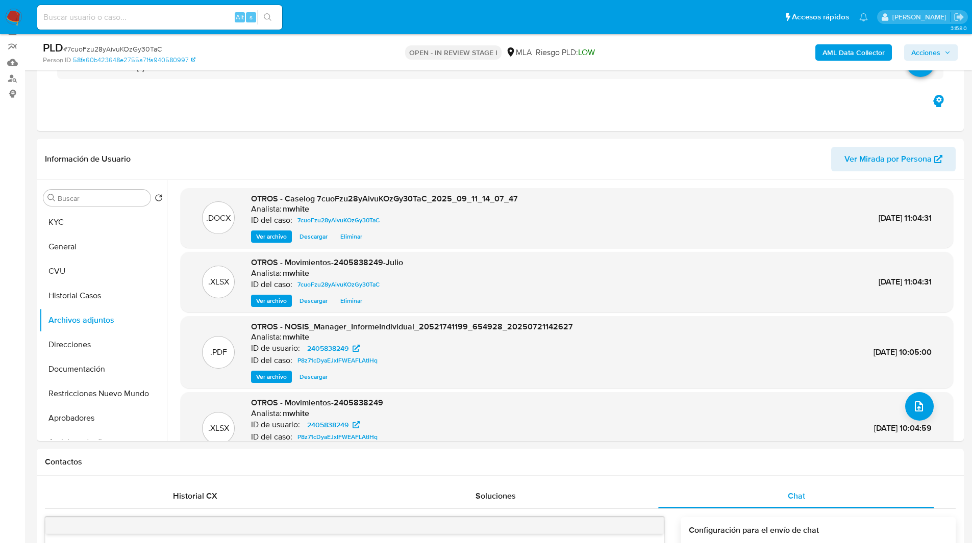
click at [917, 49] on span "Acciones" at bounding box center [925, 52] width 29 height 16
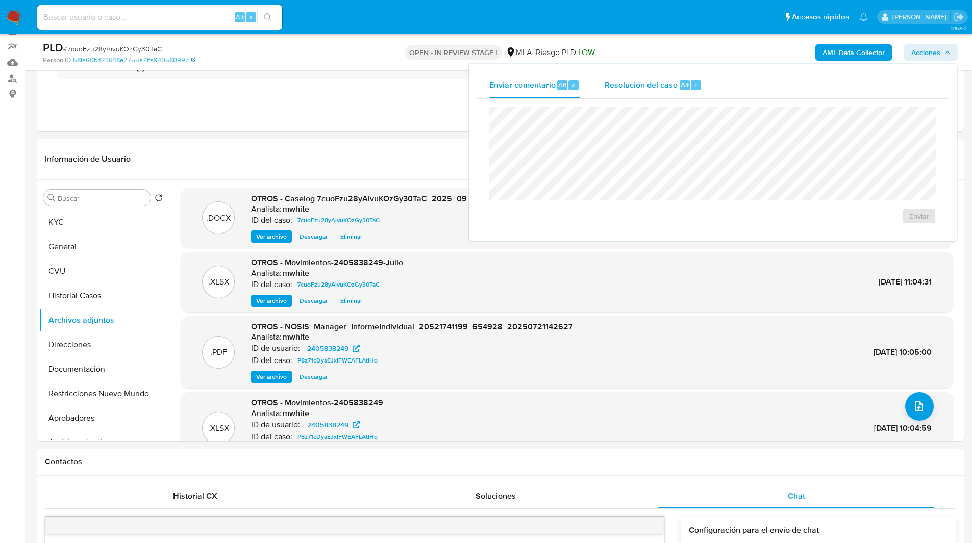
click at [644, 86] on span "Resolución del caso" at bounding box center [640, 85] width 73 height 12
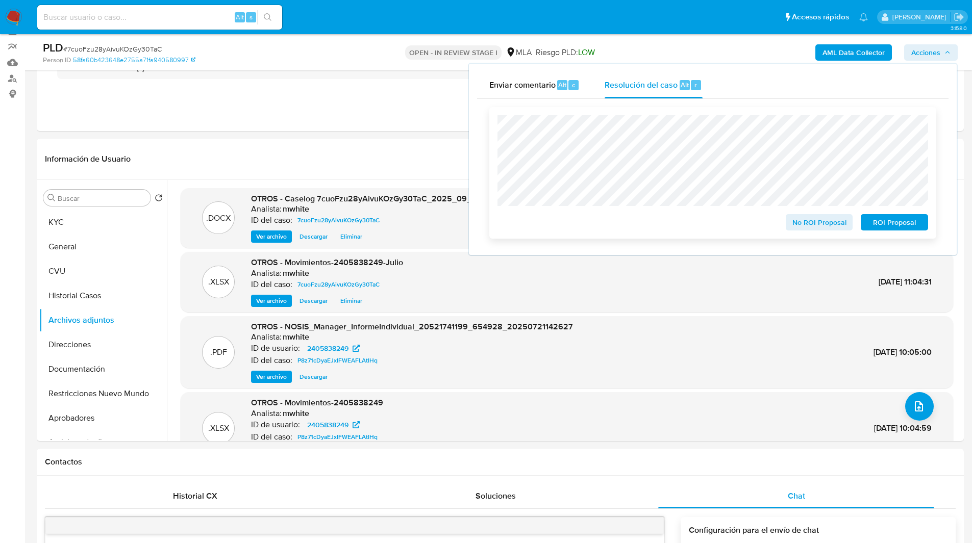
click at [892, 224] on span "ROI Proposal" at bounding box center [894, 222] width 53 height 14
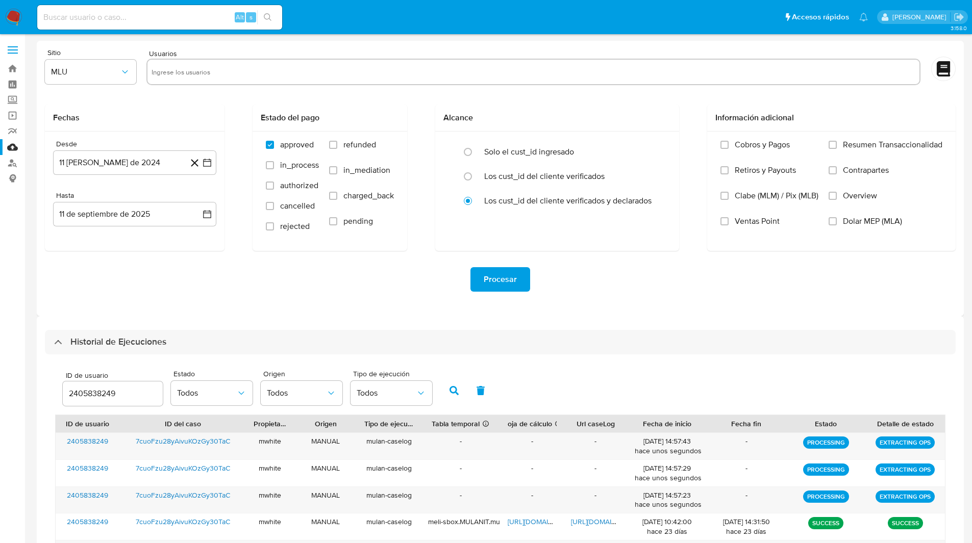
select select "10"
click at [82, 388] on input "2405838249" at bounding box center [113, 393] width 100 height 13
click at [451, 394] on icon "button" at bounding box center [453, 390] width 9 height 9
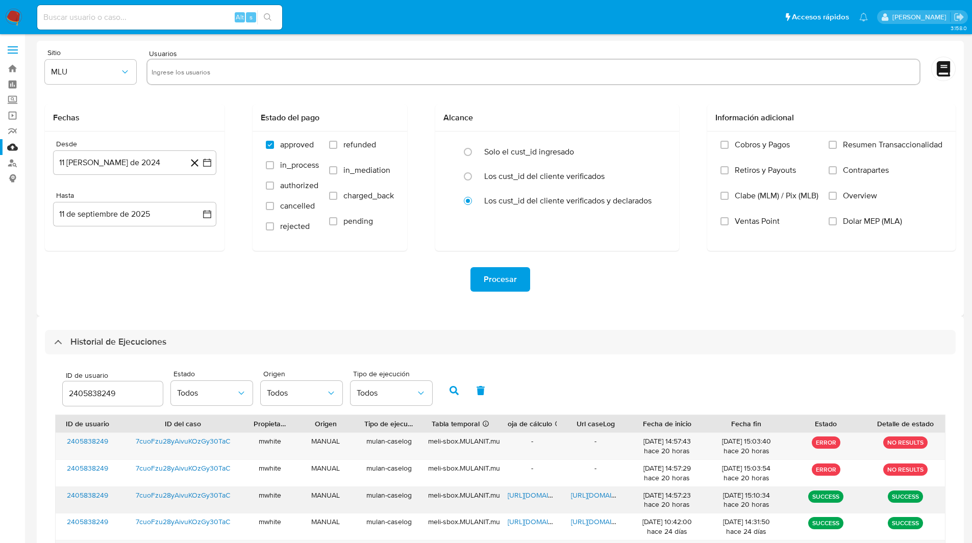
click at [591, 493] on span "[URL][DOMAIN_NAME]" at bounding box center [606, 495] width 70 height 10
click at [521, 493] on span "[URL][DOMAIN_NAME]" at bounding box center [543, 495] width 70 height 10
click at [97, 396] on input "2405838249" at bounding box center [113, 393] width 100 height 13
click at [451, 385] on button "button" at bounding box center [454, 390] width 27 height 24
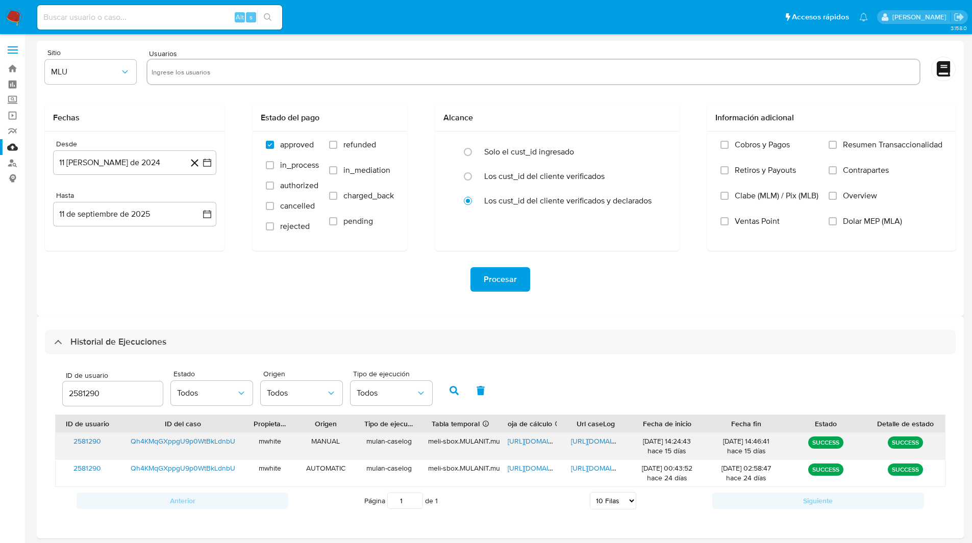
click at [588, 436] on span "[URL][DOMAIN_NAME]" at bounding box center [606, 441] width 70 height 10
click at [534, 441] on span "[URL][DOMAIN_NAME]" at bounding box center [543, 441] width 70 height 10
click at [589, 442] on span "[URL][DOMAIN_NAME]" at bounding box center [606, 441] width 70 height 10
click at [85, 397] on input "2581290" at bounding box center [113, 393] width 100 height 13
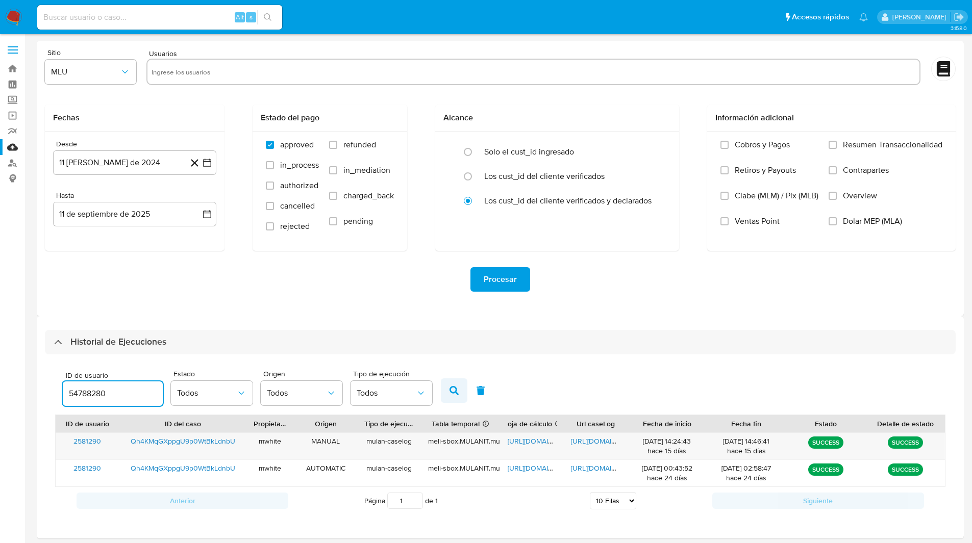
type input "54788280"
click at [453, 390] on icon "button" at bounding box center [453, 390] width 9 height 9
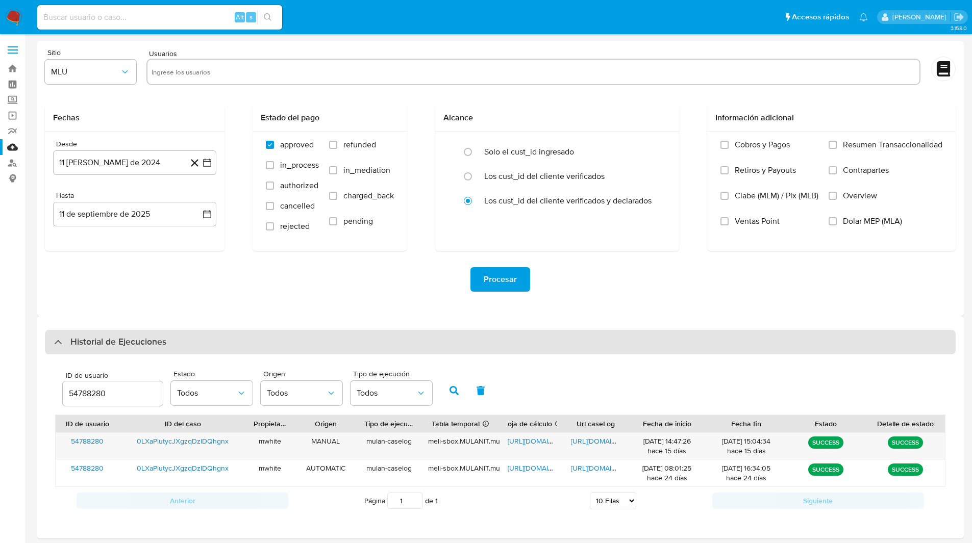
click at [639, 346] on div "Historial de Ejecuciones" at bounding box center [500, 342] width 910 height 24
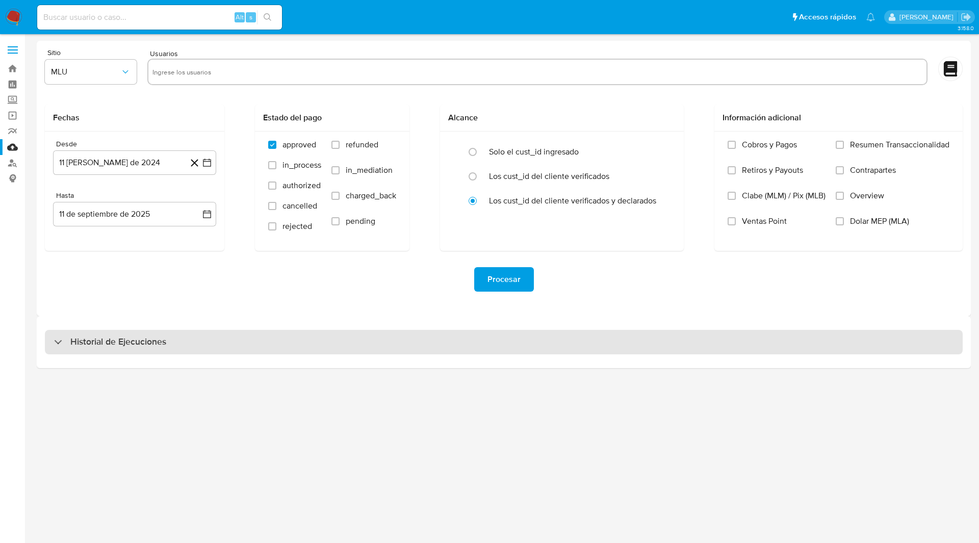
click at [494, 342] on div "Historial de Ejecuciones" at bounding box center [504, 342] width 918 height 24
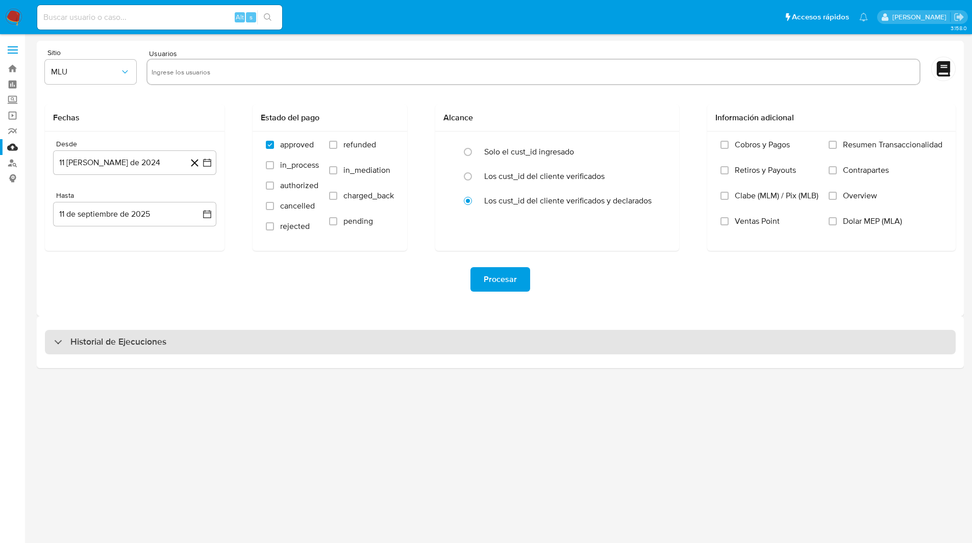
select select "10"
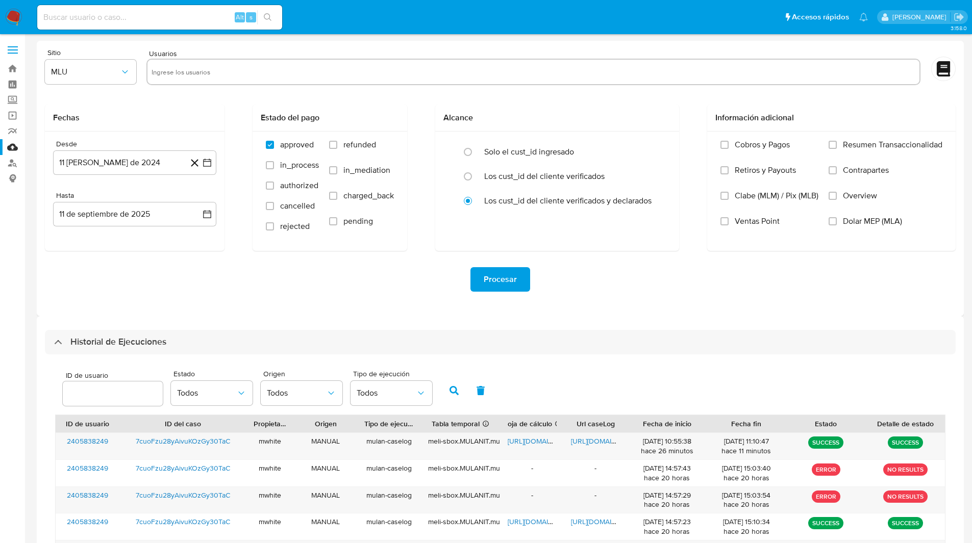
click at [107, 390] on input "number" at bounding box center [113, 393] width 100 height 13
type input "54788280"
click at [457, 394] on icon "button" at bounding box center [453, 390] width 9 height 9
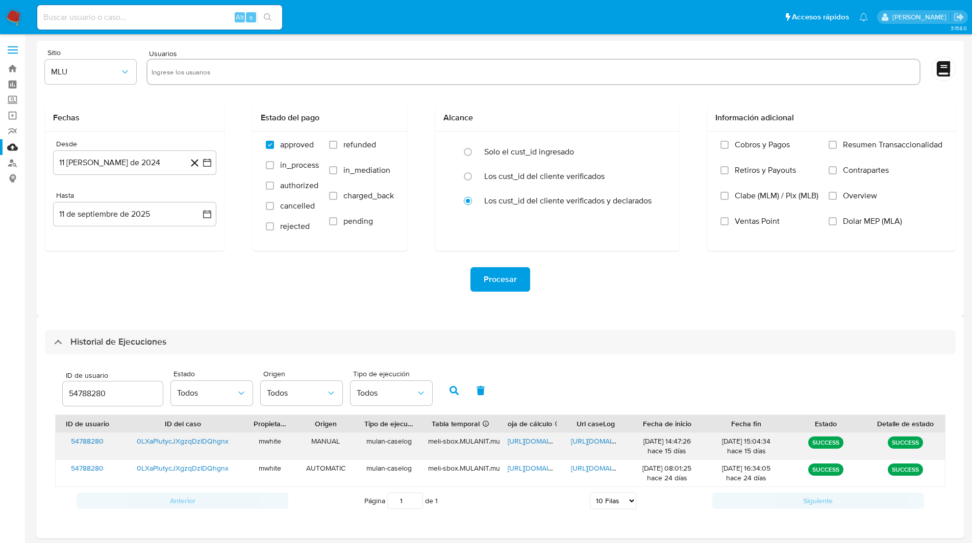
click at [536, 440] on span "[URL][DOMAIN_NAME]" at bounding box center [543, 441] width 70 height 10
click at [587, 441] on span "[URL][DOMAIN_NAME]" at bounding box center [606, 441] width 70 height 10
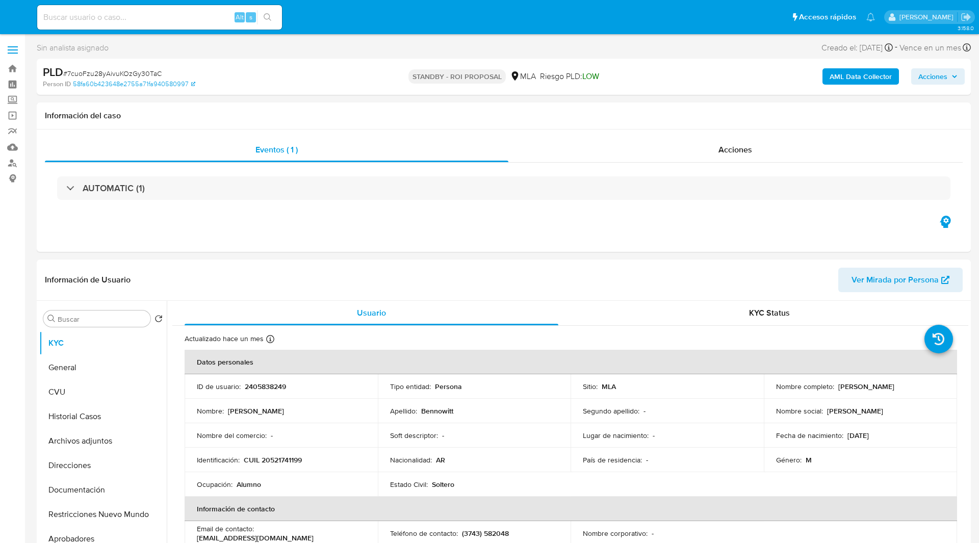
select select "10"
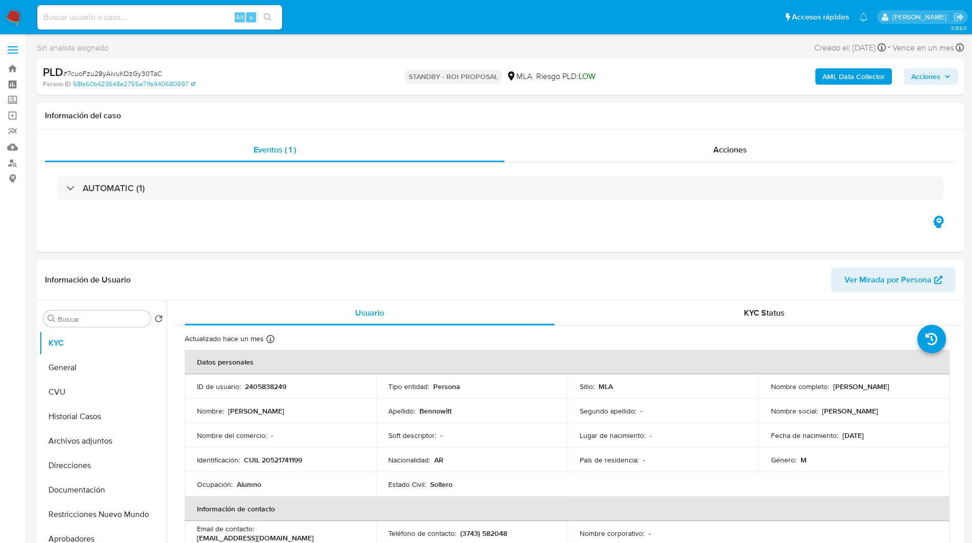
click at [136, 13] on input at bounding box center [159, 17] width 245 height 13
paste input "Qh4KMqGXppgU9p0WtBkLdnbU"
type input "Qh4KMqGXppgU9p0WtBkLdnbU"
click at [201, 282] on header "Información de Usuario Ver Mirada por Persona" at bounding box center [500, 280] width 910 height 24
select select "10"
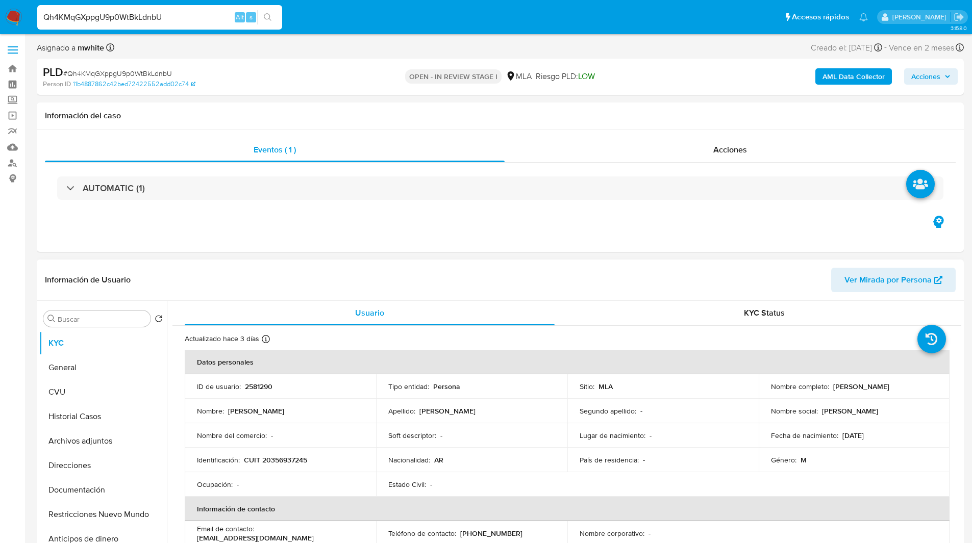
click at [254, 385] on p "2581290" at bounding box center [259, 386] width 28 height 9
copy p "2581290"
click at [83, 423] on button "Historial Casos" at bounding box center [98, 416] width 119 height 24
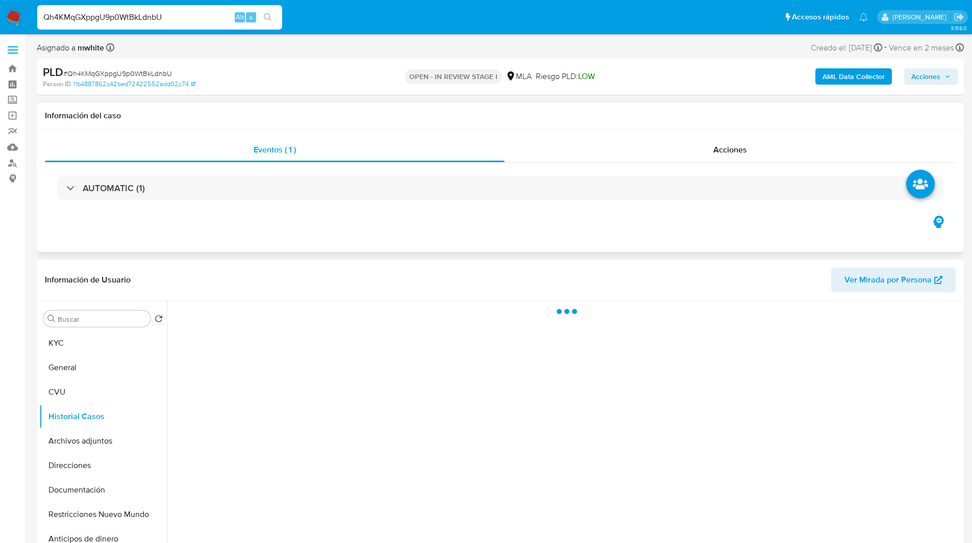
click at [199, 244] on div "Eventos ( 1 ) Acciones AUTOMATIC (1)" at bounding box center [500, 191] width 927 height 122
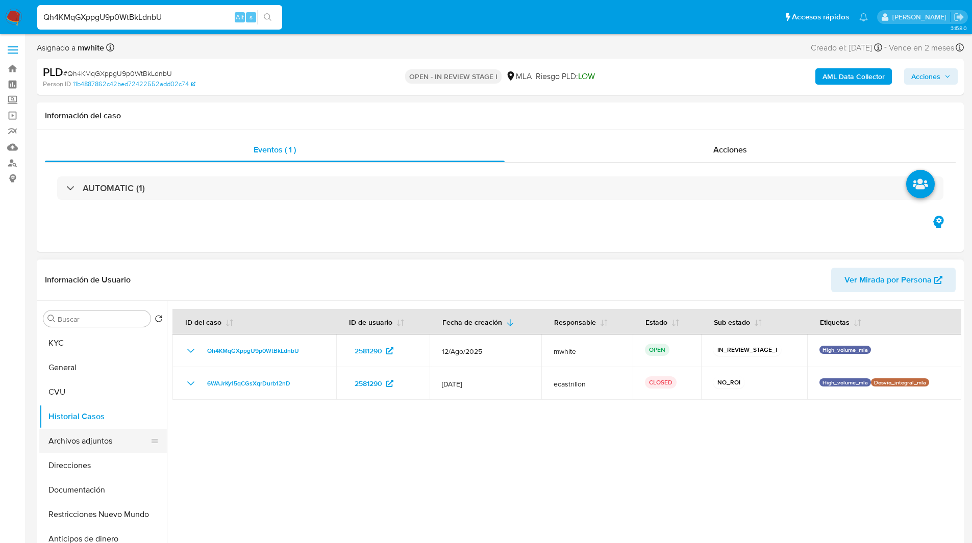
click at [86, 439] on button "Archivos adjuntos" at bounding box center [98, 441] width 119 height 24
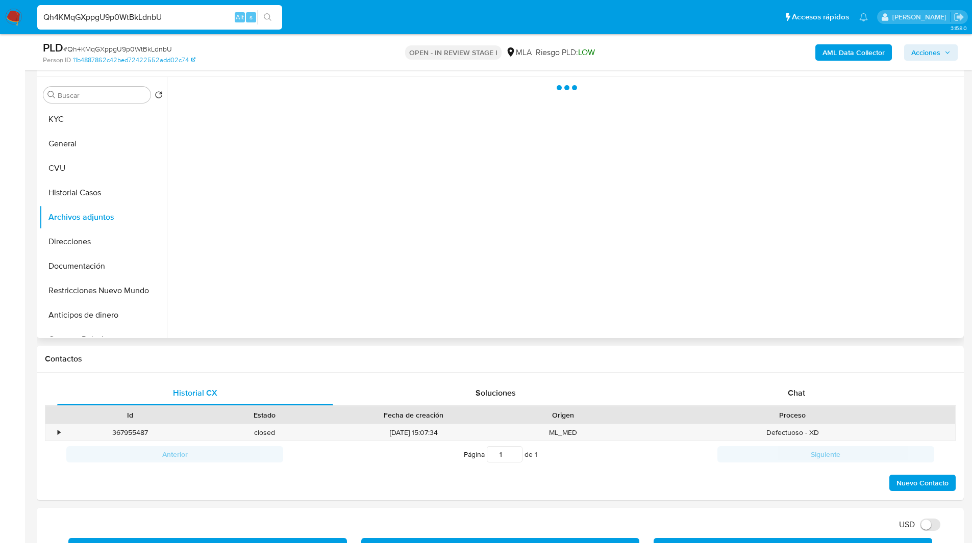
scroll to position [193, 0]
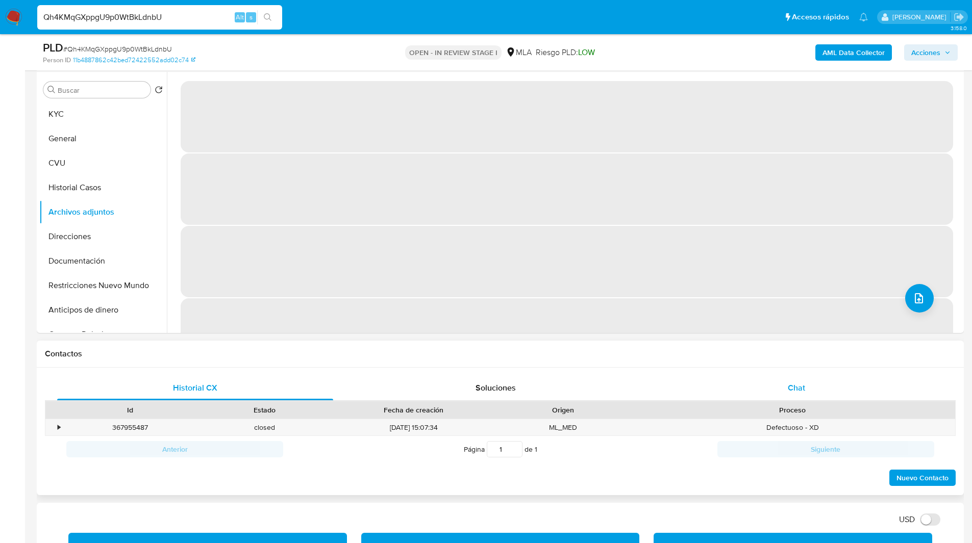
click at [777, 386] on div "Chat" at bounding box center [796, 388] width 276 height 24
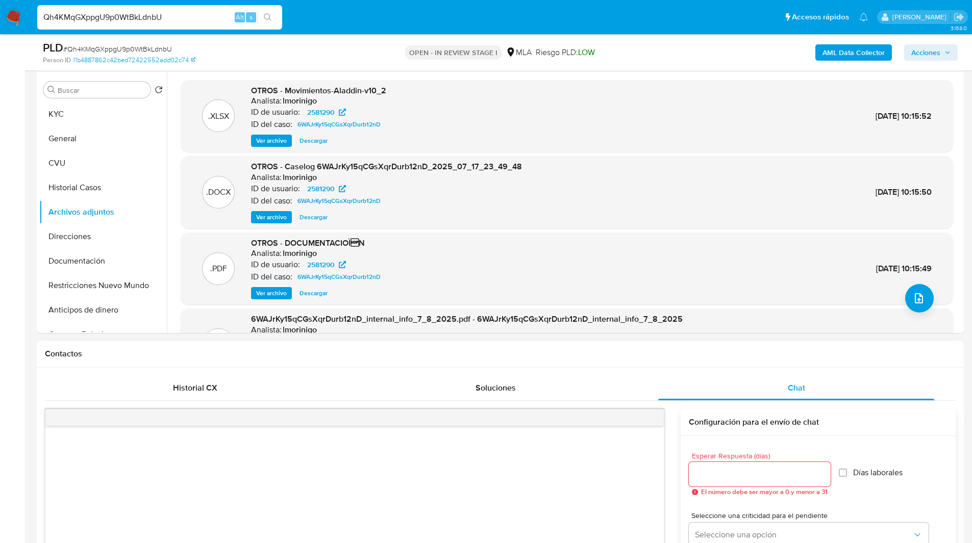
click at [667, 361] on div "Contactos" at bounding box center [500, 354] width 927 height 27
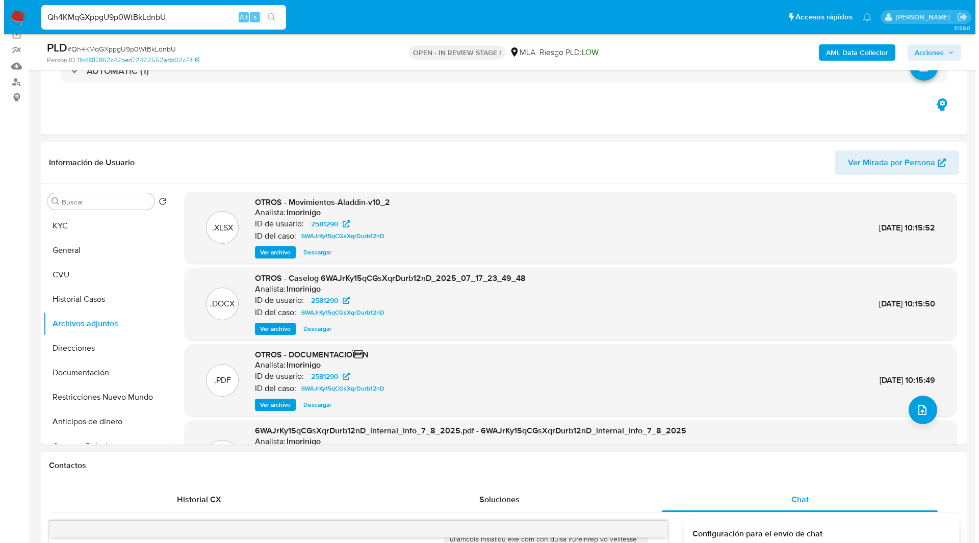
scroll to position [80, 0]
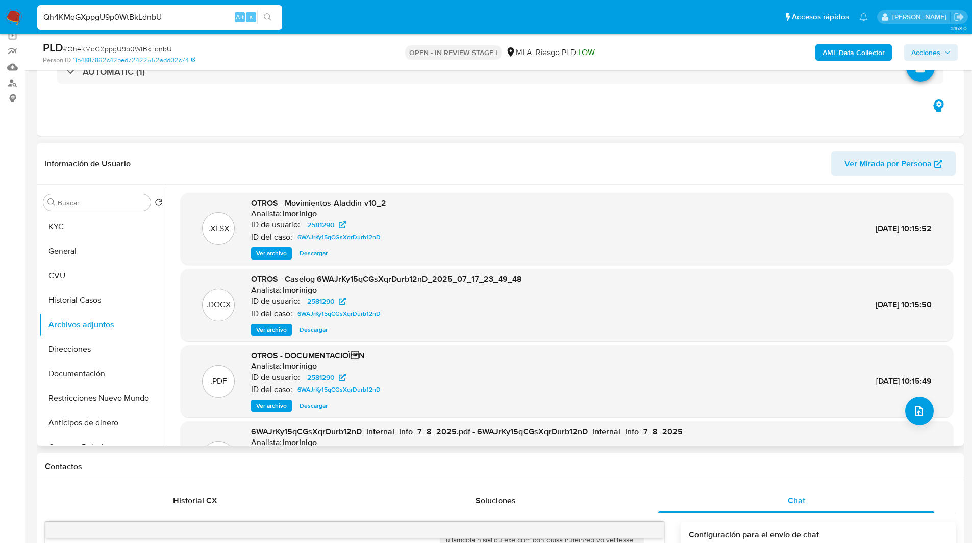
click at [270, 331] on span "Ver archivo" at bounding box center [271, 330] width 31 height 10
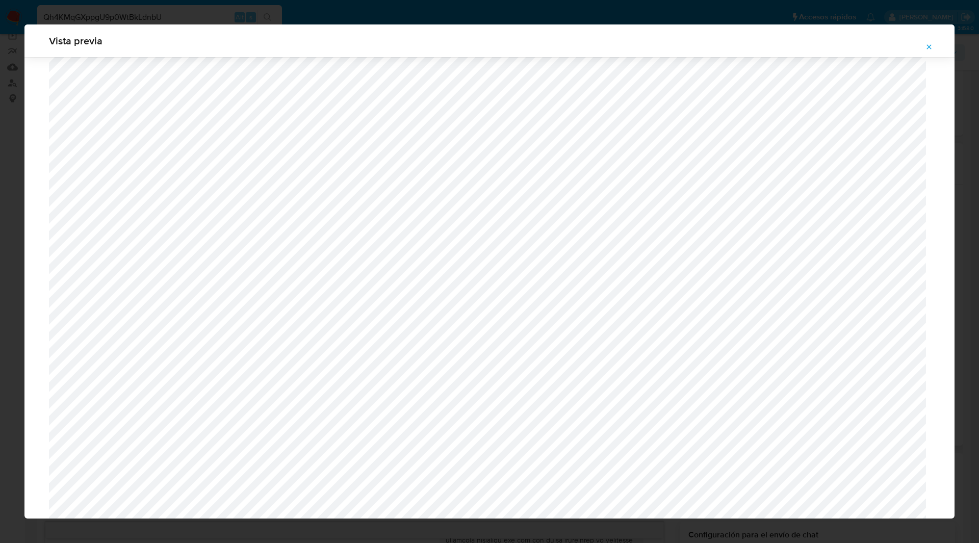
scroll to position [246, 0]
click at [929, 49] on icon "Attachment preview" at bounding box center [929, 47] width 8 height 8
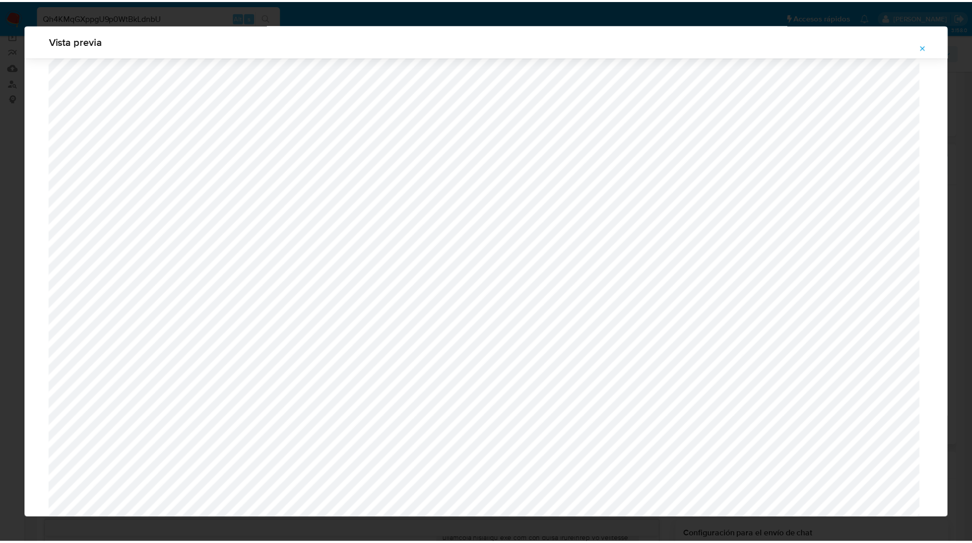
scroll to position [0, 0]
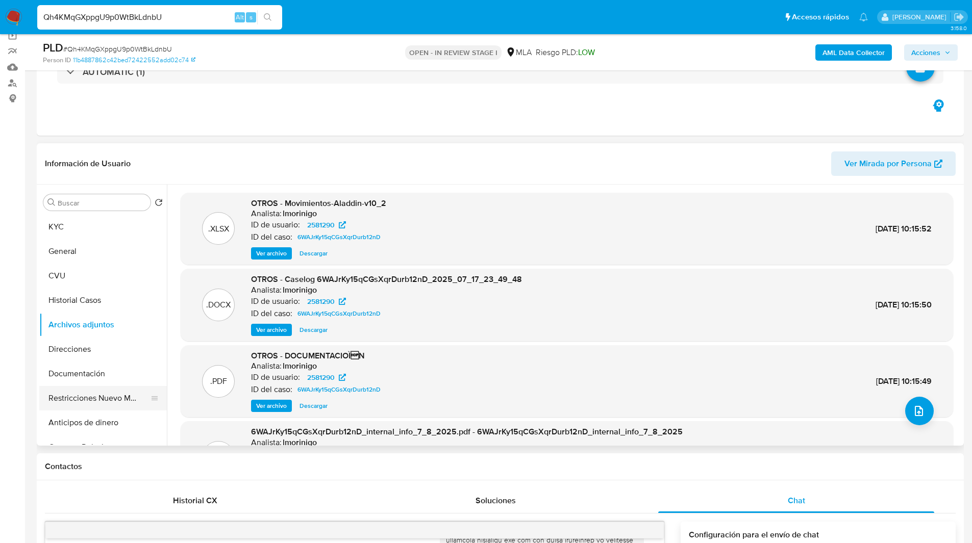
click at [90, 398] on button "Restricciones Nuevo Mundo" at bounding box center [98, 398] width 119 height 24
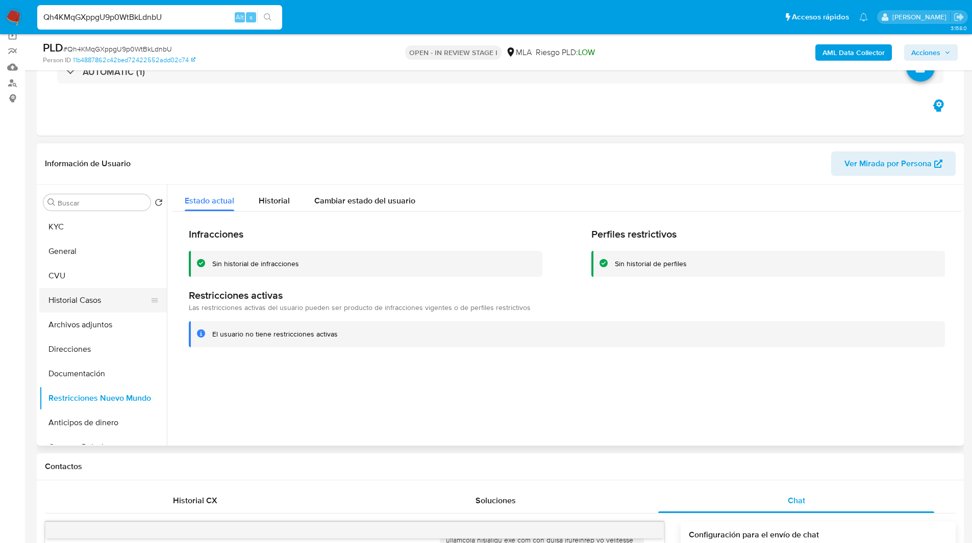
click at [110, 298] on button "Historial Casos" at bounding box center [98, 300] width 119 height 24
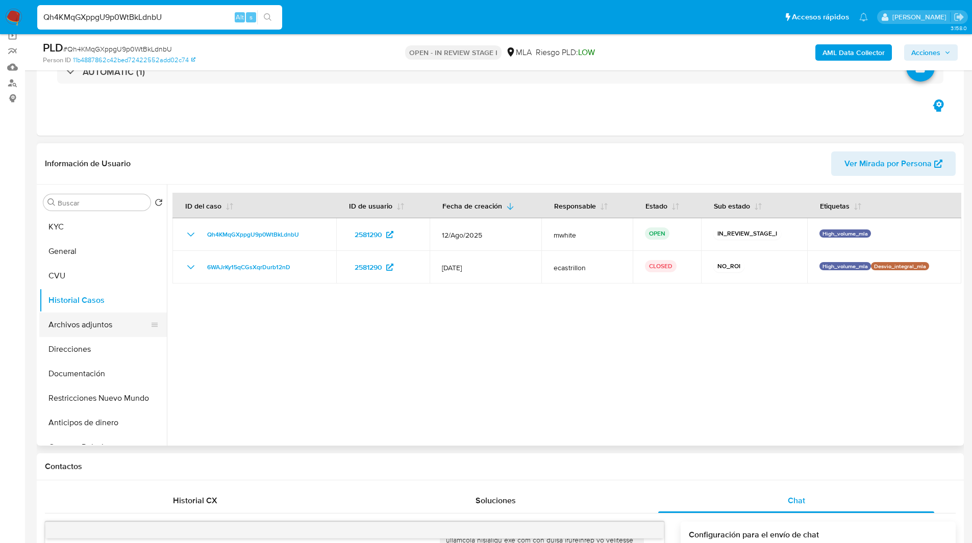
click at [106, 328] on button "Archivos adjuntos" at bounding box center [98, 325] width 119 height 24
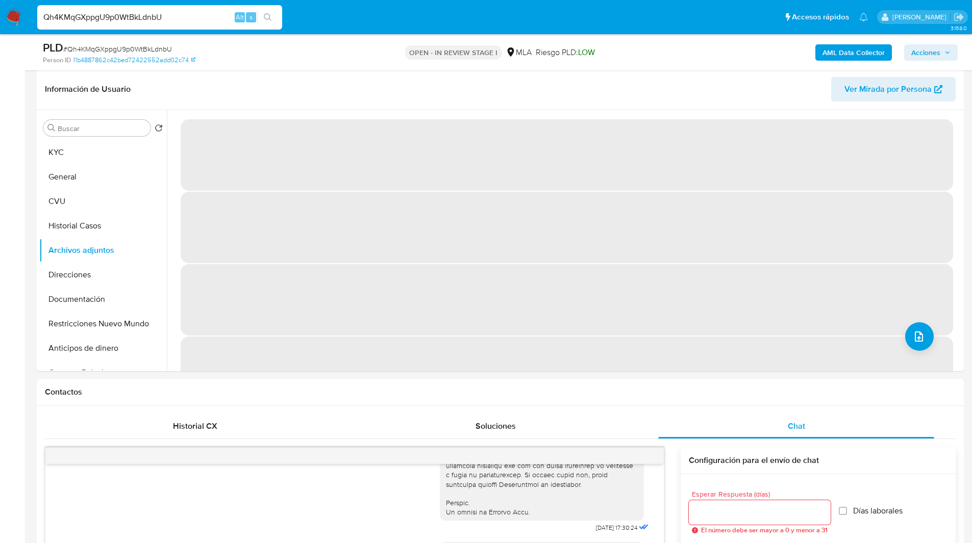
scroll to position [156, 0]
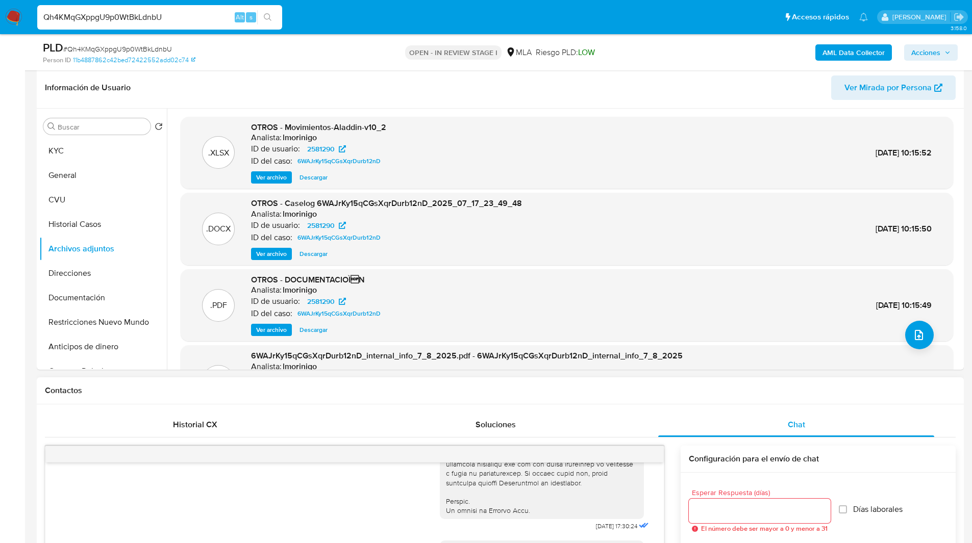
click at [634, 389] on h1 "Contactos" at bounding box center [500, 391] width 910 height 10
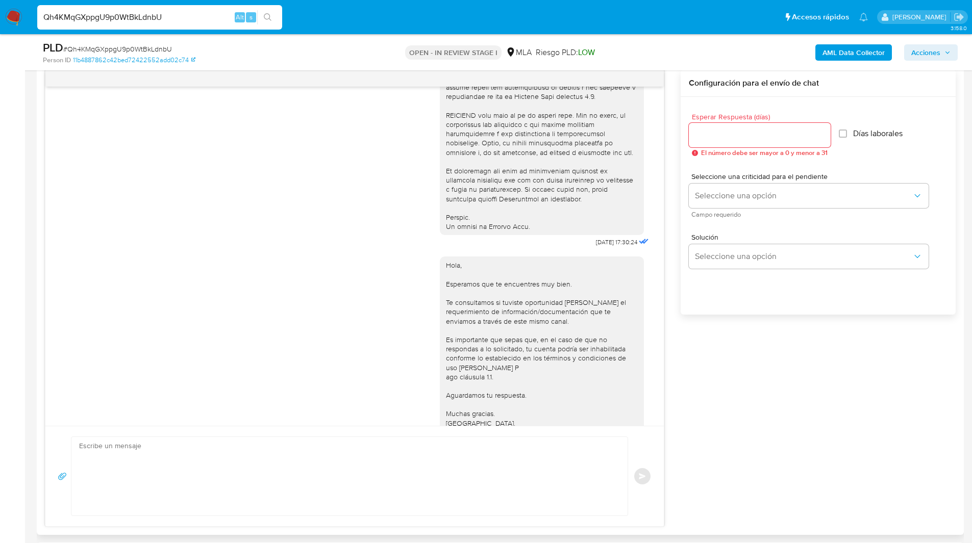
scroll to position [520, 0]
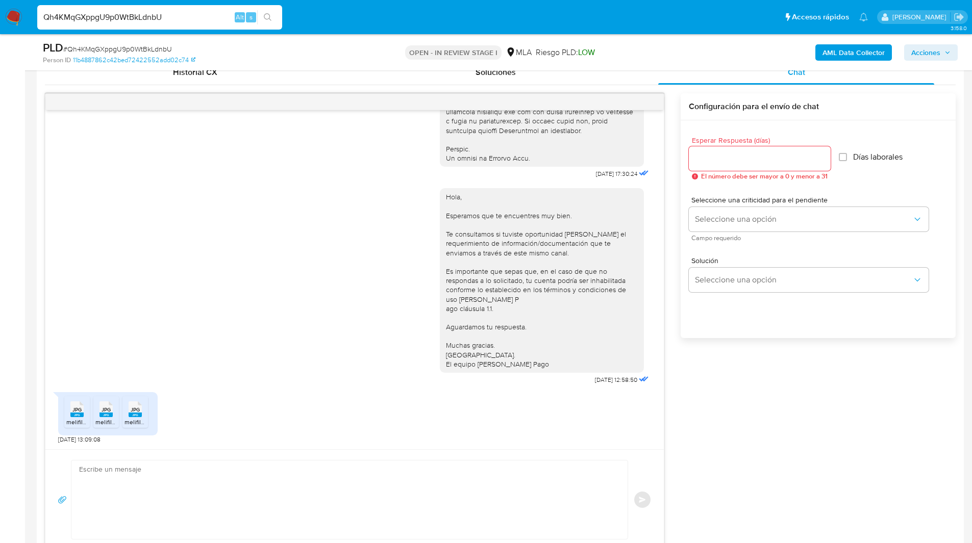
click at [725, 430] on div "18/08/2025 17:30:24 Hola, Esperamos que te encuentres muy bien. Te consultamos …" at bounding box center [500, 321] width 910 height 457
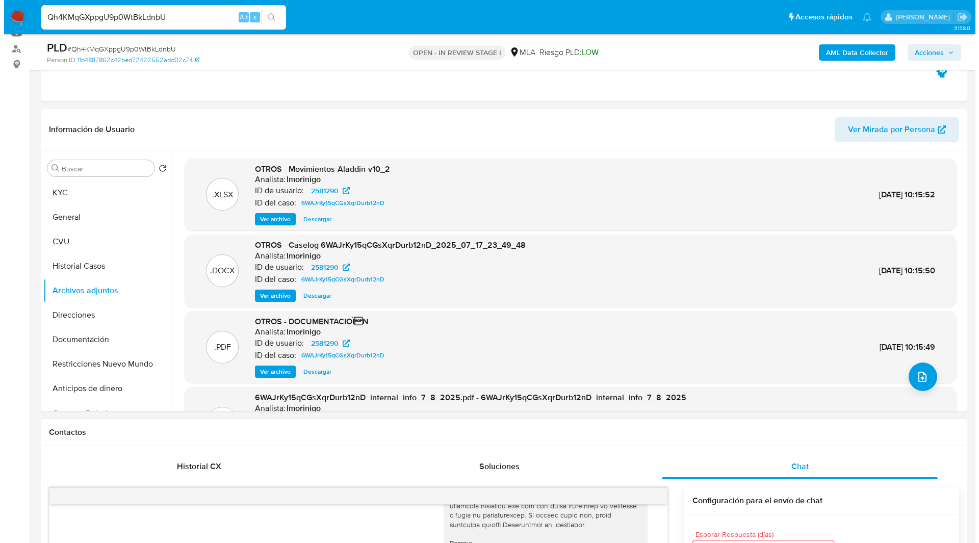
scroll to position [112, 0]
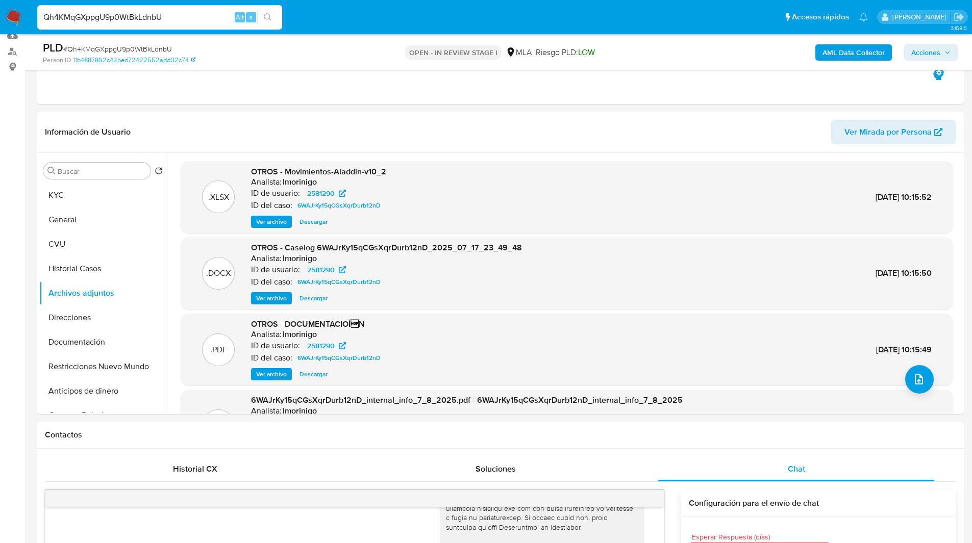
click at [275, 298] on span "Ver archivo" at bounding box center [271, 298] width 31 height 10
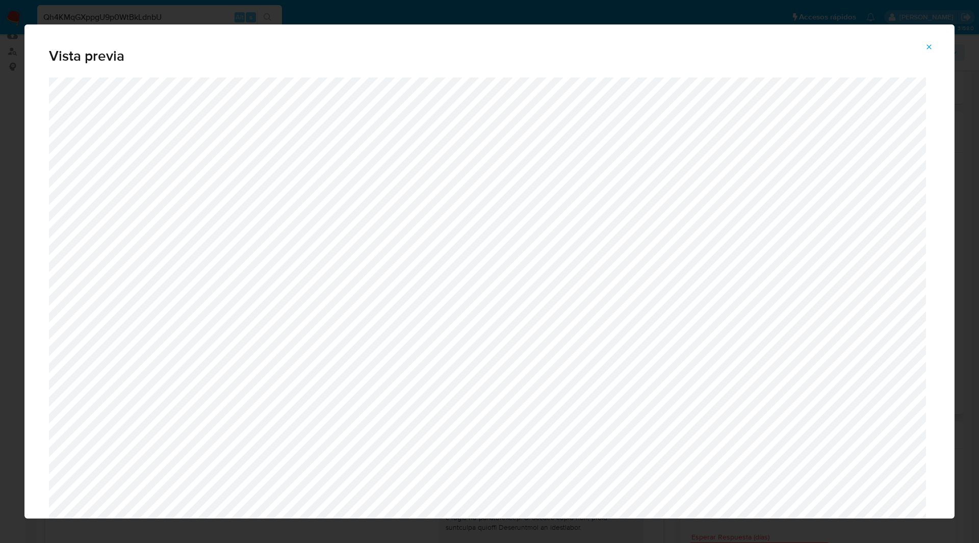
click at [590, 73] on div "Vista previa" at bounding box center [489, 50] width 930 height 53
click at [929, 46] on icon "Attachment preview" at bounding box center [929, 46] width 5 height 5
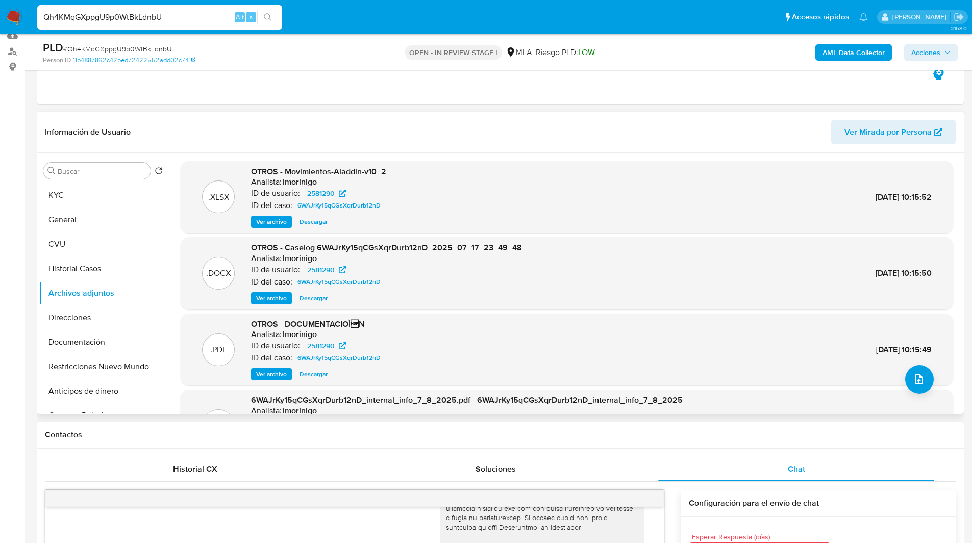
click at [871, 50] on b "AML Data Collector" at bounding box center [853, 52] width 62 height 16
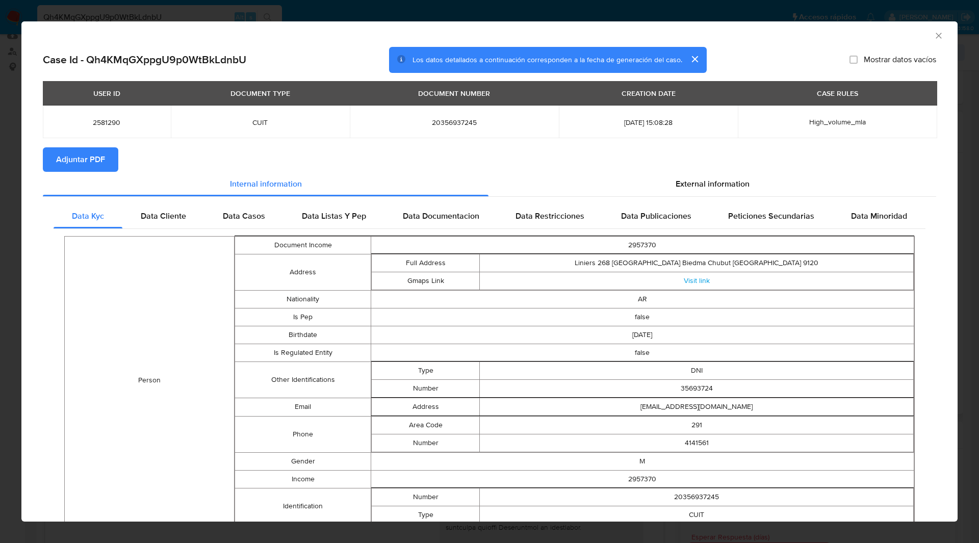
click at [934, 35] on icon "Cerrar ventana" at bounding box center [939, 36] width 10 height 10
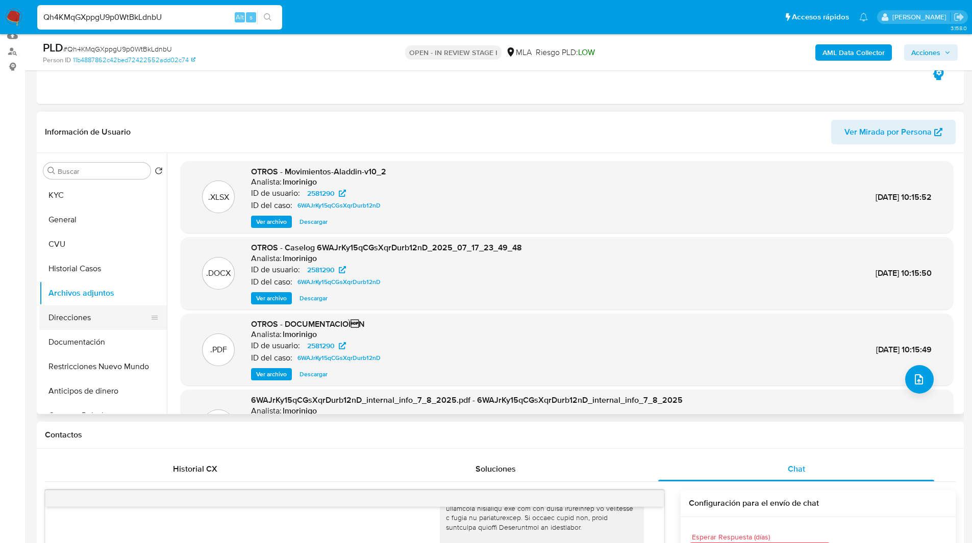
click at [75, 315] on button "Direcciones" at bounding box center [98, 318] width 119 height 24
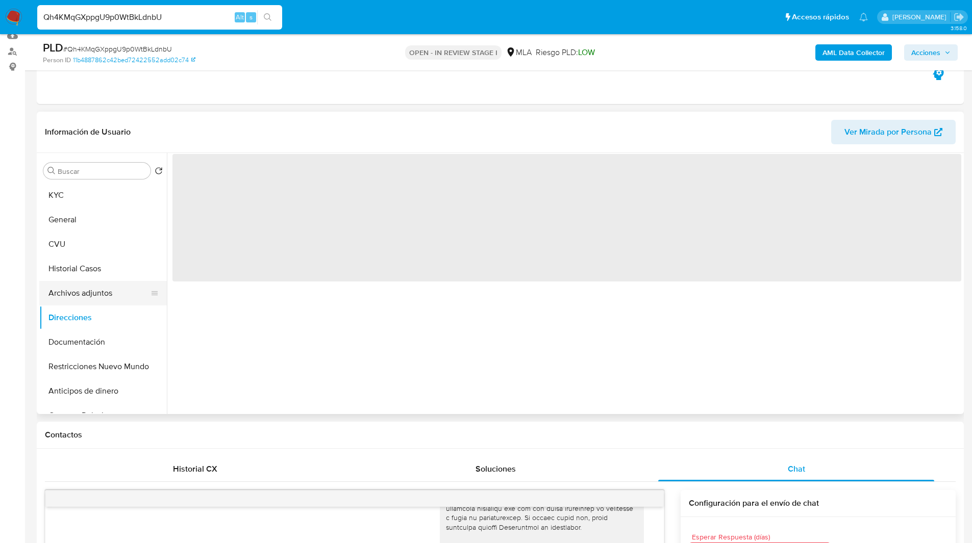
click at [108, 293] on button "Archivos adjuntos" at bounding box center [98, 293] width 119 height 24
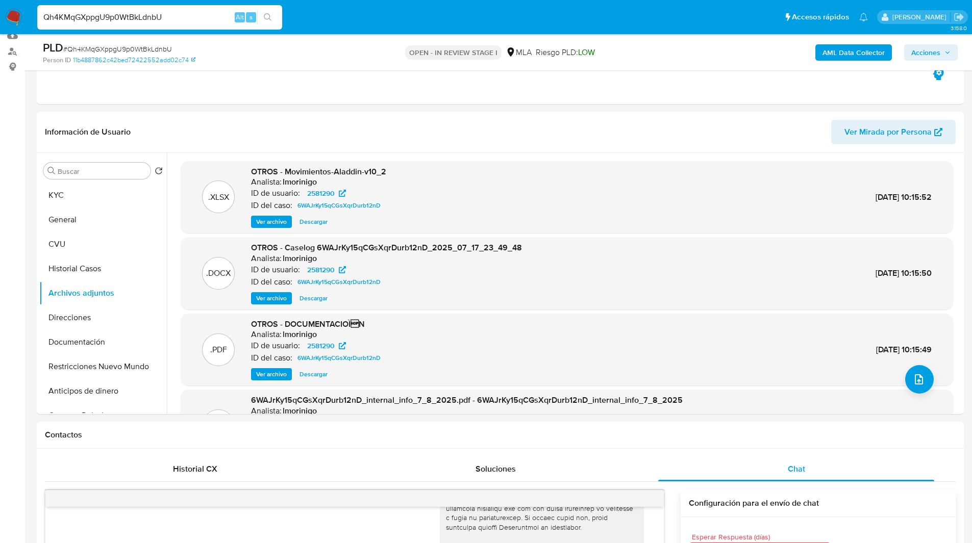
click at [845, 48] on b "AML Data Collector" at bounding box center [853, 52] width 62 height 16
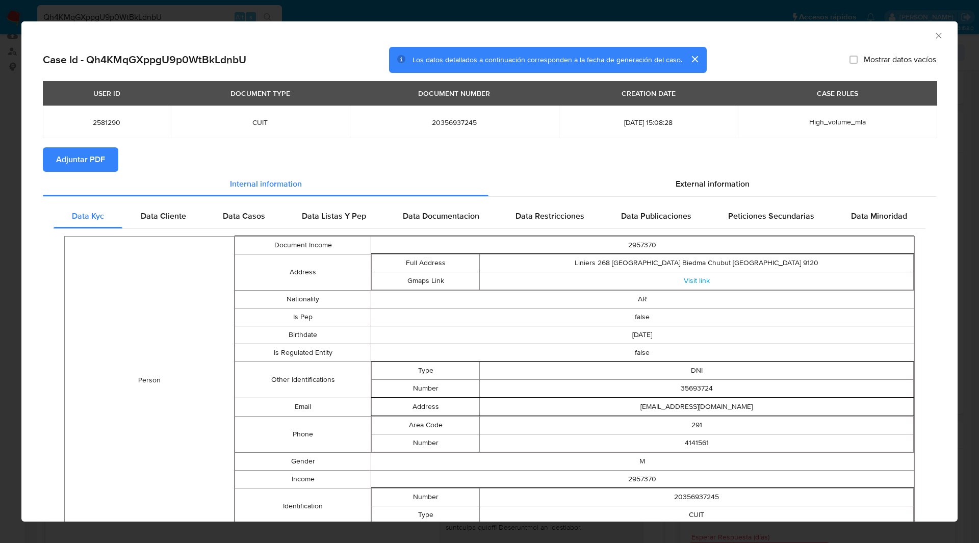
click at [114, 162] on button "Adjuntar PDF" at bounding box center [80, 159] width 75 height 24
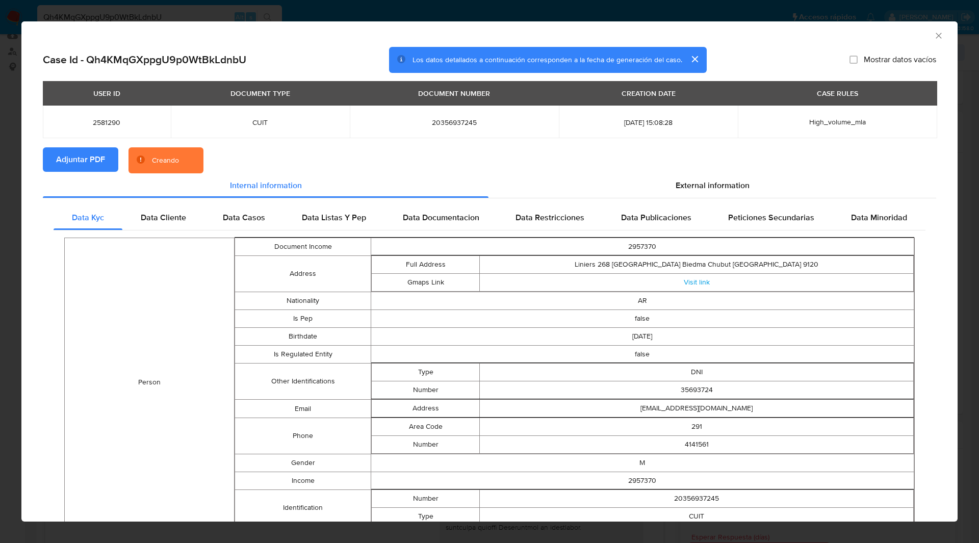
click at [427, 155] on section "Adjuntar PDF Creando" at bounding box center [490, 160] width 894 height 27
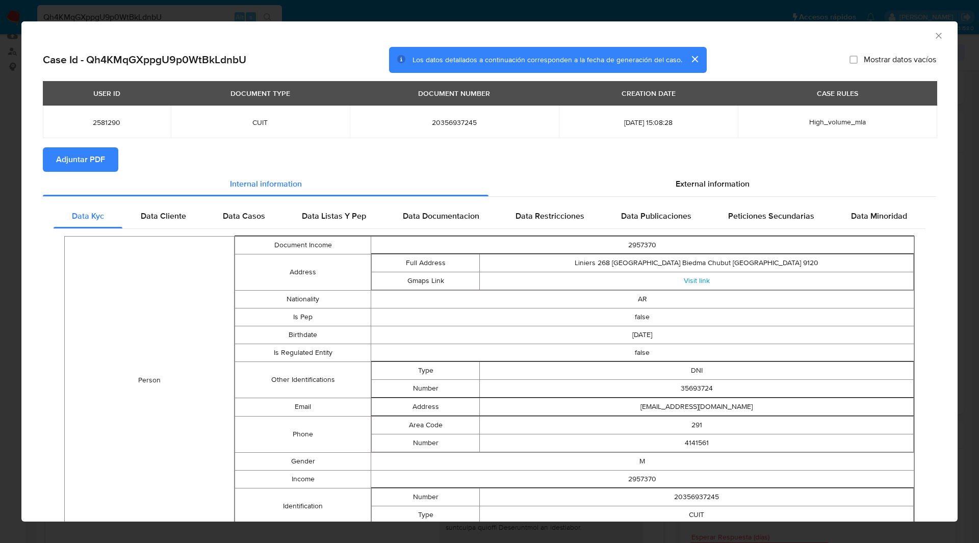
click at [934, 35] on icon "Cerrar ventana" at bounding box center [939, 36] width 10 height 10
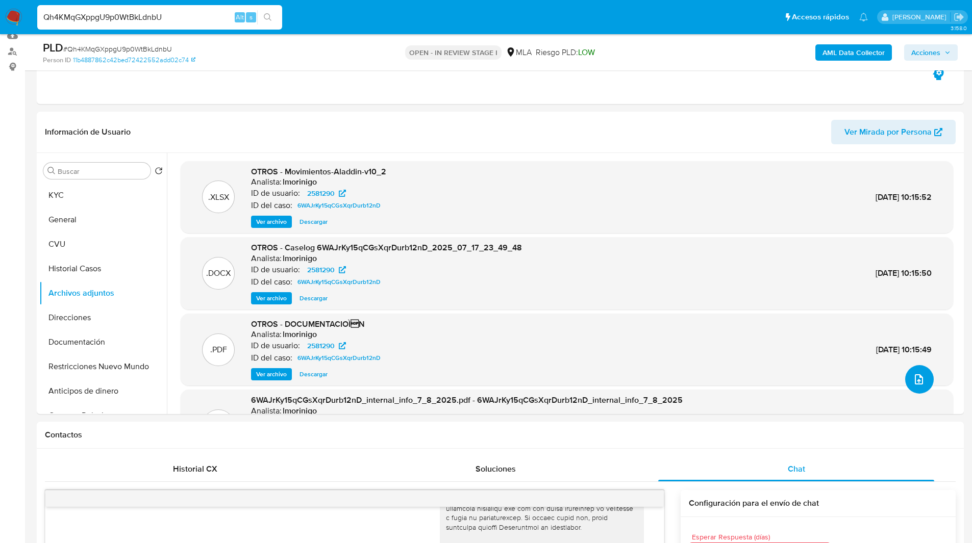
click at [925, 386] on button "upload-file" at bounding box center [919, 379] width 29 height 29
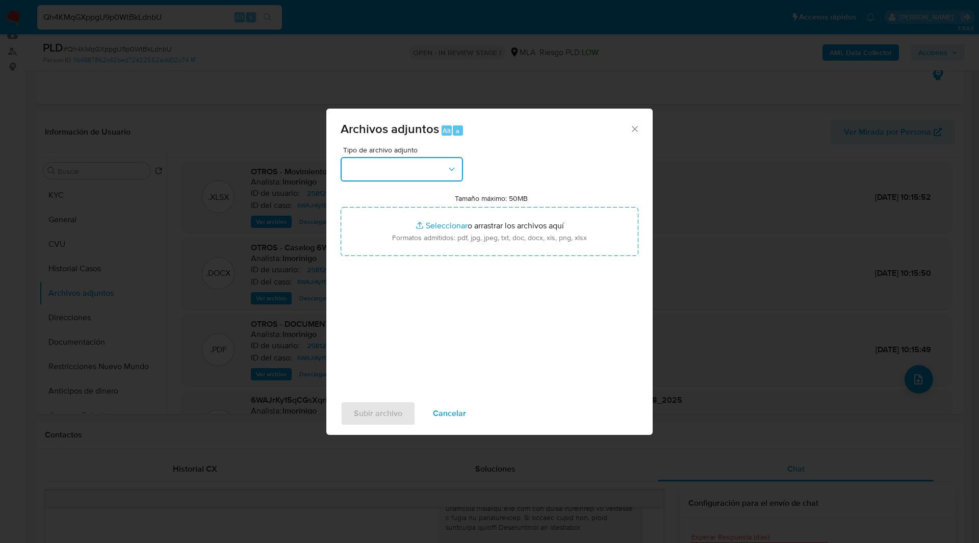
click at [426, 175] on button "button" at bounding box center [402, 169] width 122 height 24
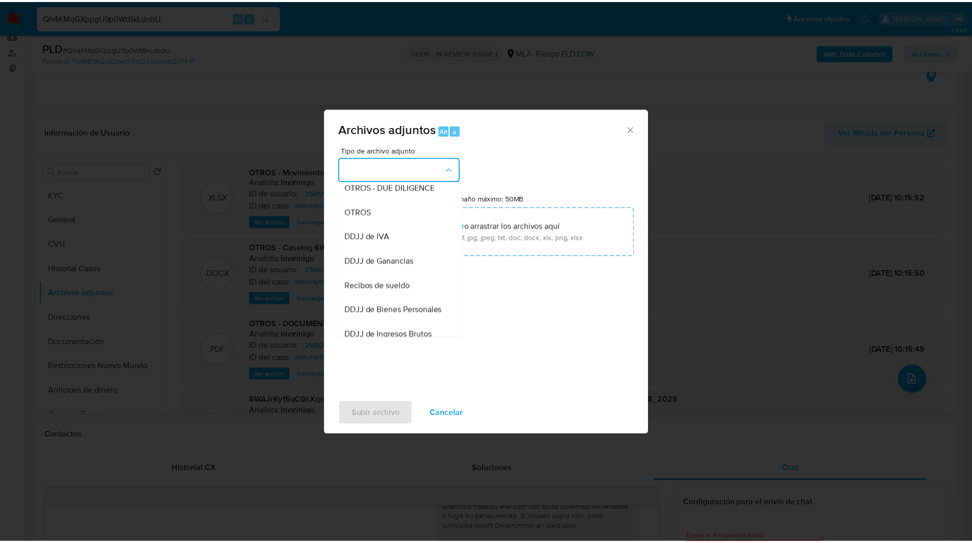
scroll to position [181, 0]
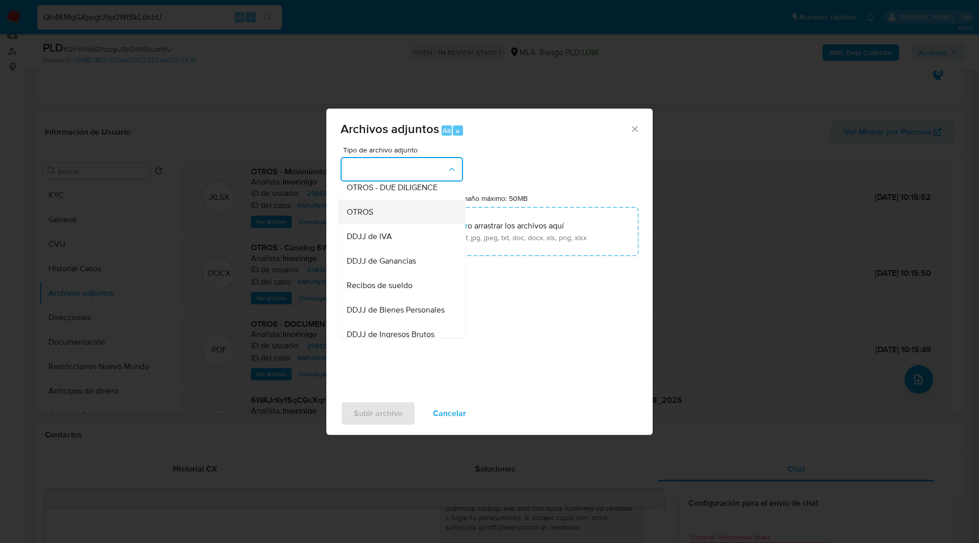
click at [369, 217] on span "OTROS" at bounding box center [360, 212] width 27 height 10
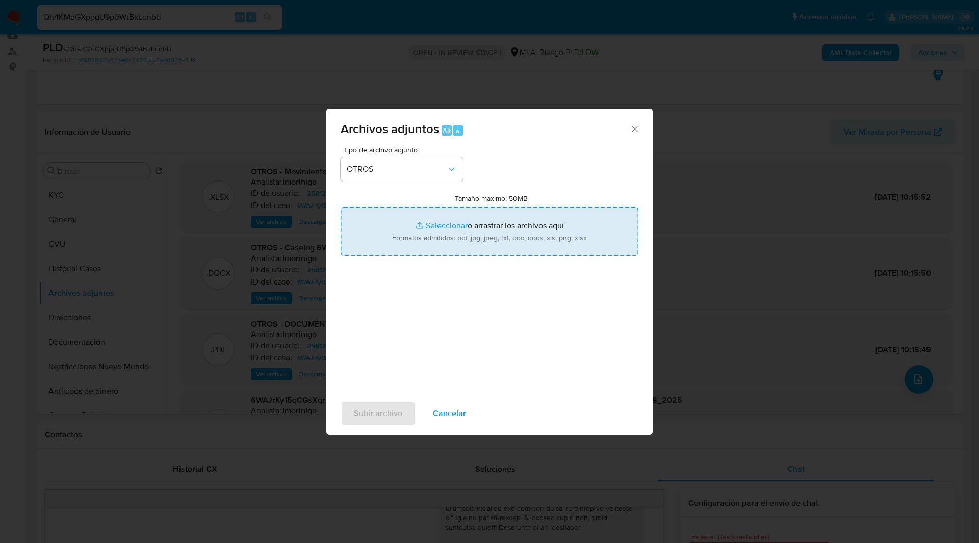
type input "C:\fakepath\NOSIS_Manager_InformeIndividual_20356937245_654924_20250828140224.p…"
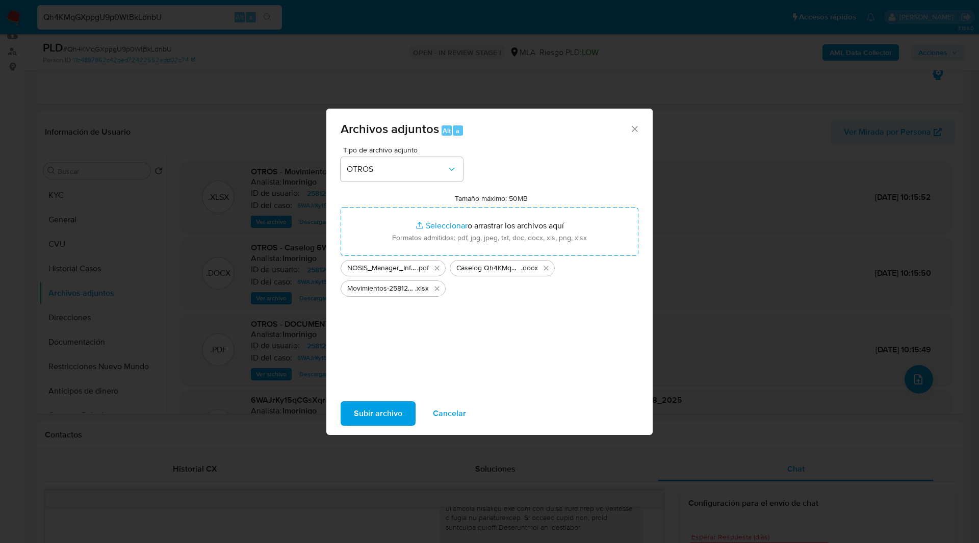
click at [373, 405] on span "Subir archivo" at bounding box center [378, 413] width 48 height 22
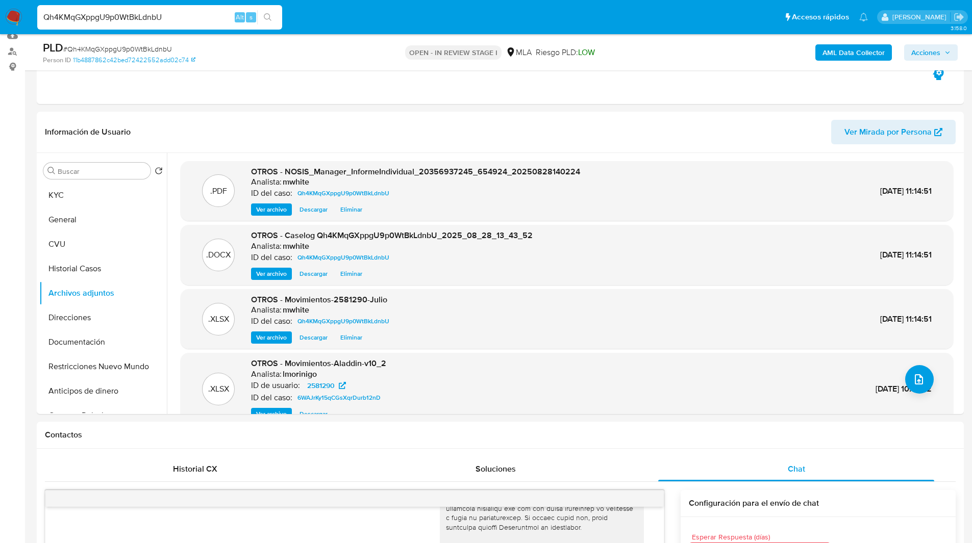
click at [931, 53] on span "Acciones" at bounding box center [925, 52] width 29 height 16
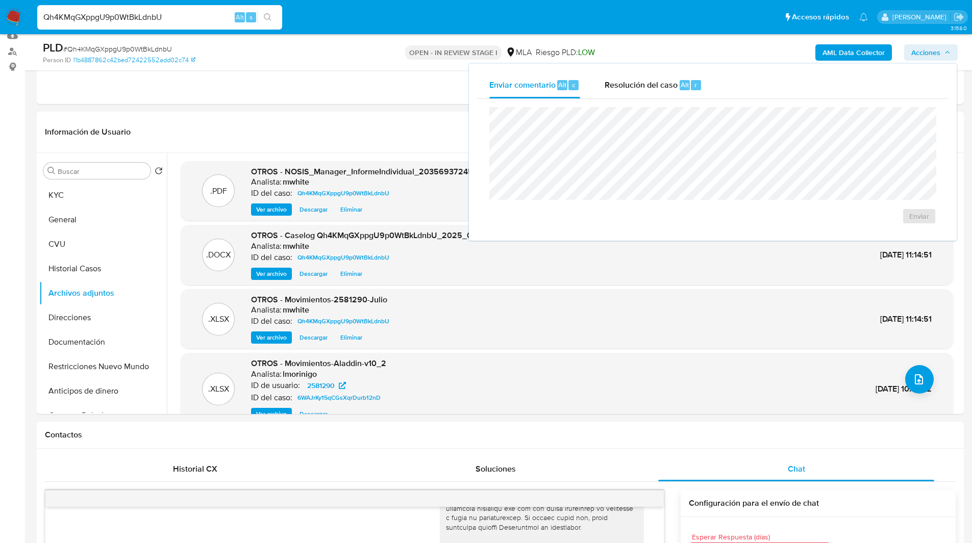
click at [597, 99] on div "Enviar" at bounding box center [712, 166] width 471 height 134
click at [646, 89] on span "Resolución del caso" at bounding box center [640, 85] width 73 height 12
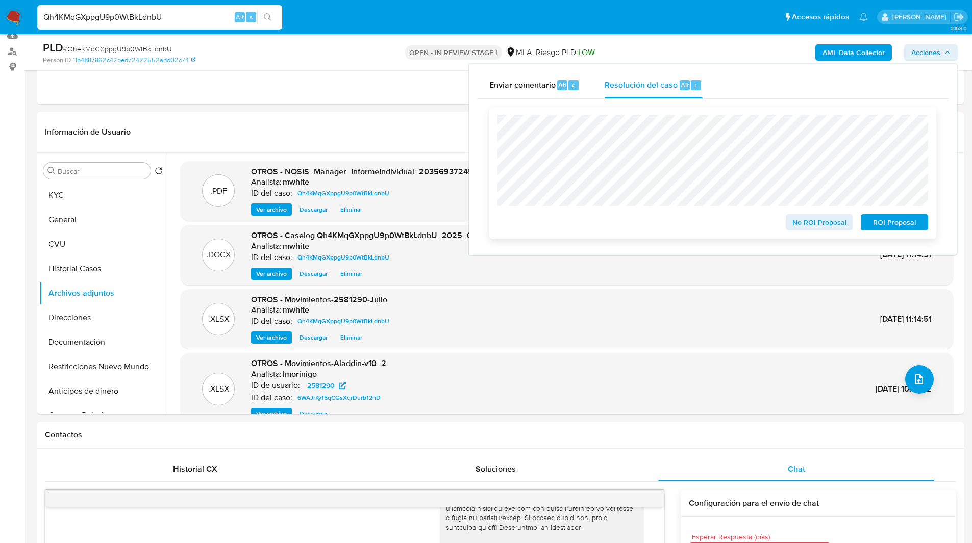
click at [802, 224] on span "No ROI Proposal" at bounding box center [819, 222] width 53 height 14
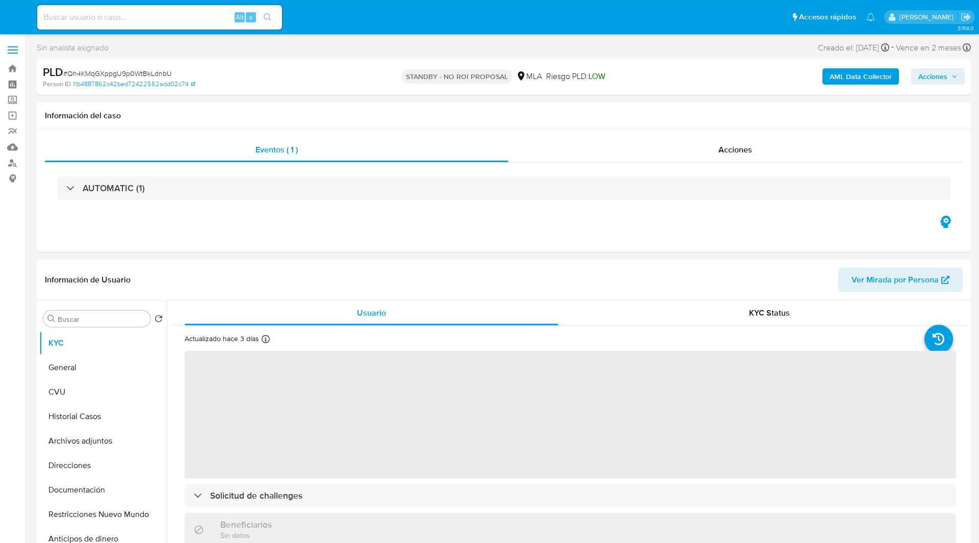
select select "10"
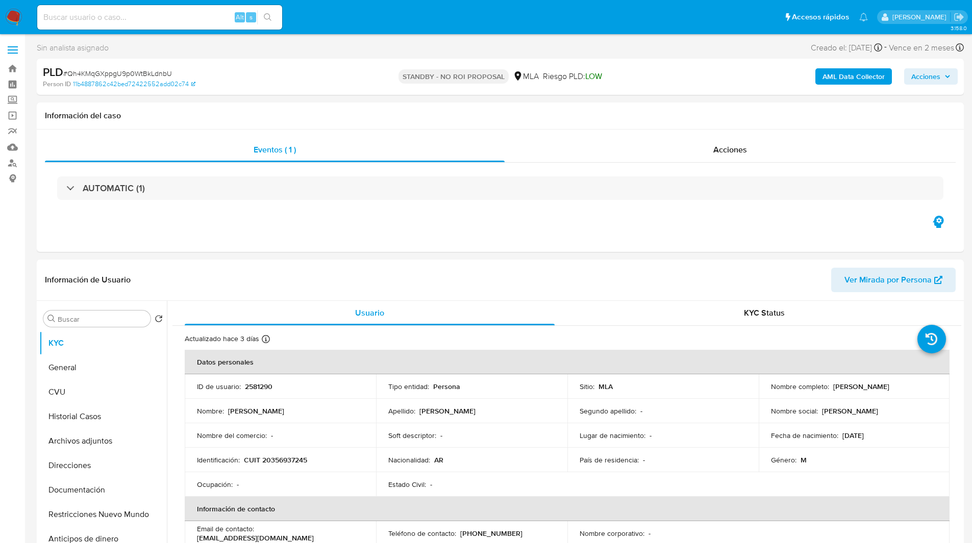
click at [161, 15] on input at bounding box center [159, 17] width 245 height 13
paste input "0LXaPlutycJXgzqDzIDQhgnx"
type input "0LXaPlutycJXgzqDzIDQhgnx"
select select "10"
click at [312, 17] on ul "Pausado Ver notificaciones 0LXaPlutycJXgzqDzIDQhgnx Alt s Accesos rápidos Presi…" at bounding box center [452, 17] width 841 height 26
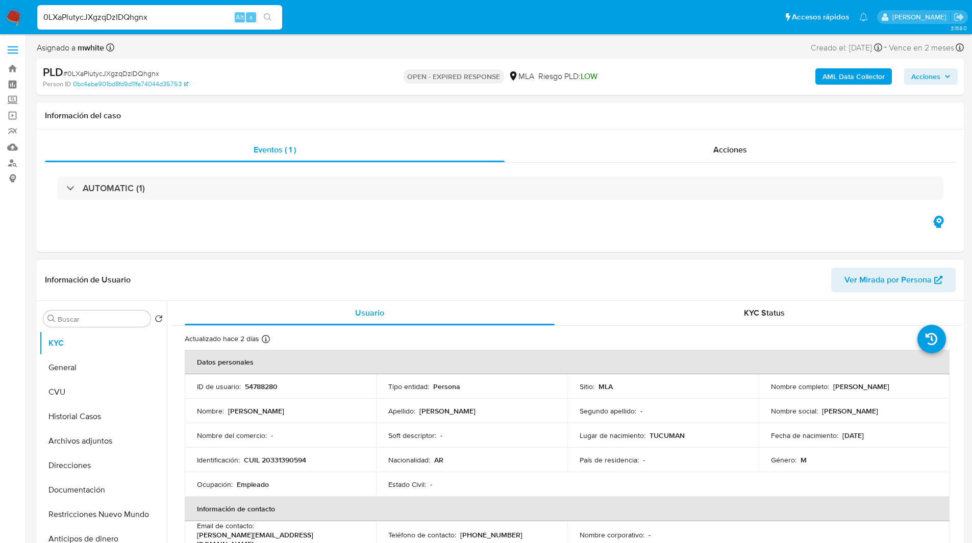
click at [261, 385] on p "54788280" at bounding box center [261, 386] width 33 height 9
copy p "54788280"
click at [320, 22] on ul "Pausado Ver notificaciones 0LXaPlutycJXgzqDzIDQhgnx Alt s Accesos rápidos Presi…" at bounding box center [452, 17] width 841 height 26
click at [578, 67] on div "Riesgo PLD: LOW" at bounding box center [567, 77] width 59 height 24
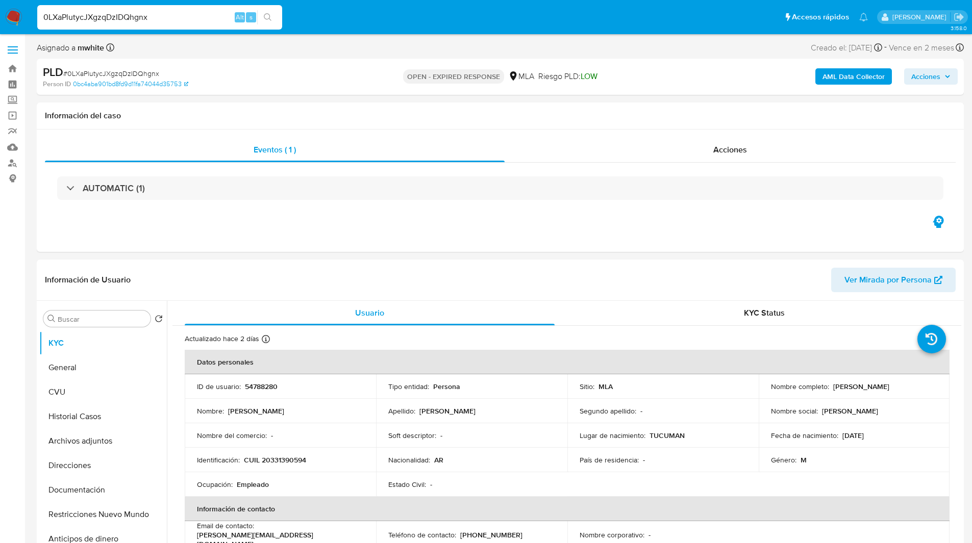
click at [640, 52] on div "Asignado a mwhite Asignado el: [DATE] 14:14:31 Creado el: [DATE] Creado el: [DA…" at bounding box center [500, 50] width 927 height 18
click at [651, 111] on h1 "Información del caso" at bounding box center [500, 116] width 910 height 10
click at [107, 438] on button "Archivos adjuntos" at bounding box center [98, 441] width 119 height 24
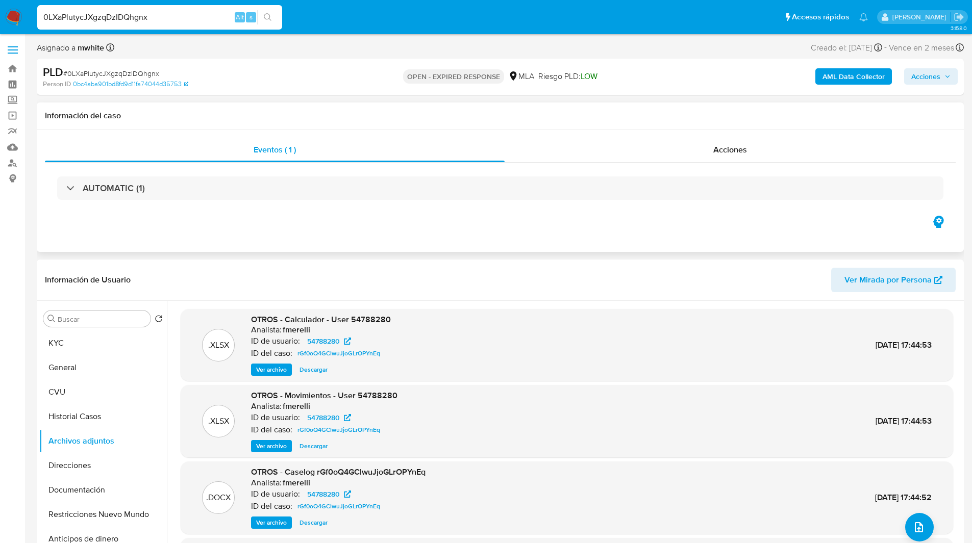
click at [335, 226] on div "Eventos ( 1 ) Acciones AUTOMATIC (1)" at bounding box center [500, 191] width 927 height 122
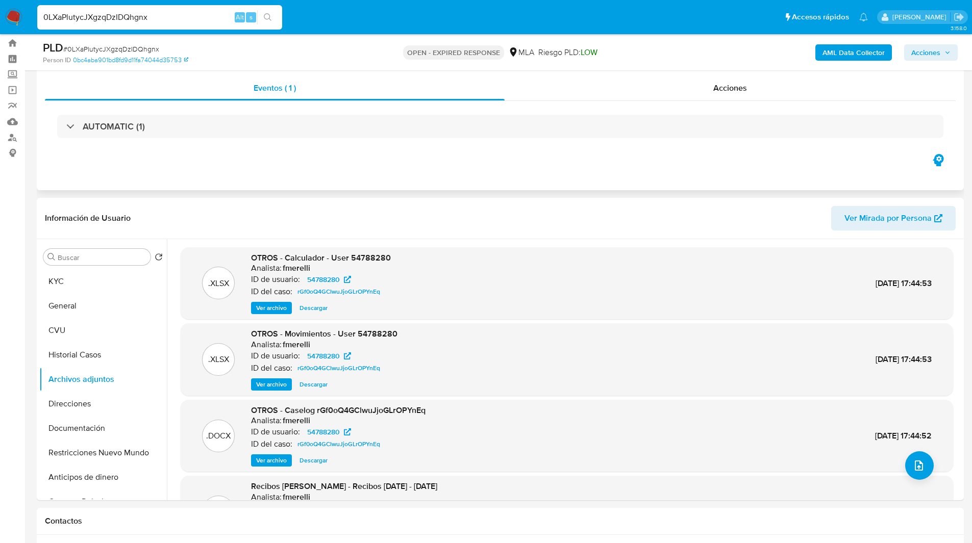
scroll to position [28, 0]
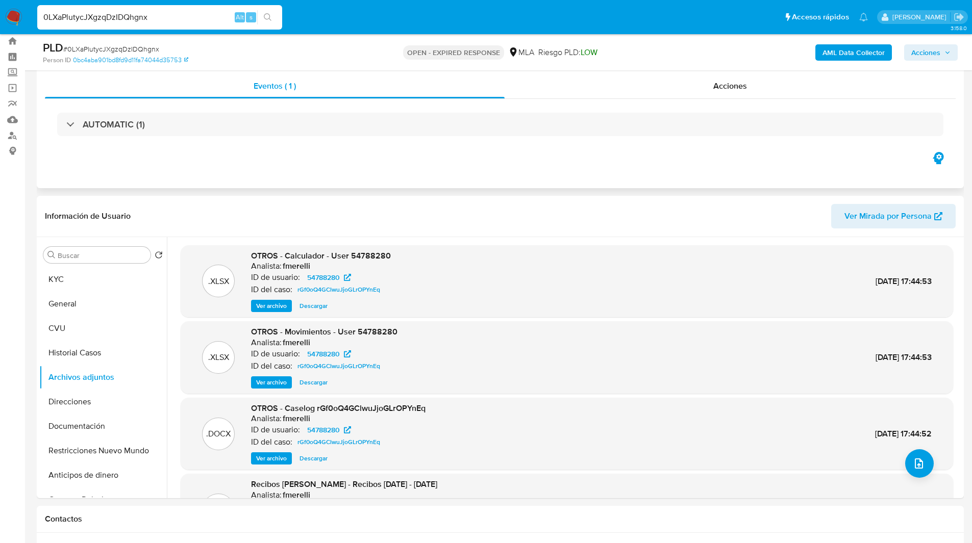
click at [297, 168] on div "Eventos ( 1 ) Acciones AUTOMATIC (1)" at bounding box center [500, 127] width 927 height 122
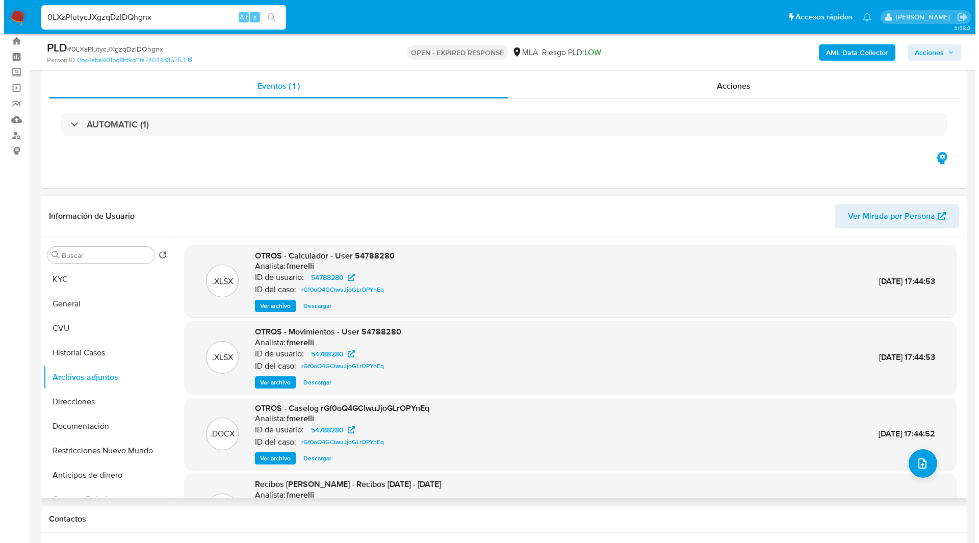
scroll to position [39, 0]
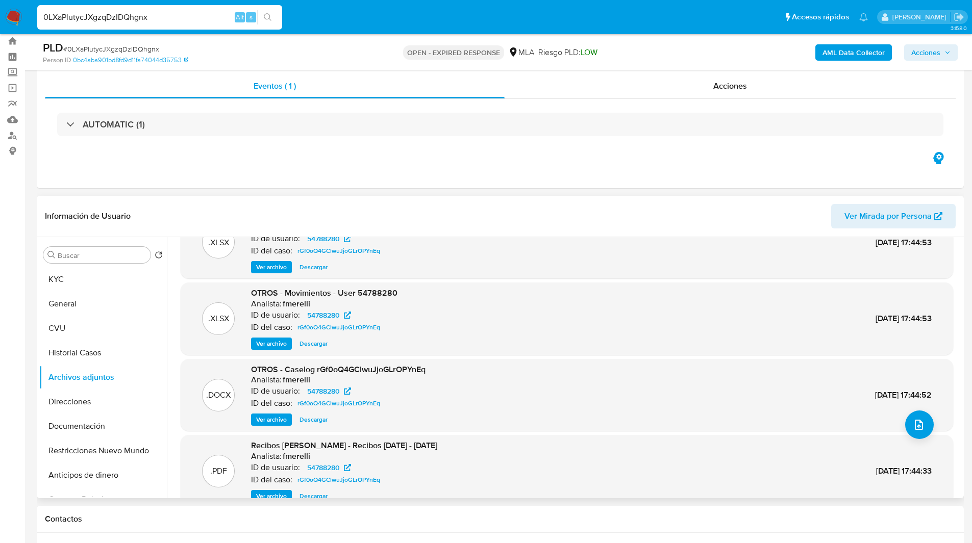
click at [282, 416] on span "Ver archivo" at bounding box center [271, 420] width 31 height 10
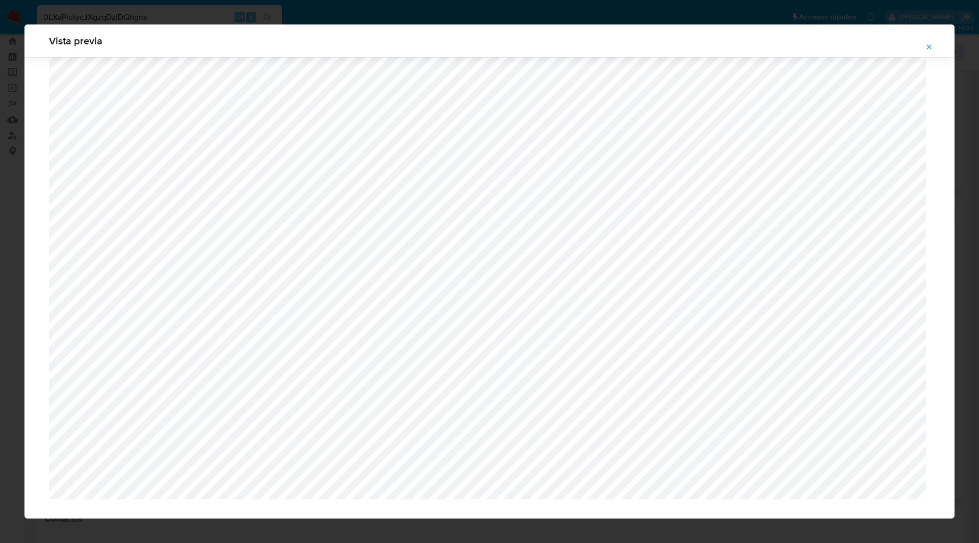
scroll to position [2038, 0]
click at [929, 44] on icon "Attachment preview" at bounding box center [929, 47] width 8 height 8
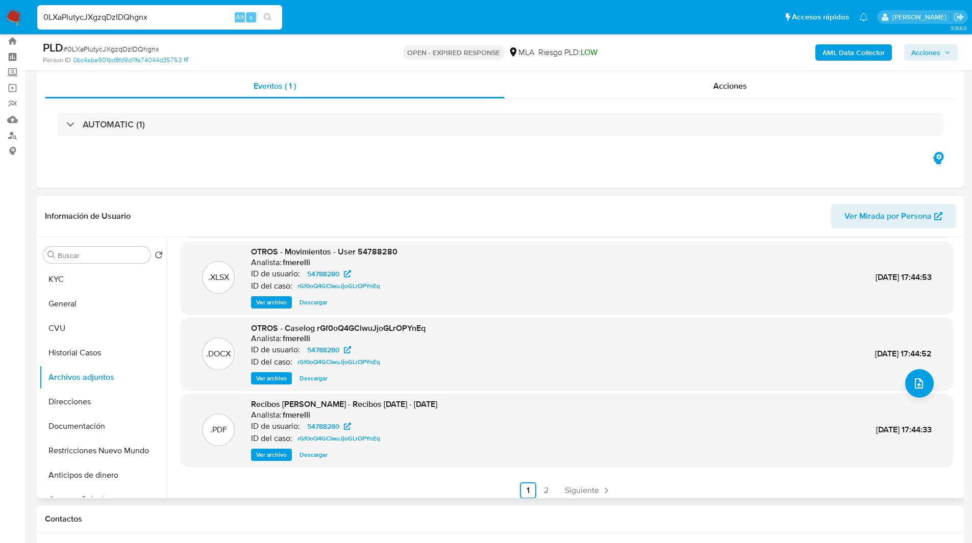
scroll to position [81, 0]
click at [316, 455] on span "Descargar" at bounding box center [313, 454] width 28 height 10
click at [74, 281] on button "KYC" at bounding box center [98, 279] width 119 height 24
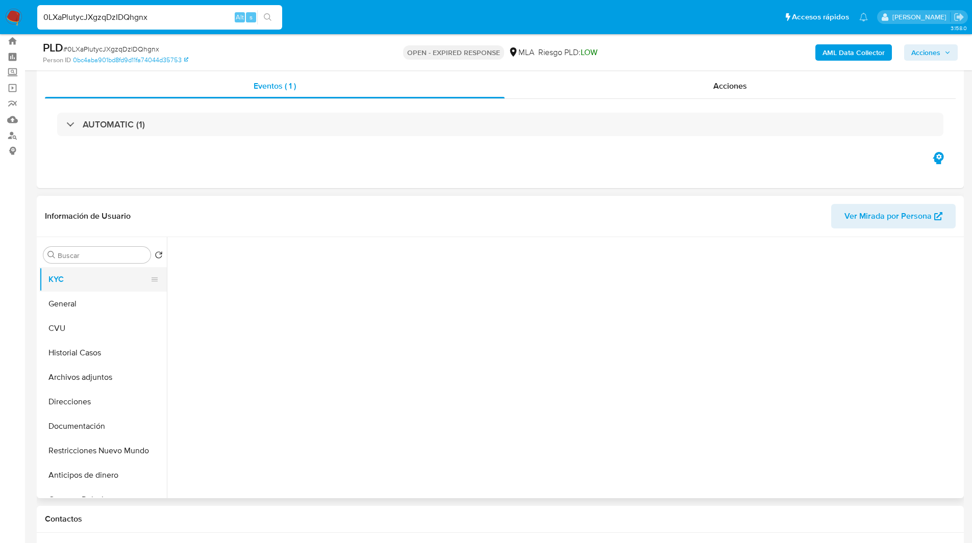
scroll to position [0, 0]
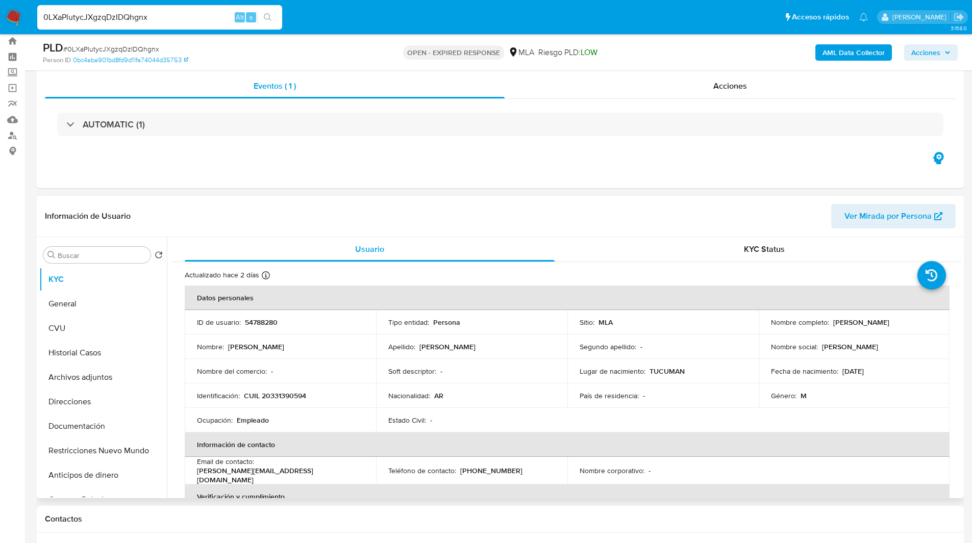
click at [261, 212] on header "Información de Usuario Ver Mirada por Persona" at bounding box center [500, 216] width 910 height 24
click at [280, 393] on p "CUIL 20331390594" at bounding box center [275, 395] width 62 height 9
copy p "20331390594"
click at [529, 181] on div "Eventos ( 1 ) Acciones AUTOMATIC (1)" at bounding box center [500, 127] width 927 height 122
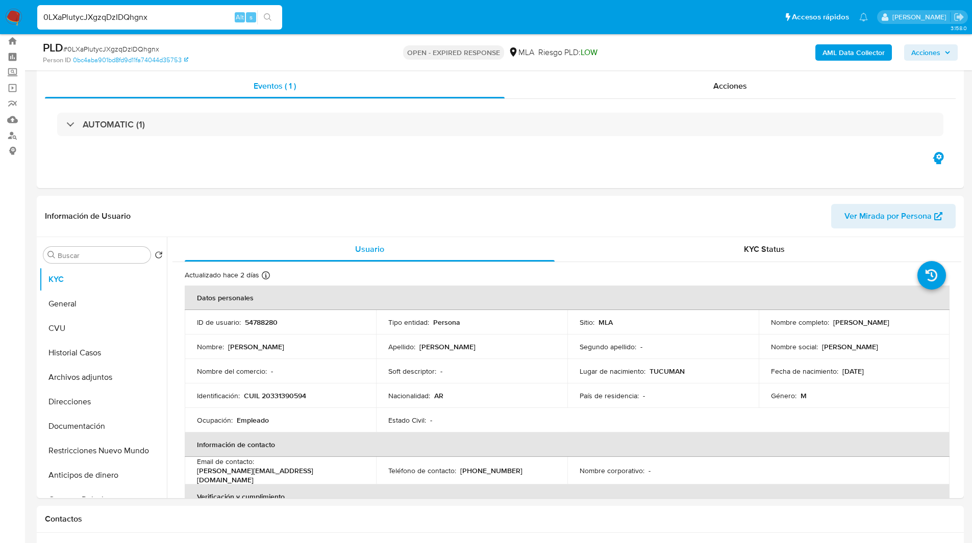
click at [559, 38] on div "PLD # 0LXaPlutycJXgzqDzIDQhgnx Person ID 0bc4aba901bd8fd9d11fa74044d35753 OPEN …" at bounding box center [500, 52] width 927 height 36
click at [69, 18] on input "0LXaPlutycJXgzqDzIDQhgnx" at bounding box center [159, 17] width 245 height 13
click at [16, 17] on img at bounding box center [13, 17] width 17 height 17
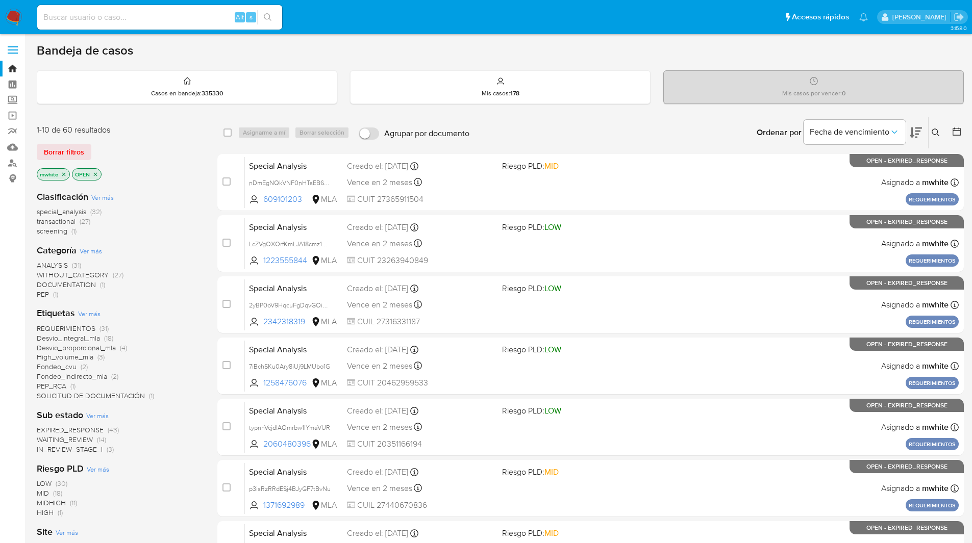
click at [940, 131] on button at bounding box center [936, 132] width 17 height 12
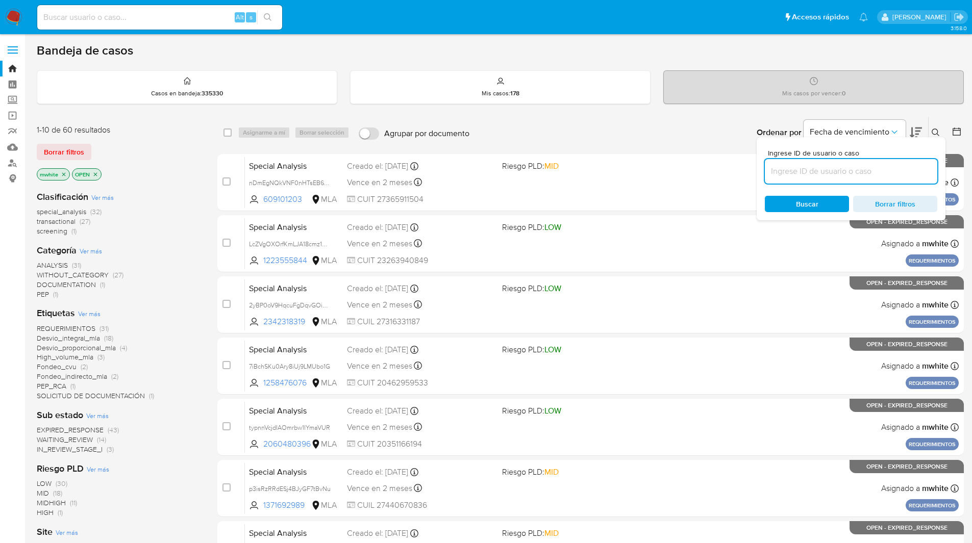
click at [786, 171] on input at bounding box center [851, 171] width 172 height 13
type input "0LXaPlutycJXgzqDzIDQhgnx"
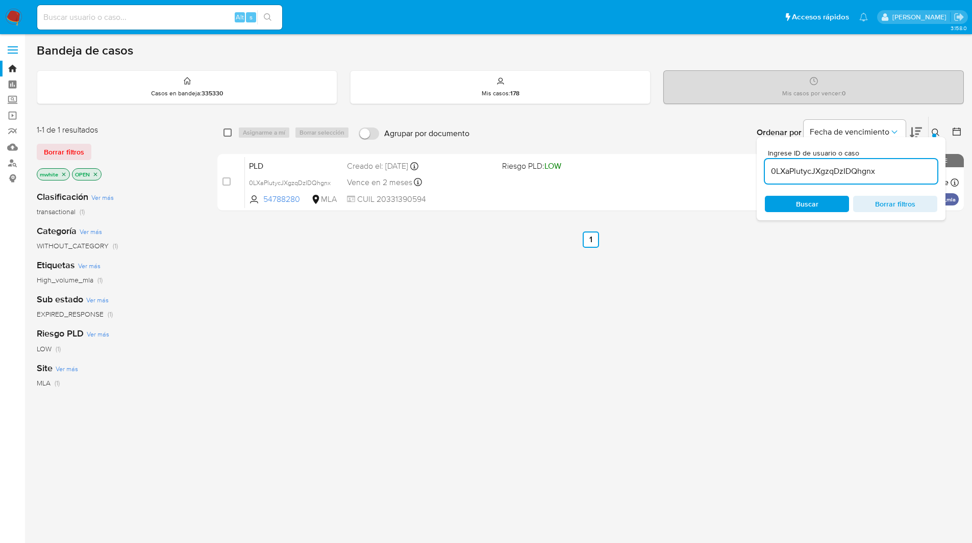
click at [226, 129] on input "checkbox" at bounding box center [227, 133] width 8 height 8
checkbox input "true"
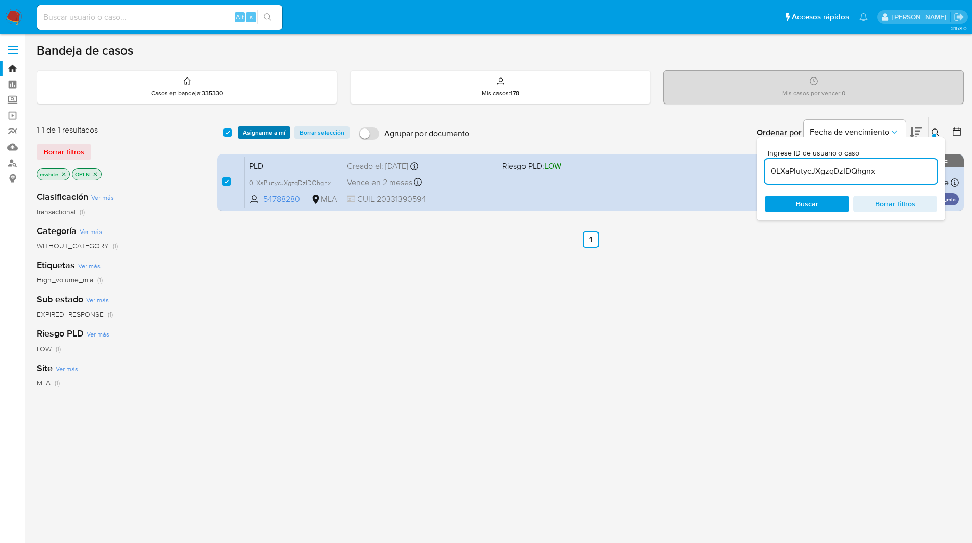
click at [271, 129] on span "Asignarme a mí" at bounding box center [264, 133] width 42 height 10
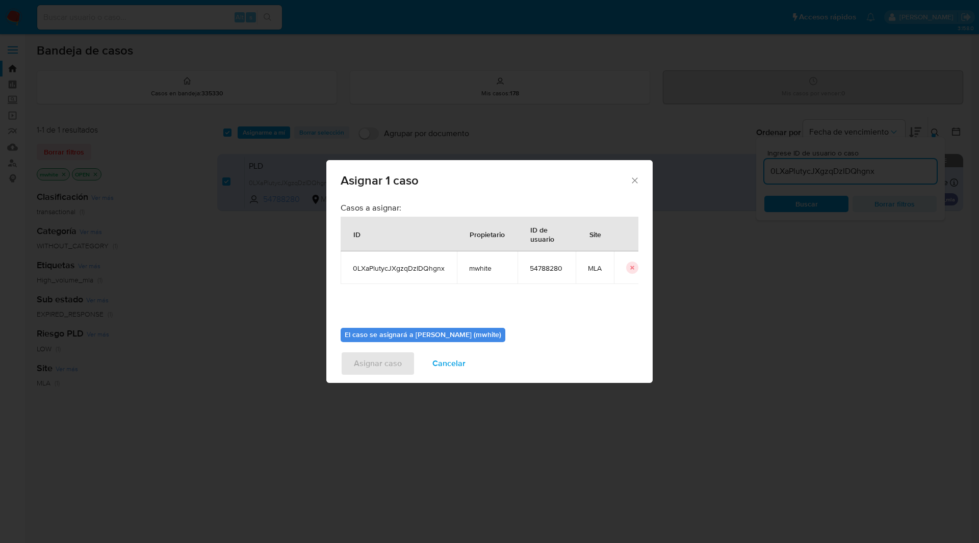
click at [475, 265] on span "mwhite" at bounding box center [487, 268] width 36 height 9
click at [485, 269] on span "mwhite" at bounding box center [487, 268] width 36 height 9
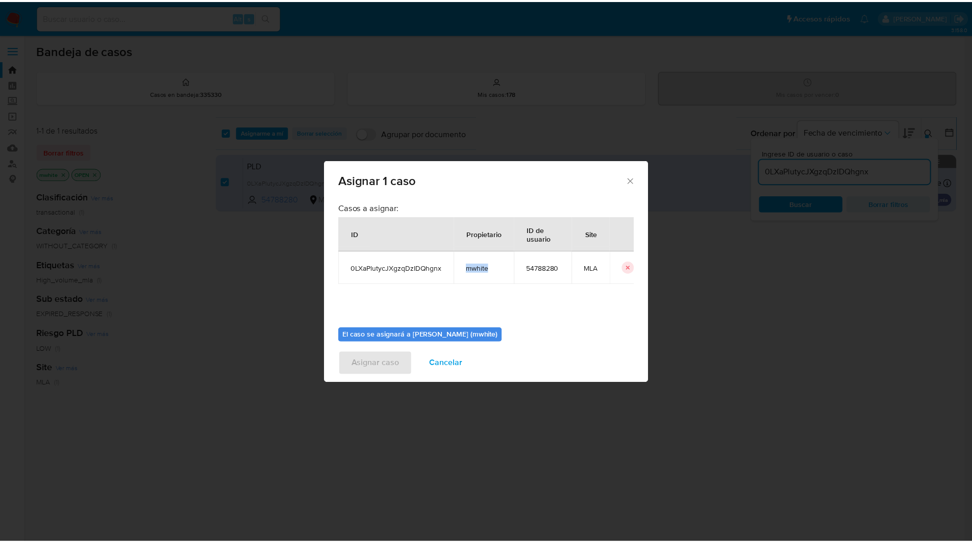
scroll to position [53, 0]
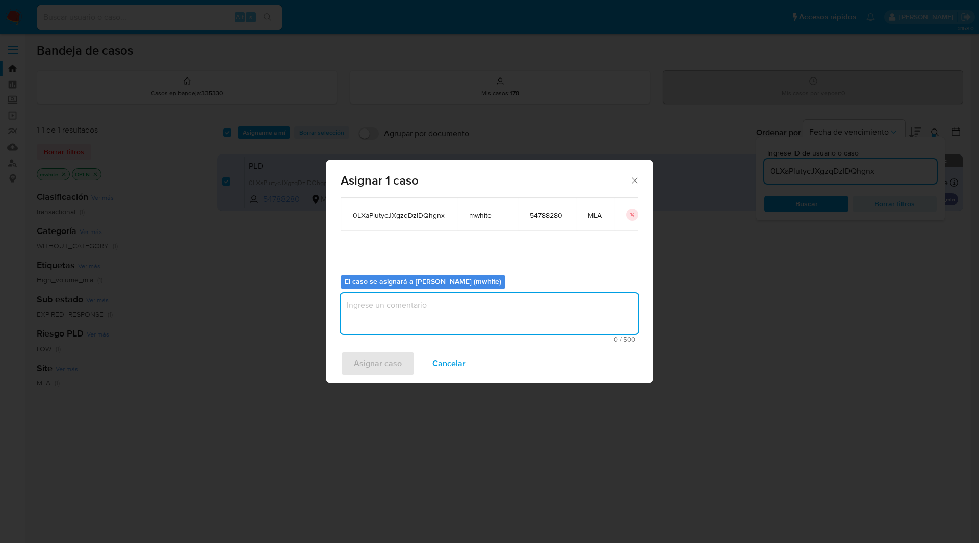
click at [390, 309] on textarea "assign-modal" at bounding box center [490, 313] width 298 height 41
paste textarea "mwhite"
type textarea "mwhite"
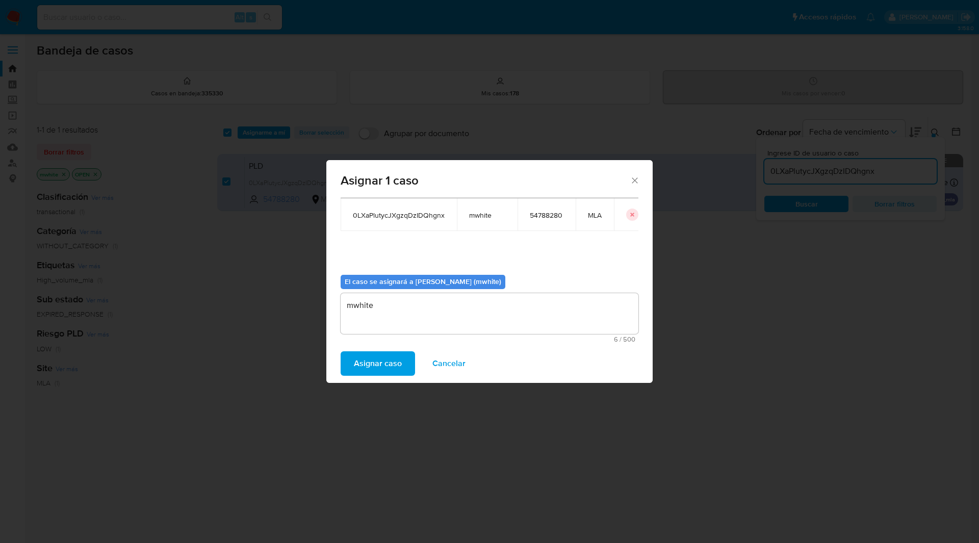
click at [382, 366] on span "Asignar caso" at bounding box center [378, 363] width 48 height 22
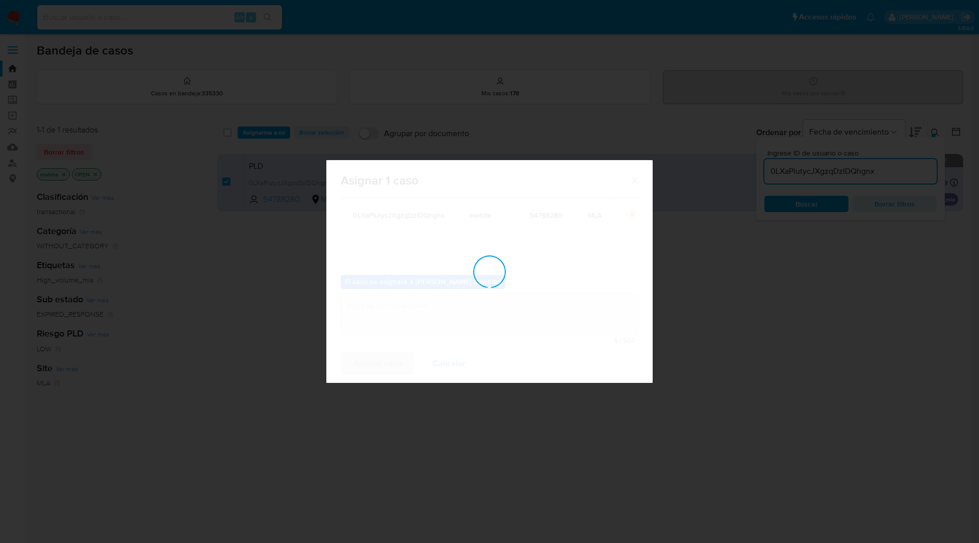
checkbox input "false"
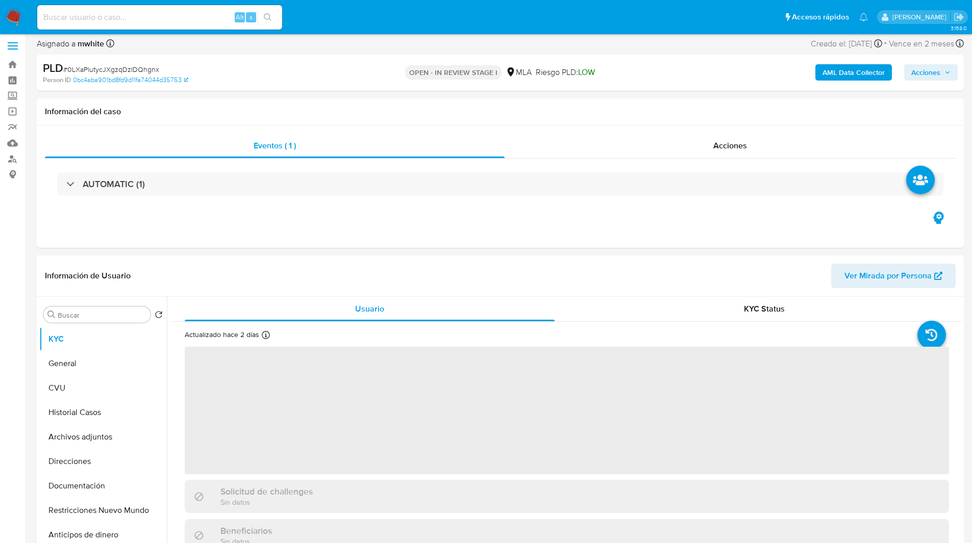
click at [391, 50] on div "Asignado a mwhite Asignado el: [DATE] 14:14:31 Creado el: [DATE] Creado el: [DA…" at bounding box center [500, 46] width 927 height 18
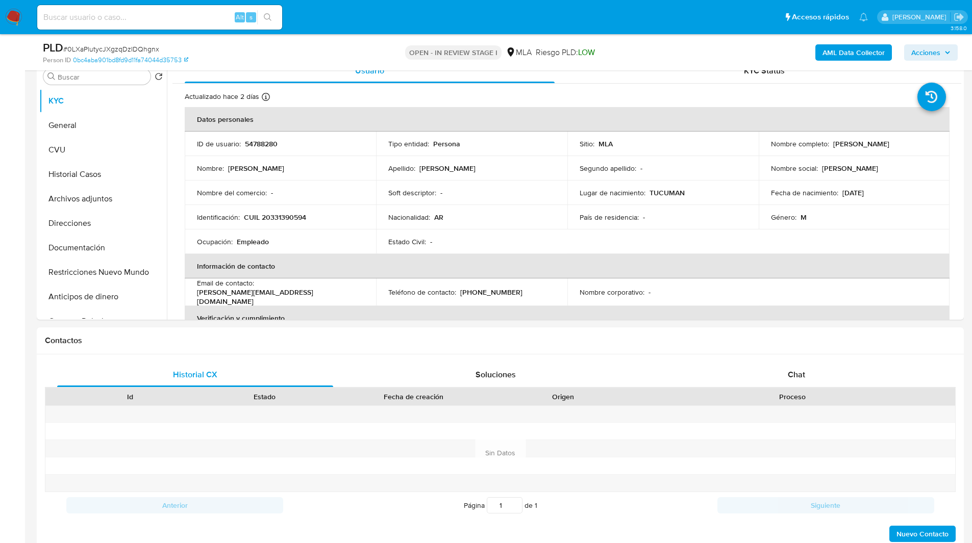
scroll to position [207, 0]
select select "10"
click at [800, 367] on div "Chat" at bounding box center [796, 374] width 276 height 24
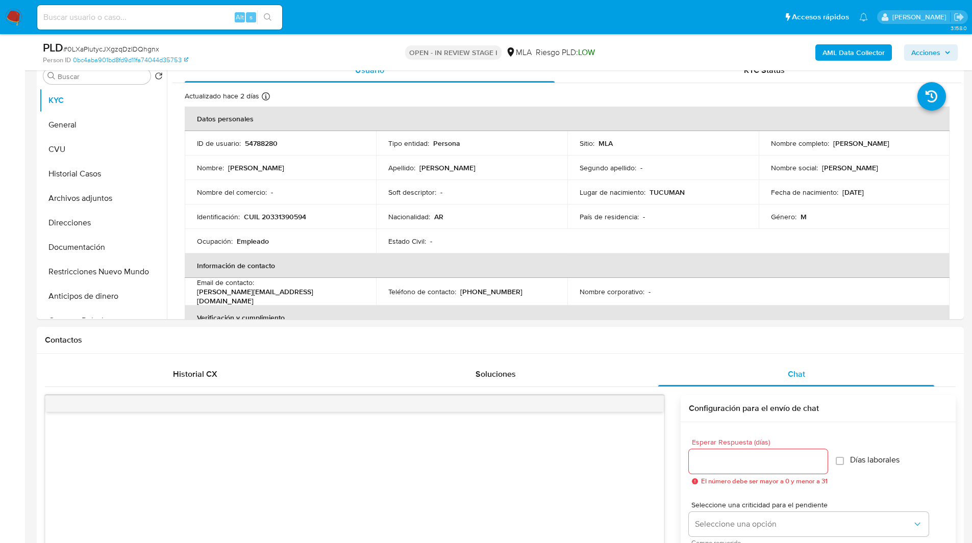
click at [716, 346] on div "Contactos" at bounding box center [500, 340] width 927 height 27
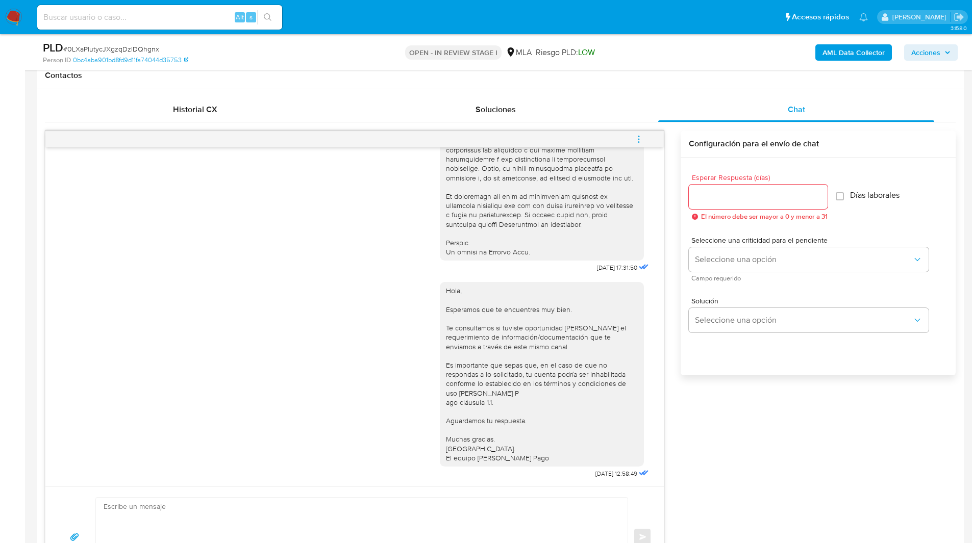
scroll to position [472, 0]
click at [638, 136] on icon "menu-action" at bounding box center [638, 138] width 9 height 9
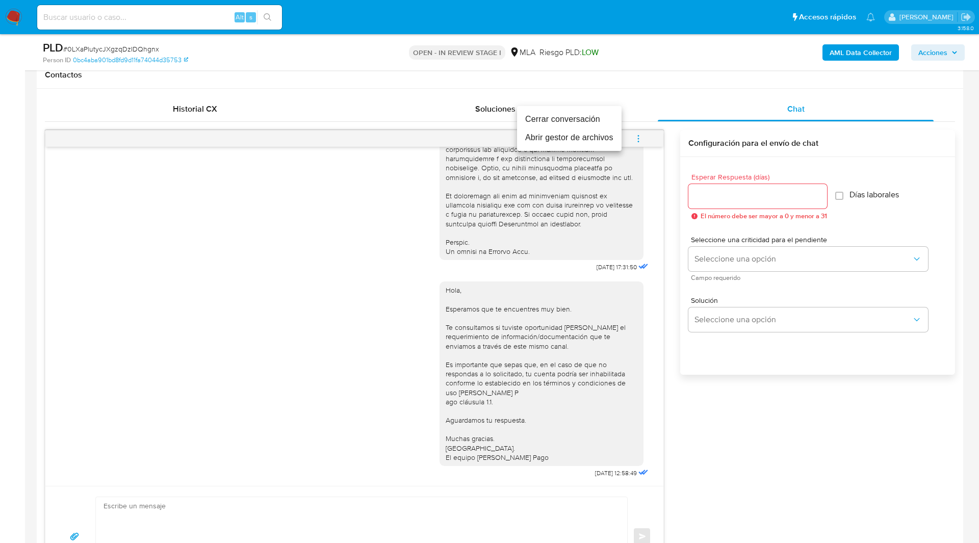
click at [574, 115] on li "Cerrar conversación" at bounding box center [569, 119] width 105 height 18
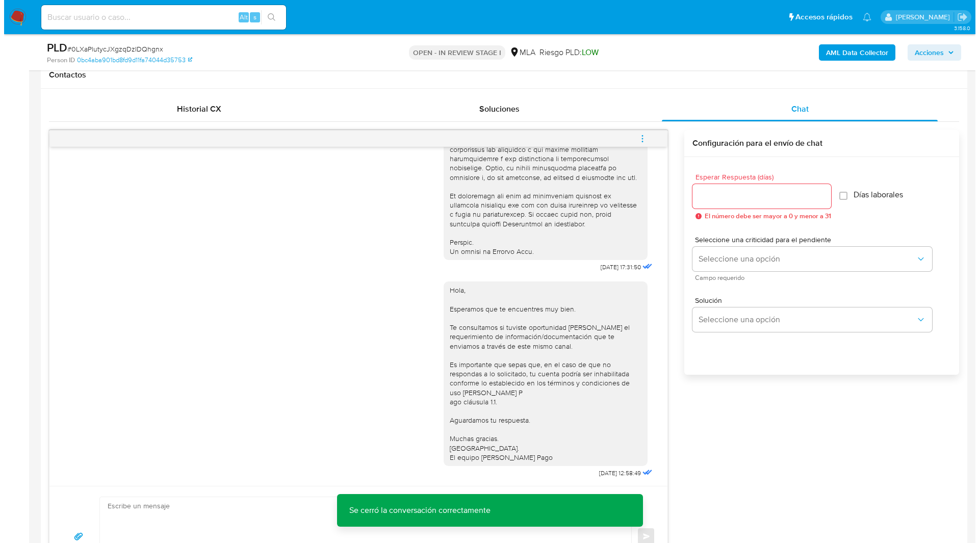
scroll to position [0, 0]
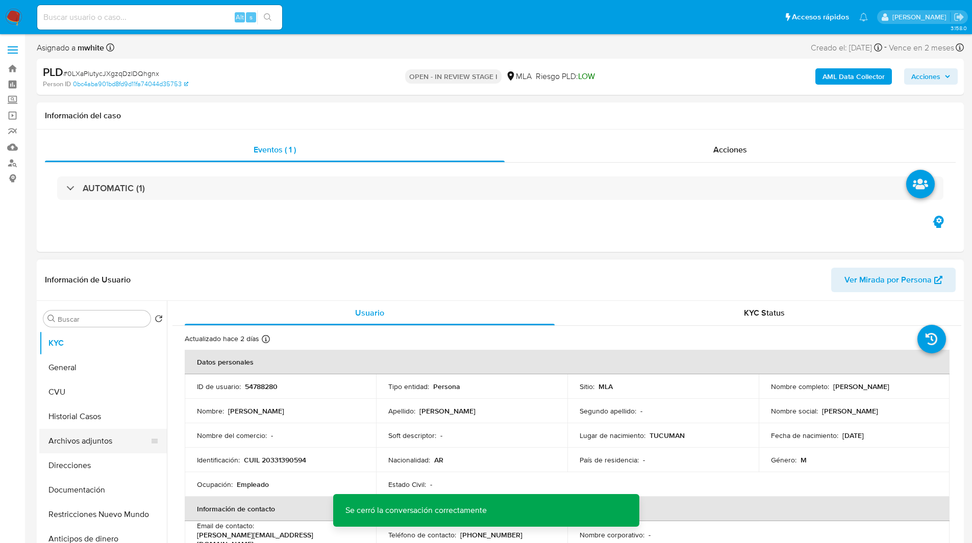
click at [87, 441] on button "Archivos adjuntos" at bounding box center [98, 441] width 119 height 24
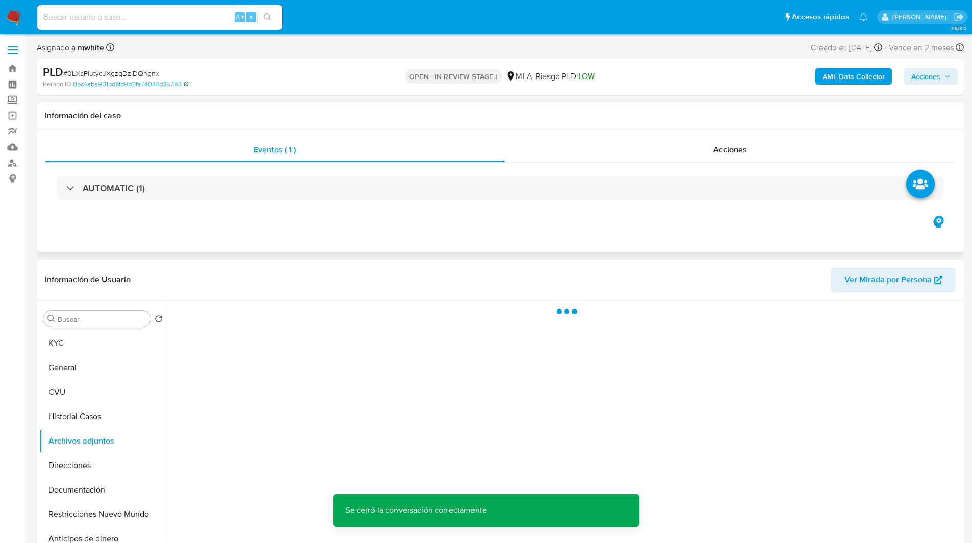
click at [525, 241] on div "Eventos ( 1 ) Acciones AUTOMATIC (1)" at bounding box center [500, 191] width 927 height 122
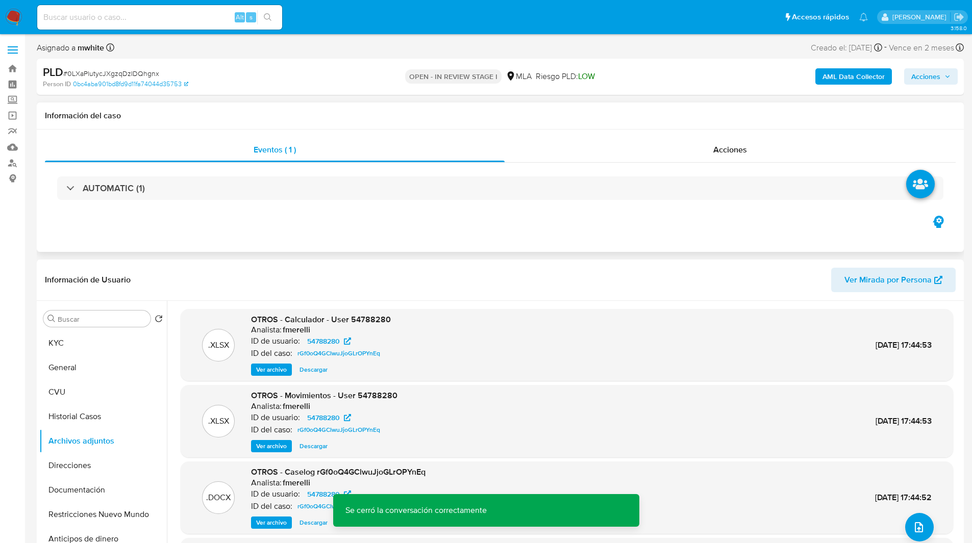
click at [518, 239] on div "Eventos ( 1 ) Acciones AUTOMATIC (1)" at bounding box center [500, 191] width 927 height 122
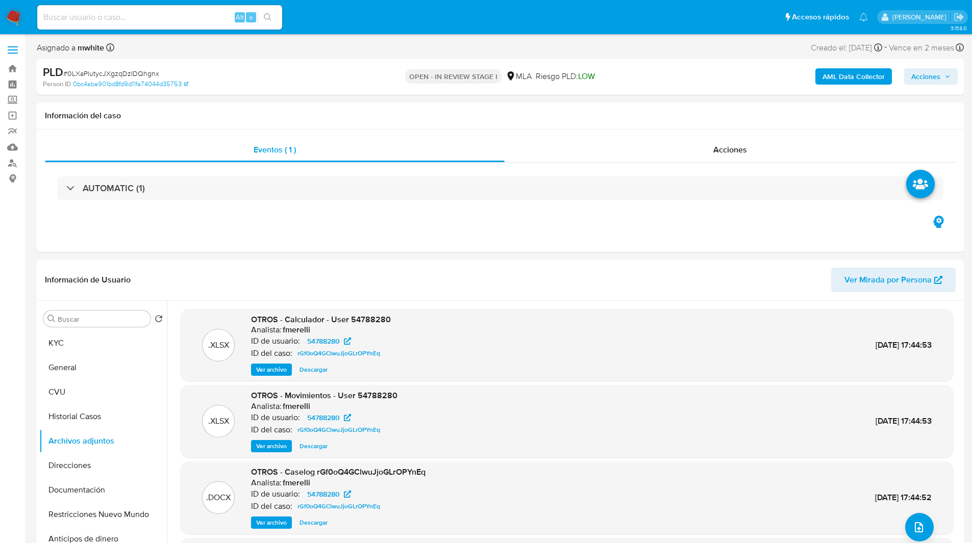
click at [858, 75] on b "AML Data Collector" at bounding box center [853, 76] width 62 height 16
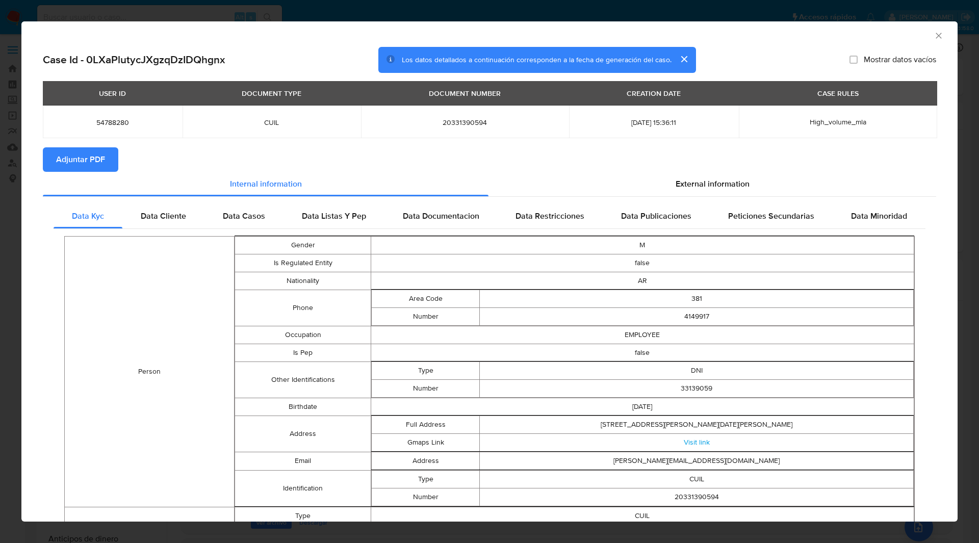
click at [105, 160] on button "Adjuntar PDF" at bounding box center [80, 159] width 75 height 24
click at [313, 149] on section "Adjuntar PDF Creando" at bounding box center [490, 160] width 894 height 27
click at [934, 36] on icon "Cerrar ventana" at bounding box center [939, 36] width 10 height 10
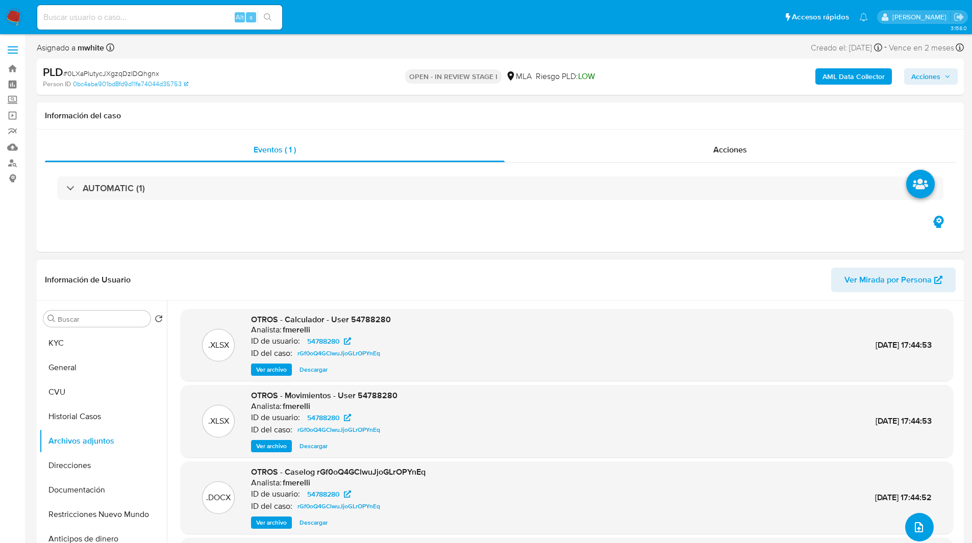
click at [913, 522] on icon "upload-file" at bounding box center [919, 527] width 12 height 12
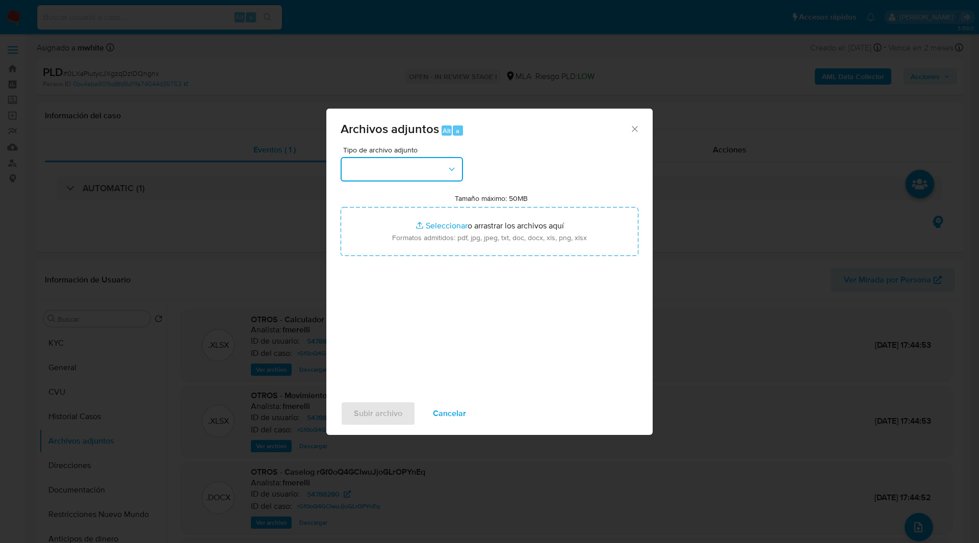
click at [428, 176] on button "button" at bounding box center [402, 169] width 122 height 24
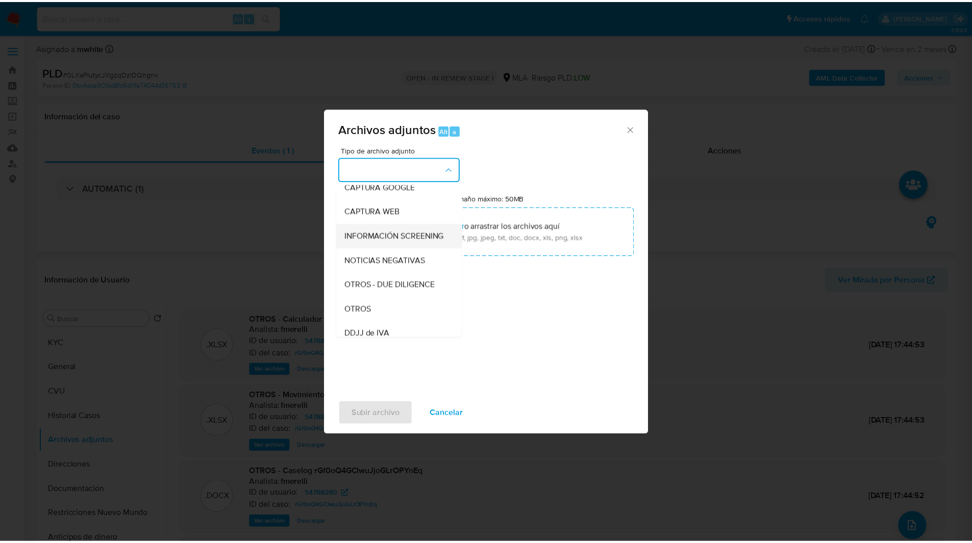
scroll to position [85, 0]
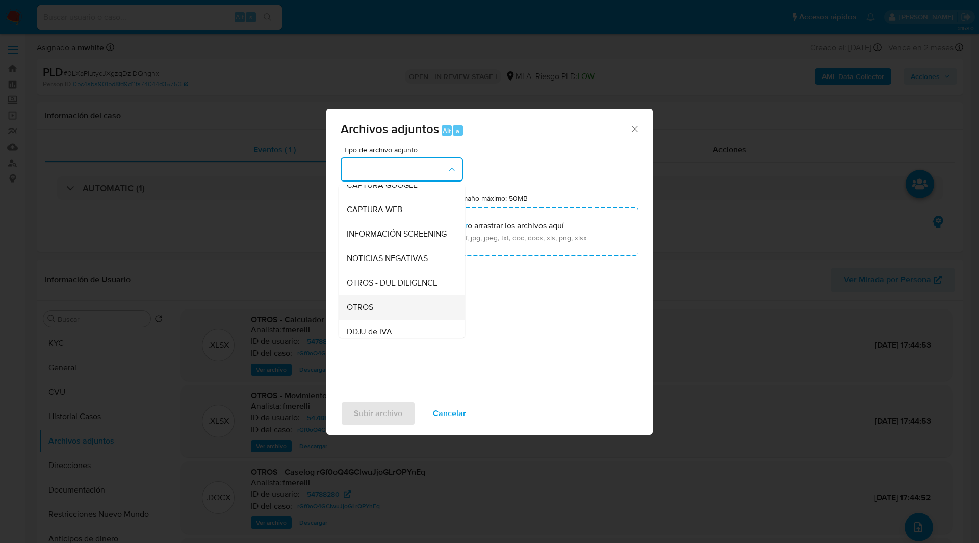
click at [369, 313] on span "OTROS" at bounding box center [360, 307] width 27 height 10
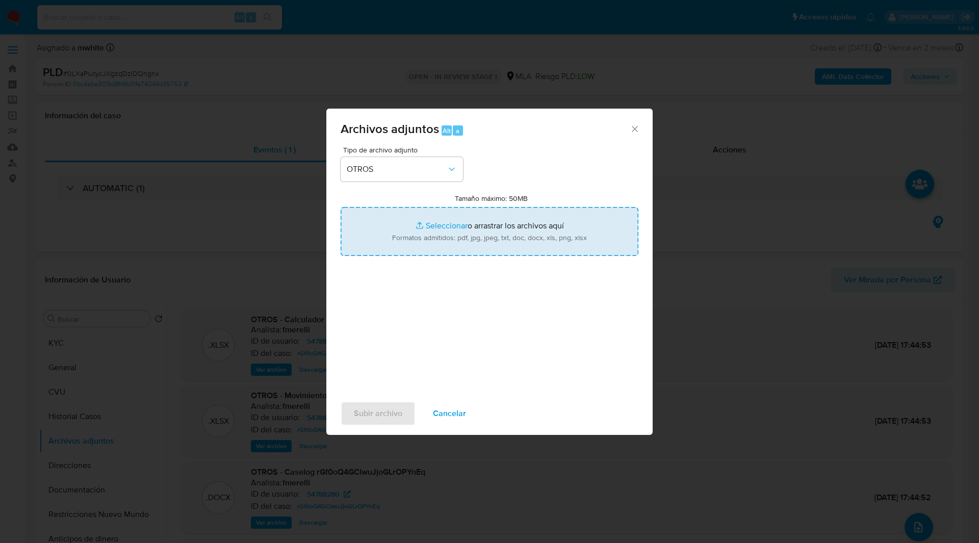
type input "C:\fakepath\NOSIS_Manager_InformeIndividual_20331390594_654924_20250828143906.p…"
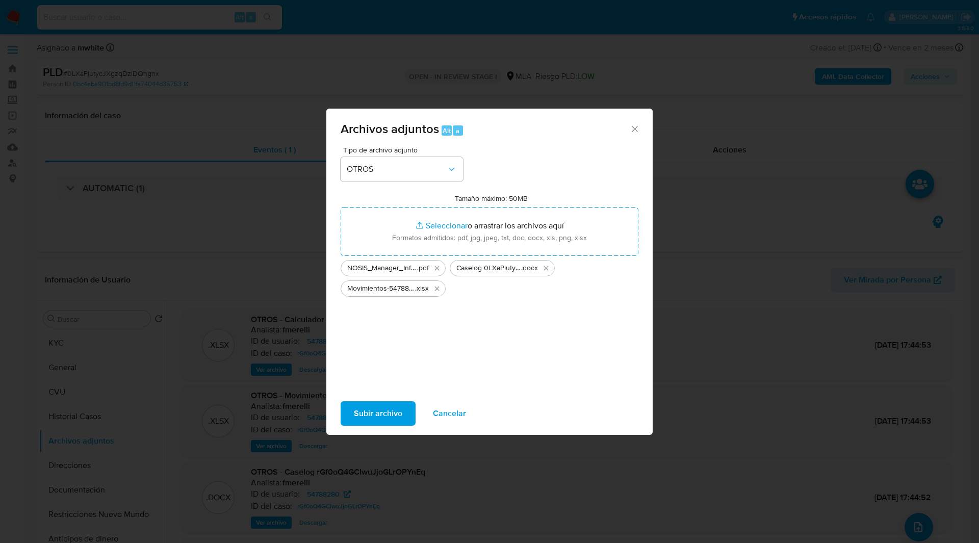
click at [362, 416] on span "Subir archivo" at bounding box center [378, 413] width 48 height 22
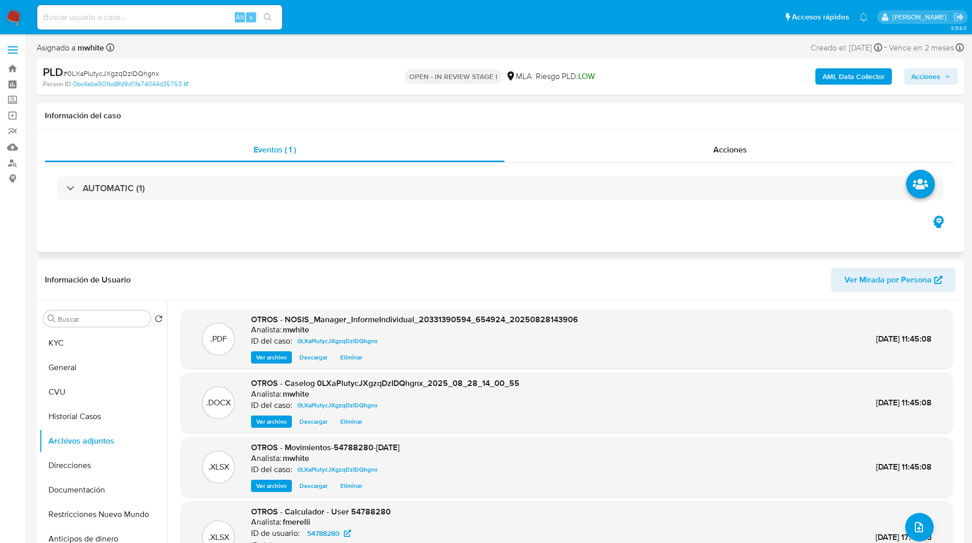
click at [561, 225] on div "Eventos ( 1 ) Acciones AUTOMATIC (1)" at bounding box center [500, 191] width 927 height 122
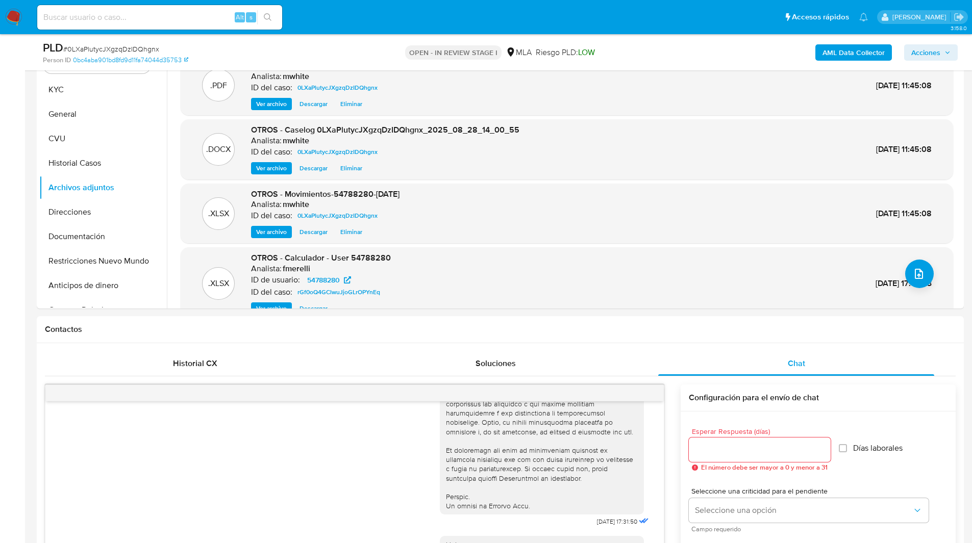
scroll to position [0, 0]
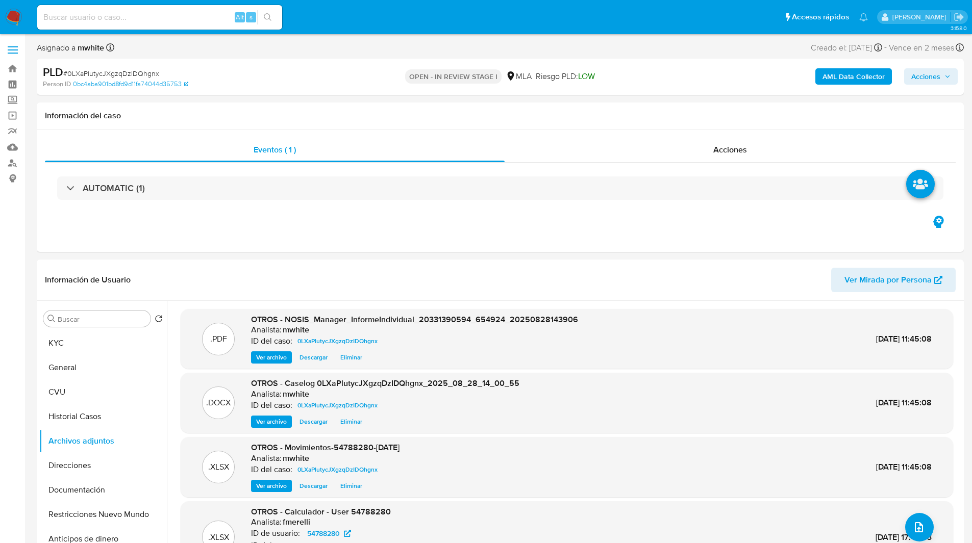
click at [921, 77] on span "Acciones" at bounding box center [925, 76] width 29 height 16
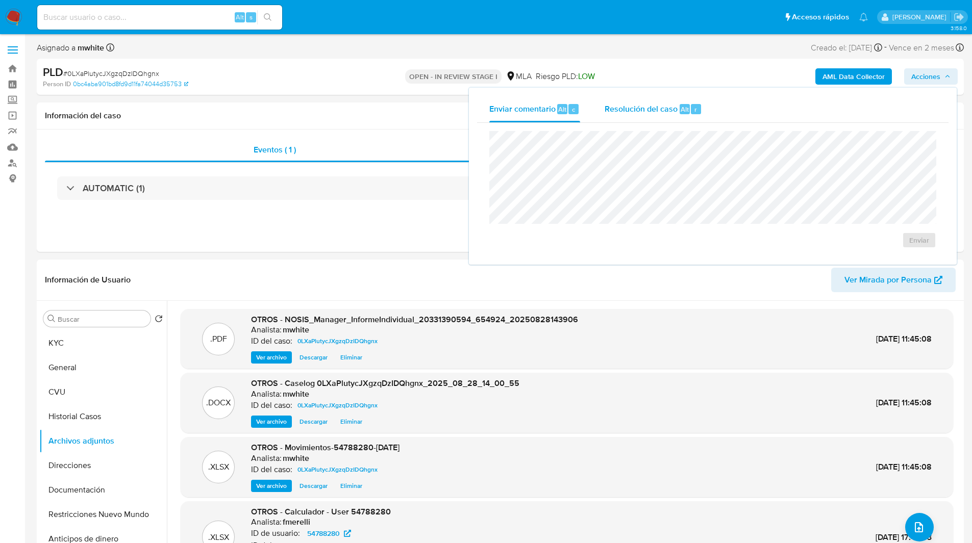
click at [640, 115] on div "Resolución del caso Alt r" at bounding box center [652, 109] width 97 height 27
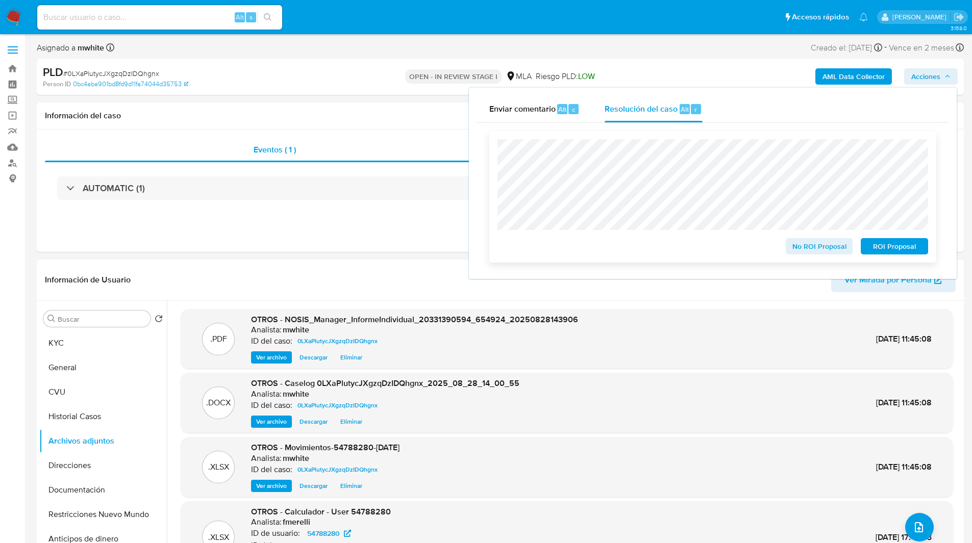
click at [816, 249] on span "No ROI Proposal" at bounding box center [819, 246] width 53 height 14
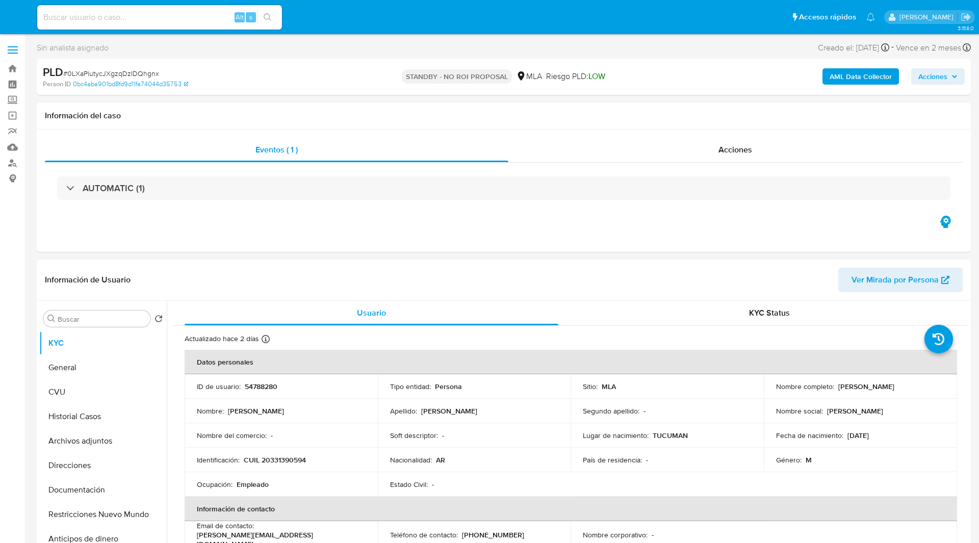
select select "10"
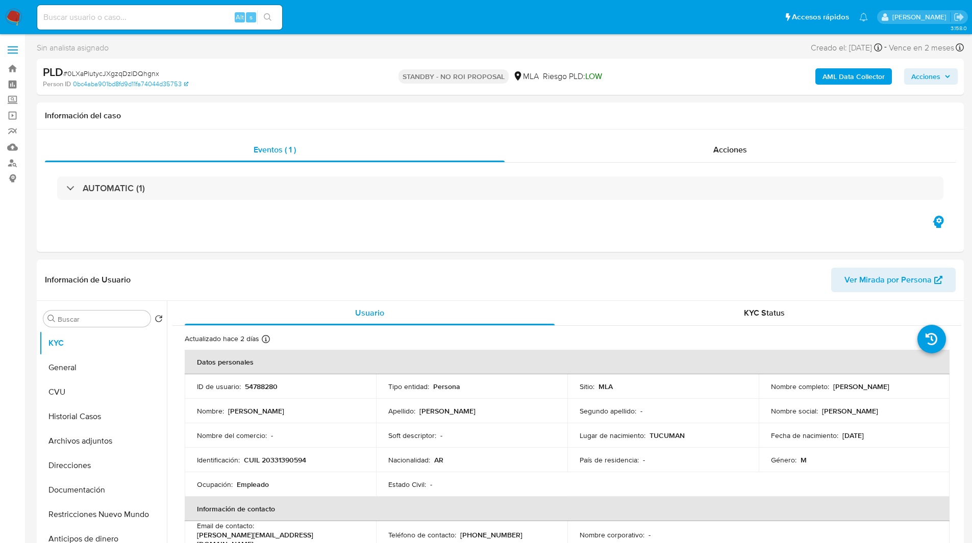
click at [331, 13] on ul "Pausado Ver notificaciones Alt s Accesos rápidos Presiona las siguientes teclas…" at bounding box center [452, 17] width 841 height 26
